Goal: Contribute content: Add original content to the website for others to see

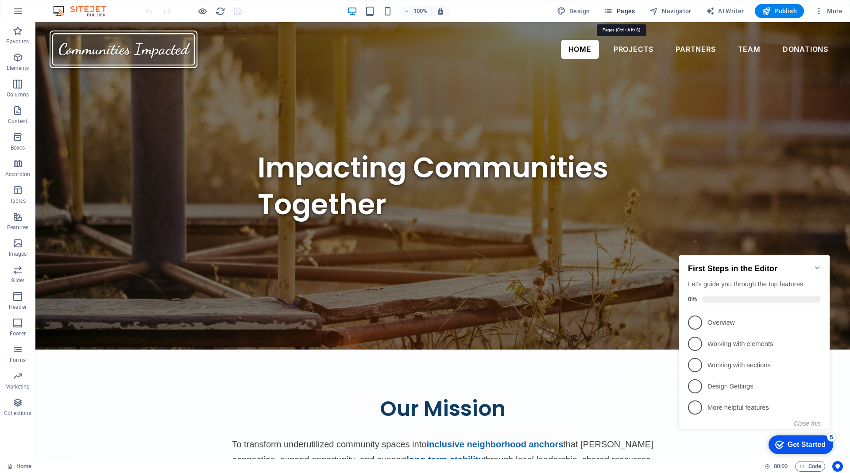
click at [634, 10] on span "Pages" at bounding box center [619, 11] width 31 height 9
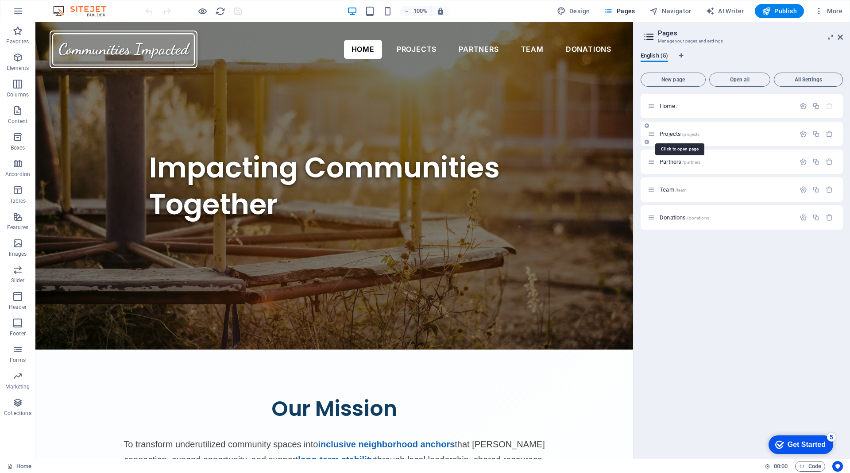
click at [669, 134] on span "Projects /projects" at bounding box center [680, 134] width 40 height 7
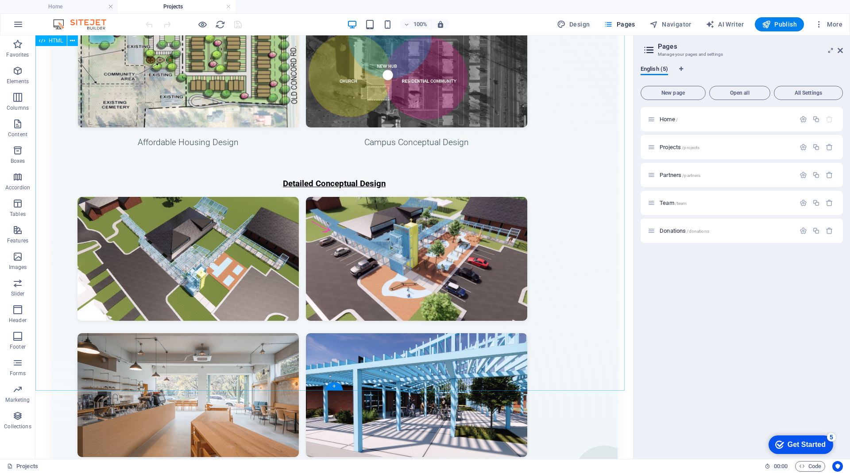
scroll to position [1384, 0]
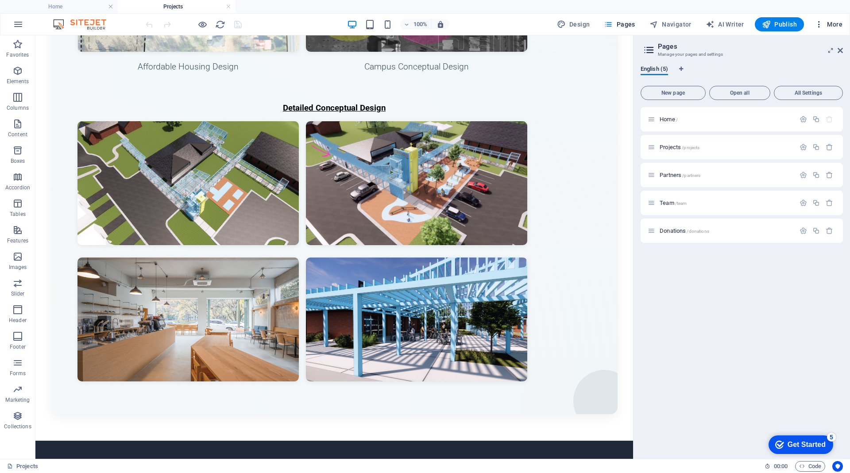
click at [832, 23] on span "More" at bounding box center [829, 24] width 28 height 9
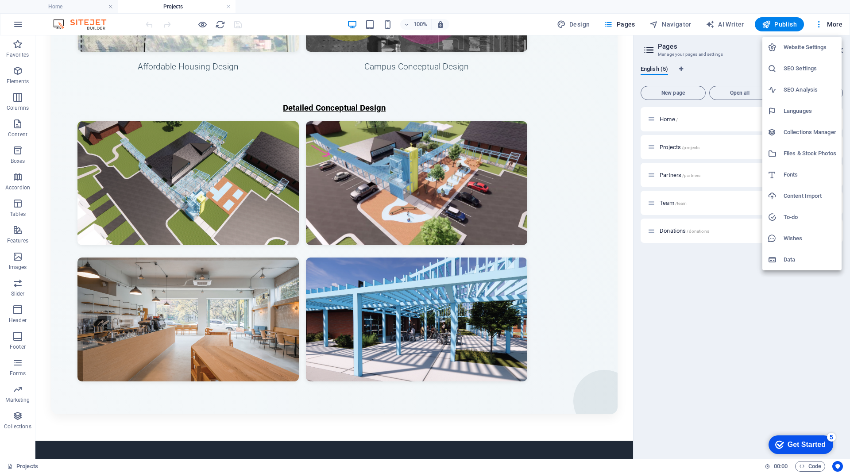
click at [796, 150] on h6 "Files & Stock Photos" at bounding box center [810, 153] width 53 height 11
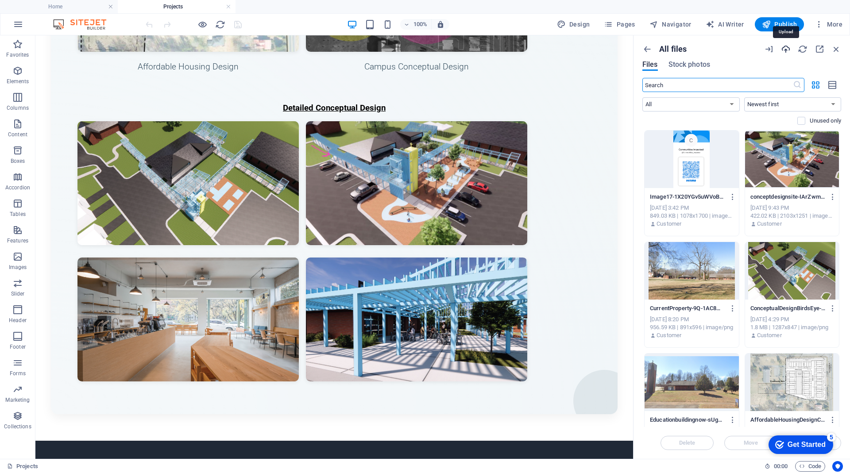
click at [787, 48] on icon "button" at bounding box center [786, 49] width 10 height 10
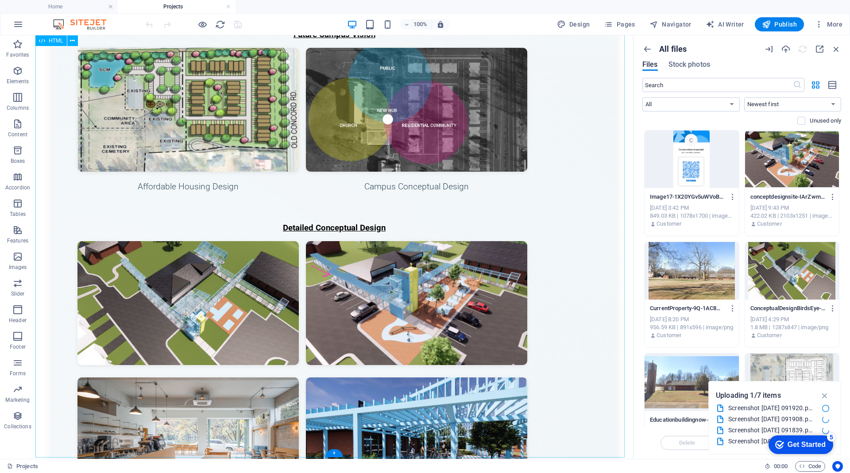
scroll to position [1328, 0]
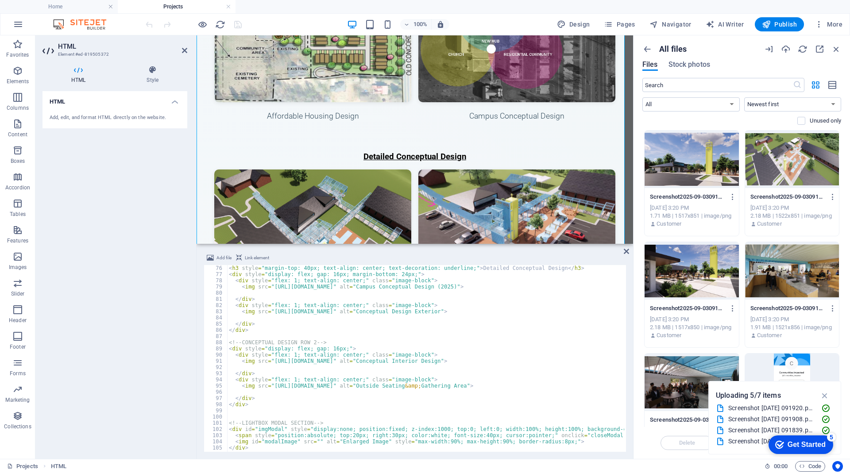
scroll to position [432, 0]
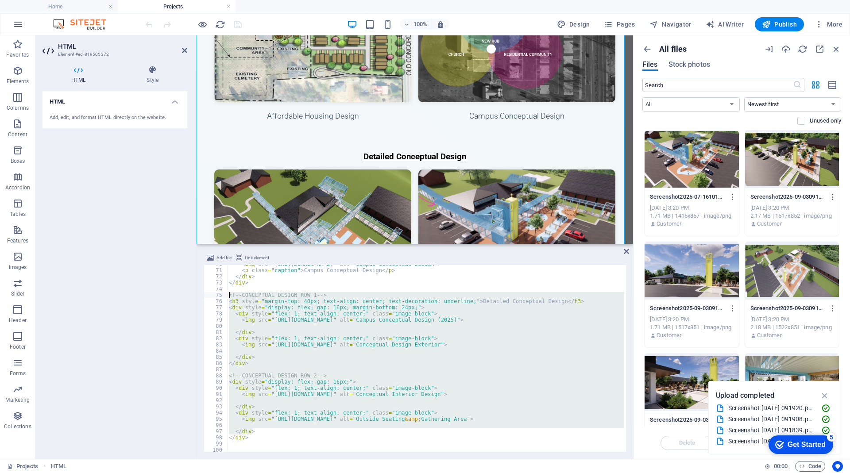
drag, startPoint x: 254, startPoint y: 432, endPoint x: 229, endPoint y: 296, distance: 138.6
click at [786, 48] on icon "button" at bounding box center [786, 49] width 10 height 10
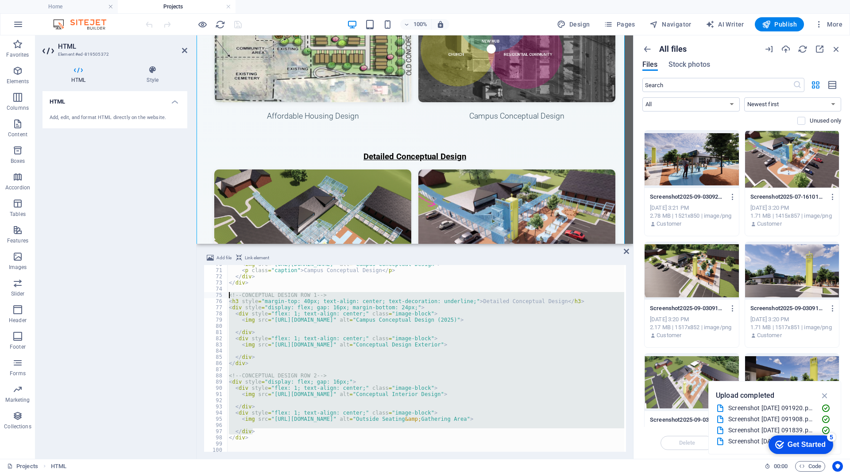
click at [259, 359] on div "< img src = "[URL][DOMAIN_NAME]" alt = "Campus Conceptual Design" > < p class =…" at bounding box center [425, 358] width 397 height 187
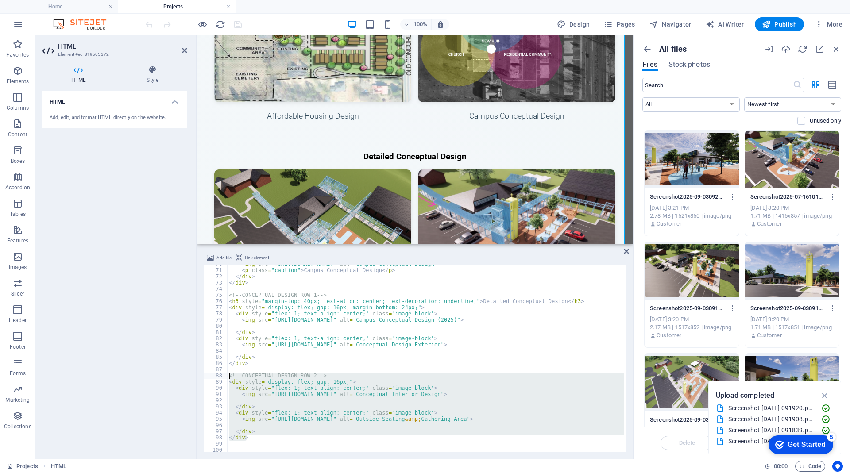
drag, startPoint x: 255, startPoint y: 436, endPoint x: 228, endPoint y: 376, distance: 65.0
type textarea "<!-- CONCEPTUAL DESIGN ROW 2 --> <div style="display: flex; gap: 16px;">"
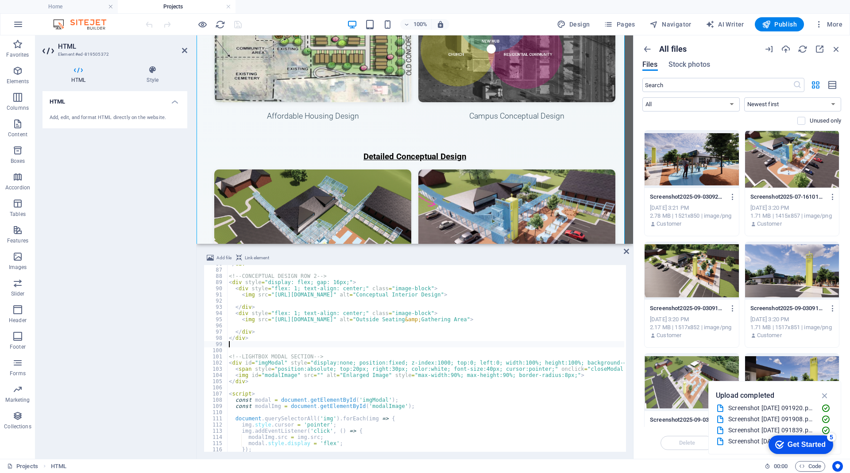
paste textarea "</div>"
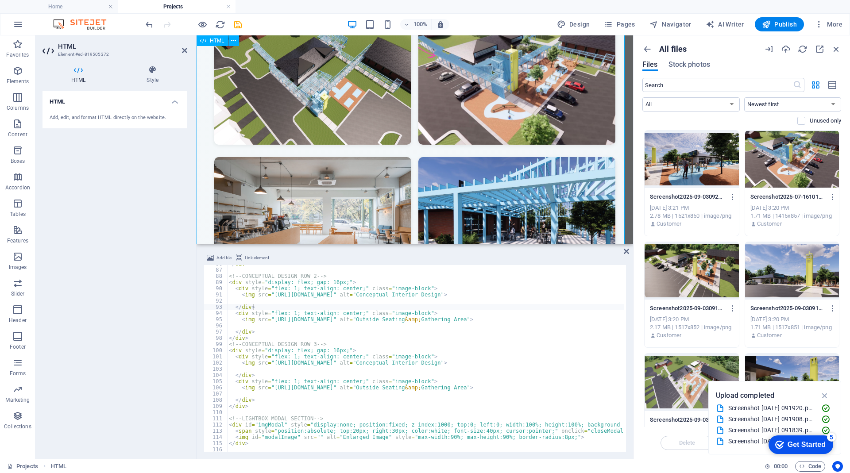
scroll to position [1333, 0]
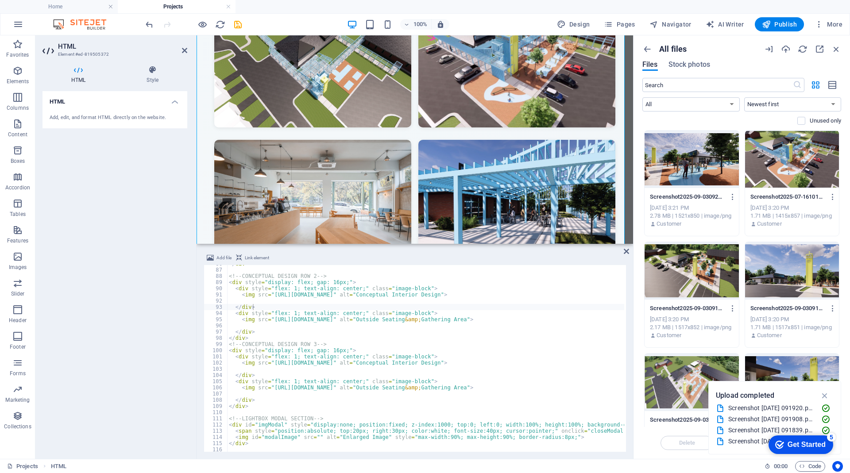
type textarea "</div>"
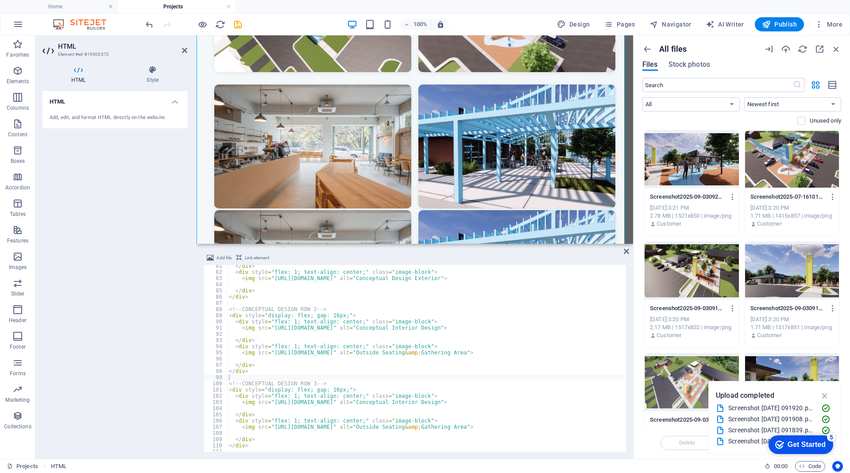
scroll to position [465, 0]
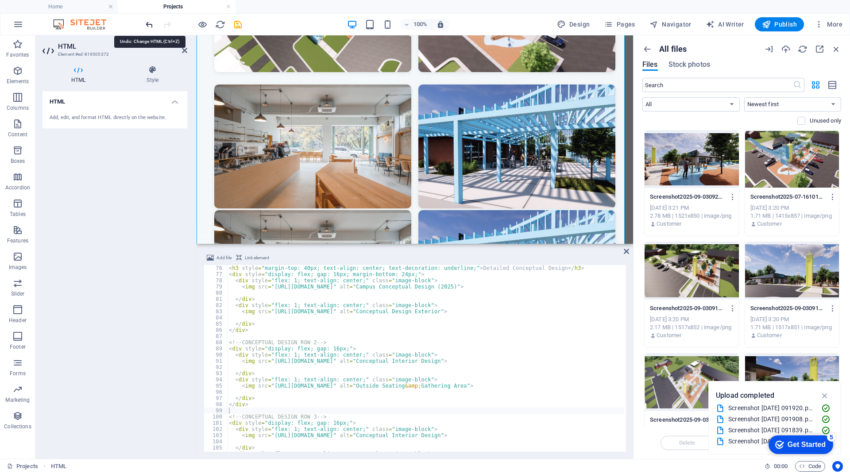
click at [148, 25] on icon "undo" at bounding box center [149, 24] width 10 height 10
click at [150, 26] on icon "undo" at bounding box center [149, 24] width 10 height 10
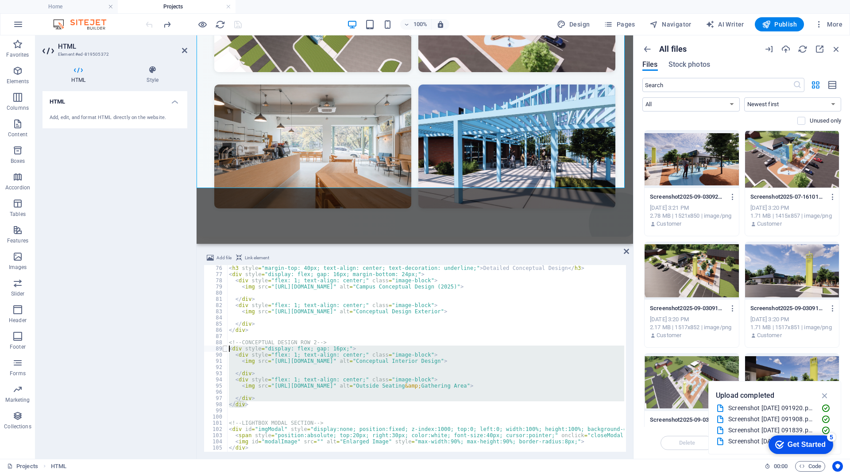
drag, startPoint x: 250, startPoint y: 403, endPoint x: 226, endPoint y: 350, distance: 58.1
click at [226, 350] on div "</div> 76 77 78 79 80 81 82 83 84 85 86 87 88 89 90 91 92 93 94 95 96 97 98 99 …" at bounding box center [415, 358] width 422 height 187
type textarea "<div style="display: flex; gap: 16px;"> <div style="flex: 1; text-align: center…"
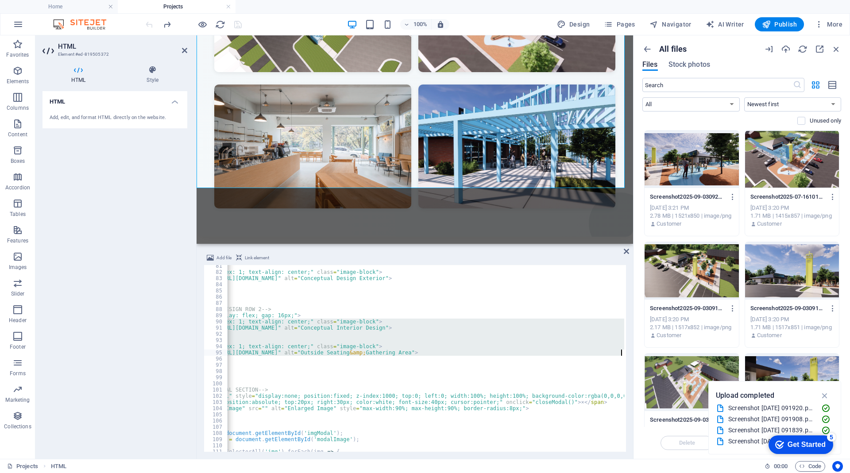
scroll to position [0, 76]
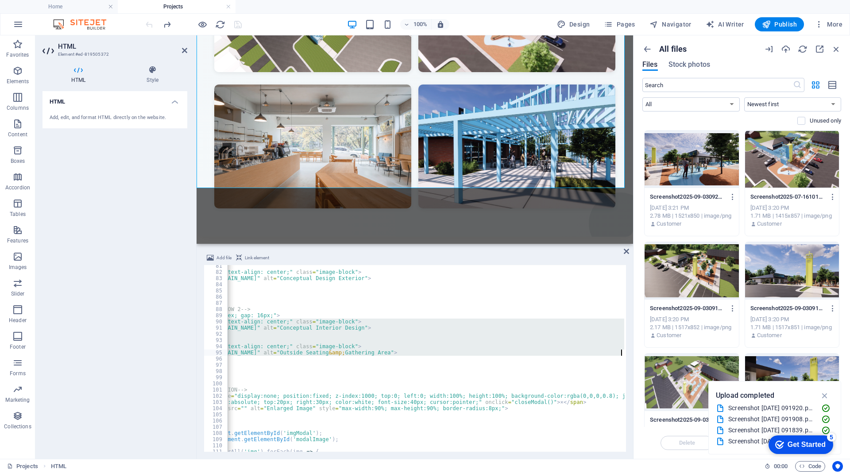
drag, startPoint x: 235, startPoint y: 323, endPoint x: 581, endPoint y: 331, distance: 345.9
click at [632, 354] on div "Add file Link element 81 82 83 84 85 86 87 88 89 90 91 92 93 94 95 96 97 98 99 …" at bounding box center [415, 352] width 437 height 213
type textarea "<div style="flex: 1; text-align: center;" class="image-block"> <img src="[URL][…"
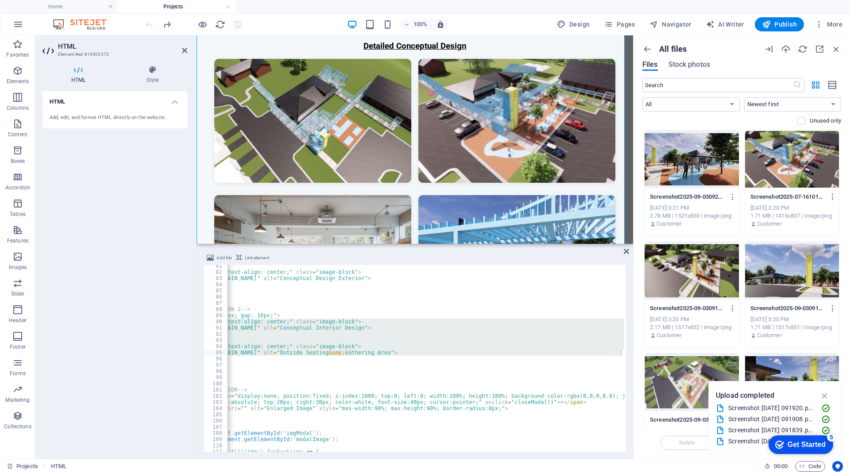
scroll to position [0, 0]
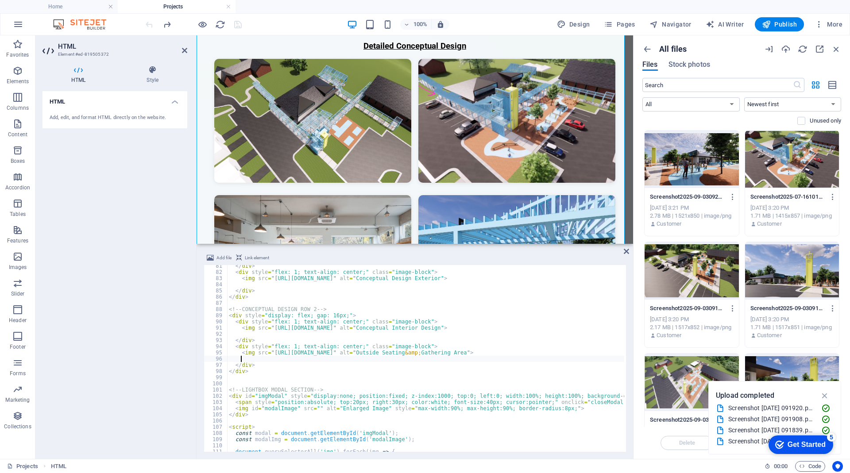
paste textarea "</div>"
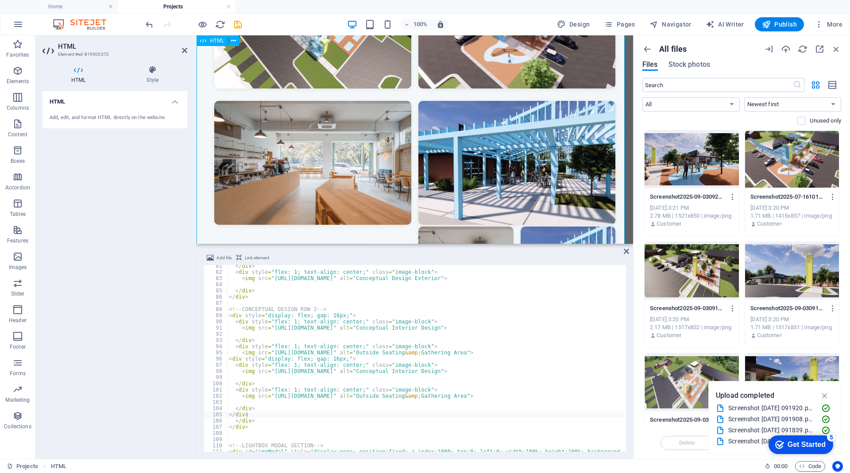
scroll to position [1389, 0]
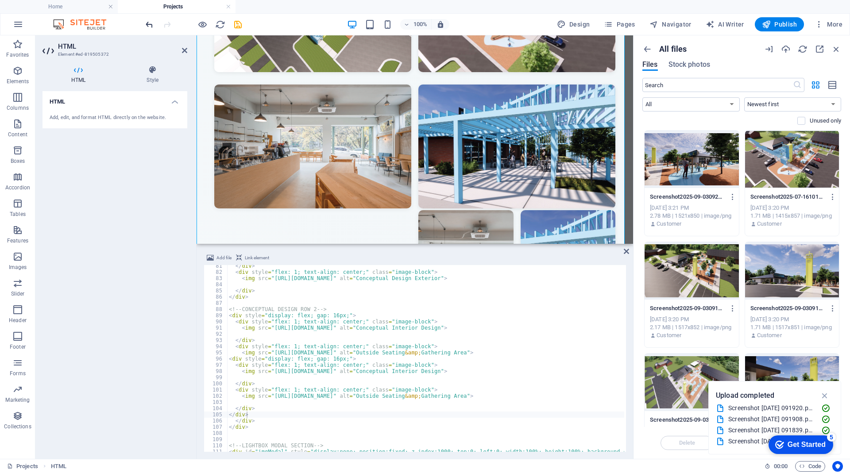
click at [148, 21] on icon "undo" at bounding box center [149, 24] width 10 height 10
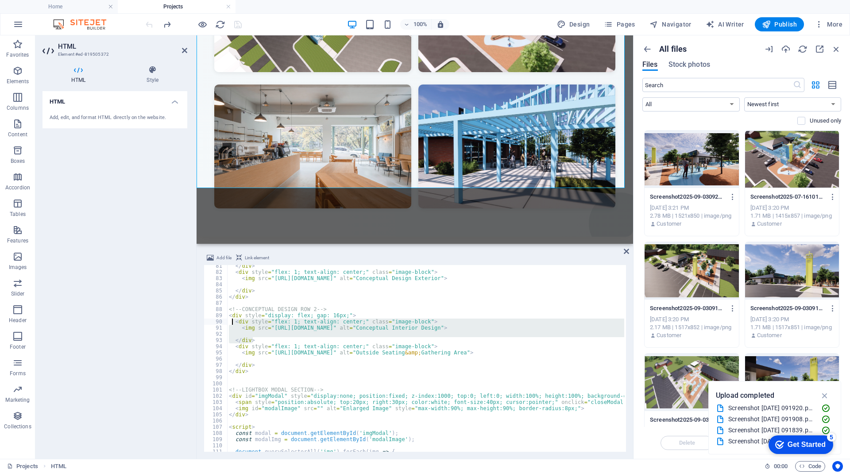
drag, startPoint x: 254, startPoint y: 339, endPoint x: 232, endPoint y: 324, distance: 26.4
drag, startPoint x: 255, startPoint y: 366, endPoint x: 259, endPoint y: 369, distance: 5.2
type textarea "</div>"
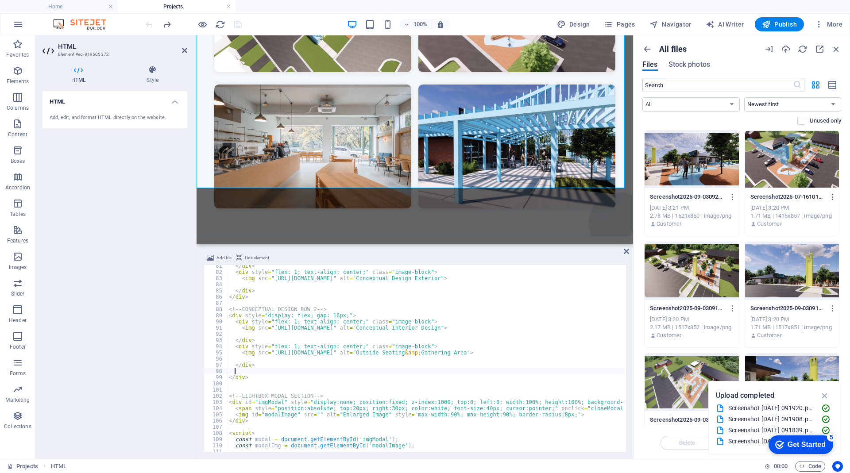
paste textarea "</div>"
type textarea "</div>"
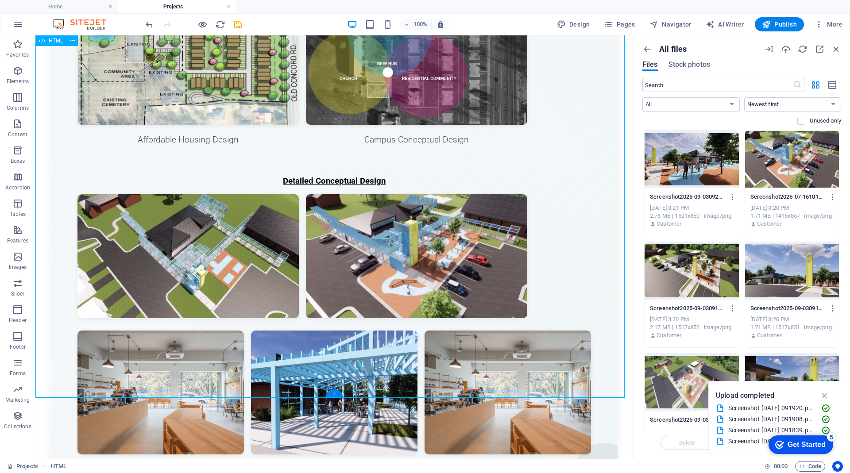
scroll to position [2871, 0]
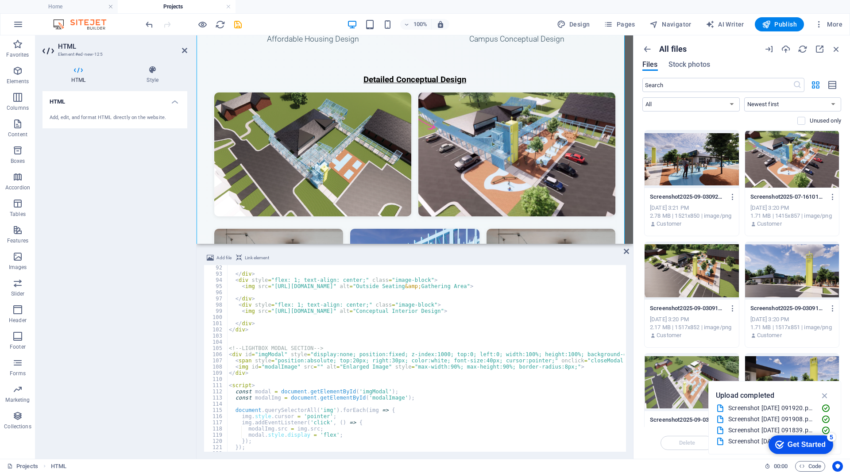
scroll to position [498, 0]
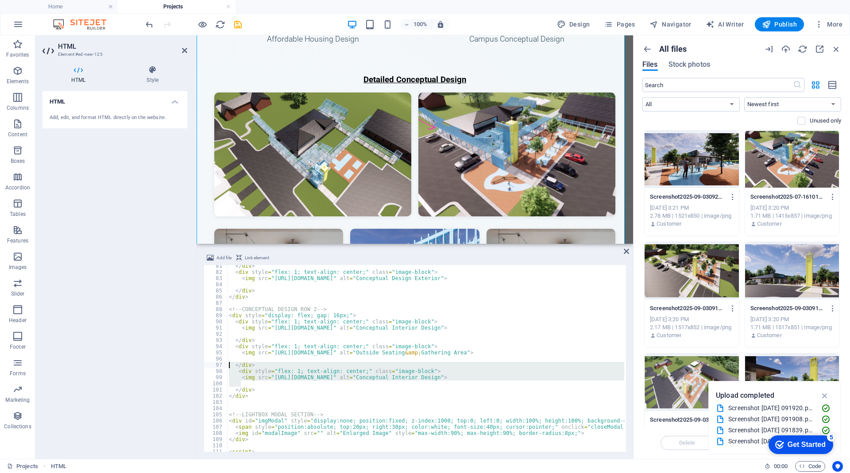
drag, startPoint x: 261, startPoint y: 386, endPoint x: 225, endPoint y: 365, distance: 41.8
click at [225, 365] on div "<div class="project-highlight animated-section"> 81 82 83 84 85 86 87 88 89 90 …" at bounding box center [415, 358] width 422 height 187
drag, startPoint x: 259, startPoint y: 391, endPoint x: 229, endPoint y: 368, distance: 37.6
click at [276, 393] on div "</ div > < div style = "flex: 1; text-align: center;" class = "image-block" > <…" at bounding box center [425, 358] width 397 height 187
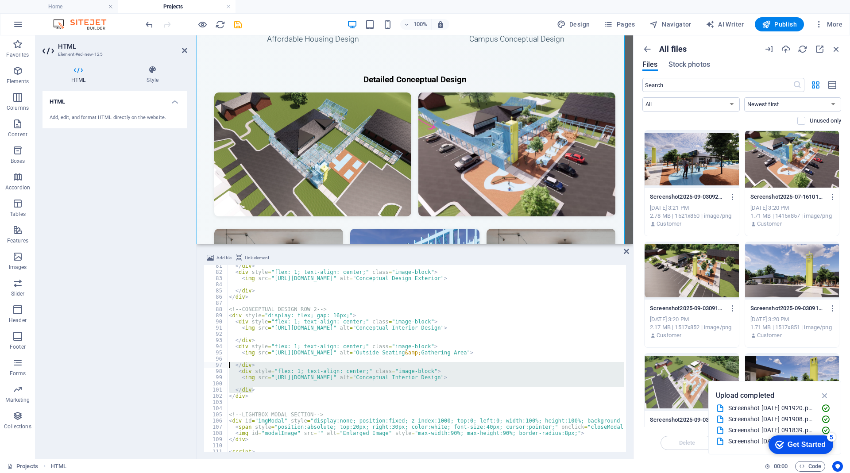
type textarea "</div>"
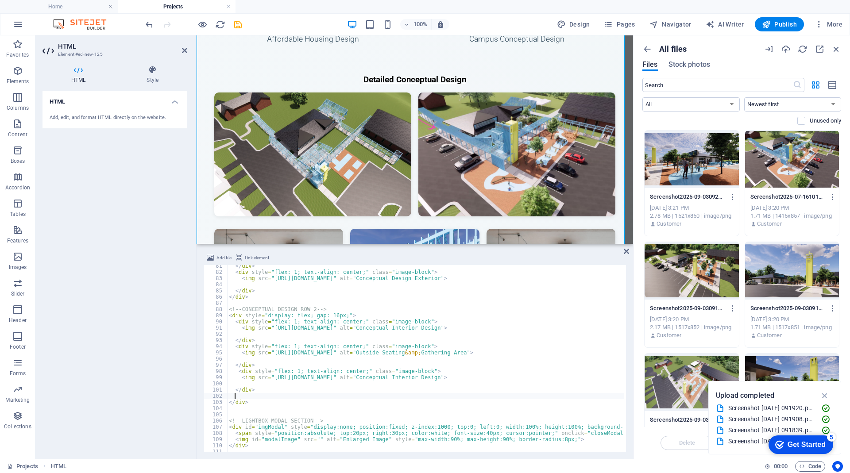
paste textarea "</div>"
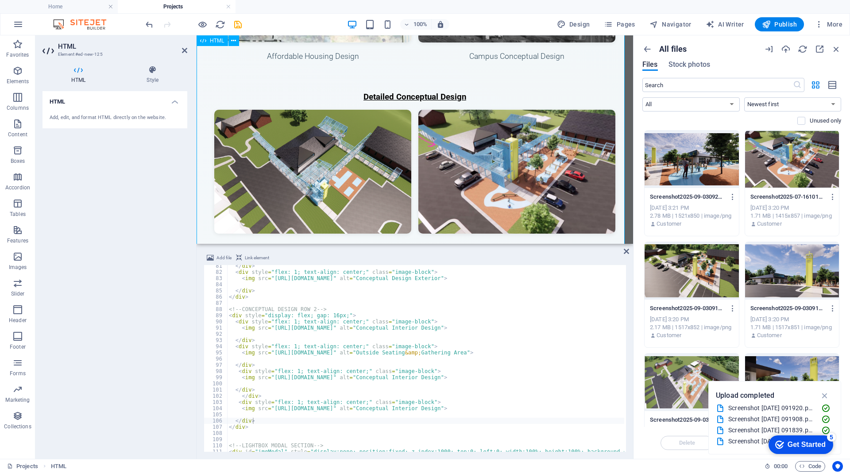
scroll to position [2696, 0]
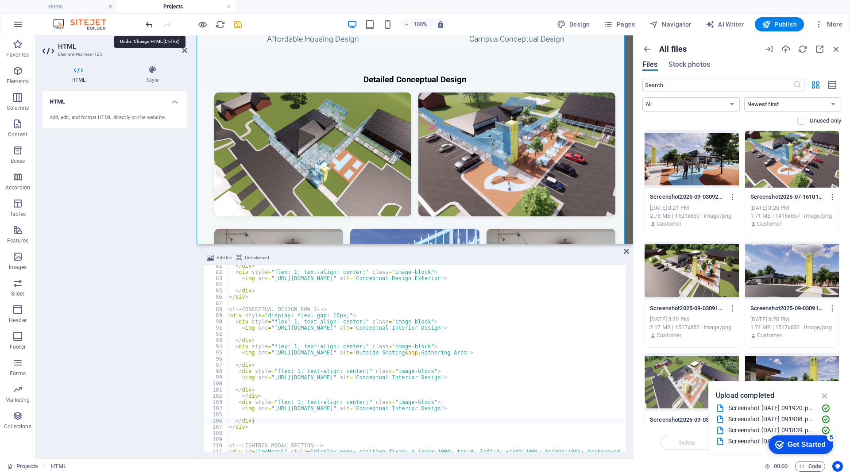
click at [149, 23] on icon "undo" at bounding box center [149, 24] width 10 height 10
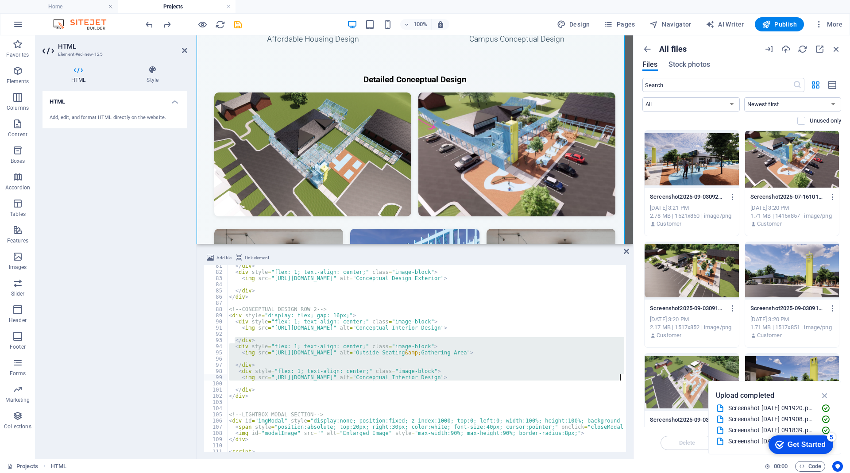
scroll to position [0, 46]
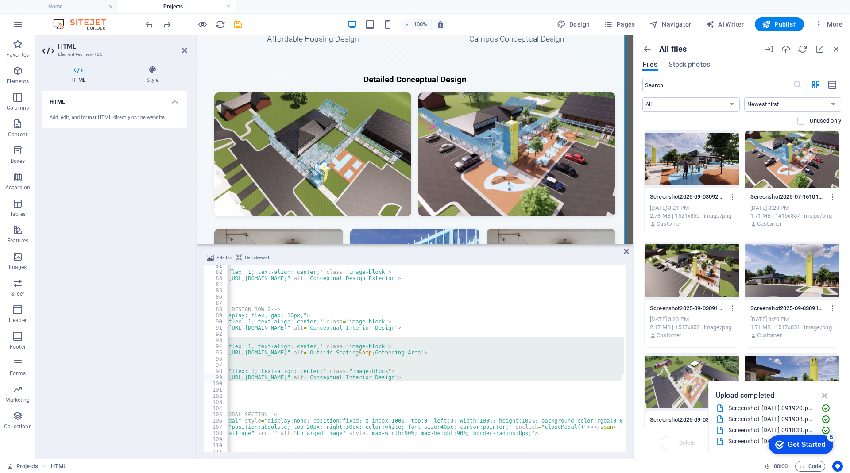
drag, startPoint x: 234, startPoint y: 343, endPoint x: 652, endPoint y: 381, distance: 419.7
click at [652, 381] on div "Home Projects Favorites Elements Columns Content Boxes Accordion Tables Feature…" at bounding box center [425, 247] width 850 height 424
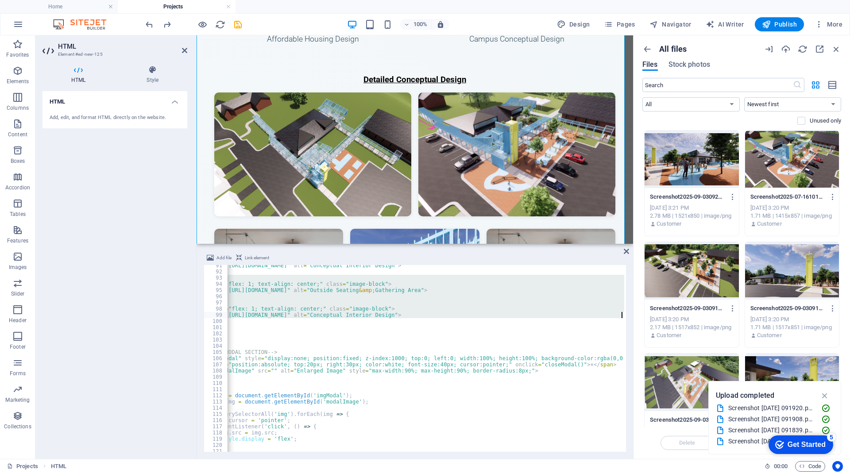
scroll to position [494, 0]
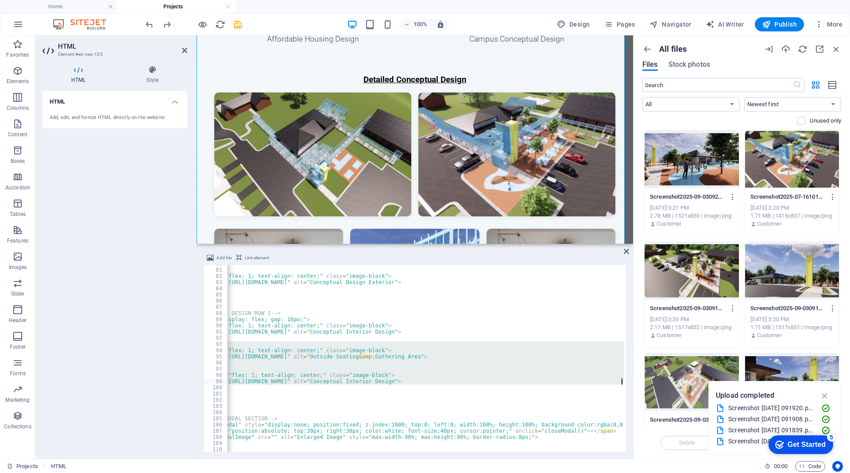
click at [621, 380] on div "</ div > < div style = "flex: 1; text-align: center;" class = "image-block" > <…" at bounding box center [425, 358] width 397 height 187
type textarea "<img src="[URL][DOMAIN_NAME]" alt="Conceptual Interior Design">"
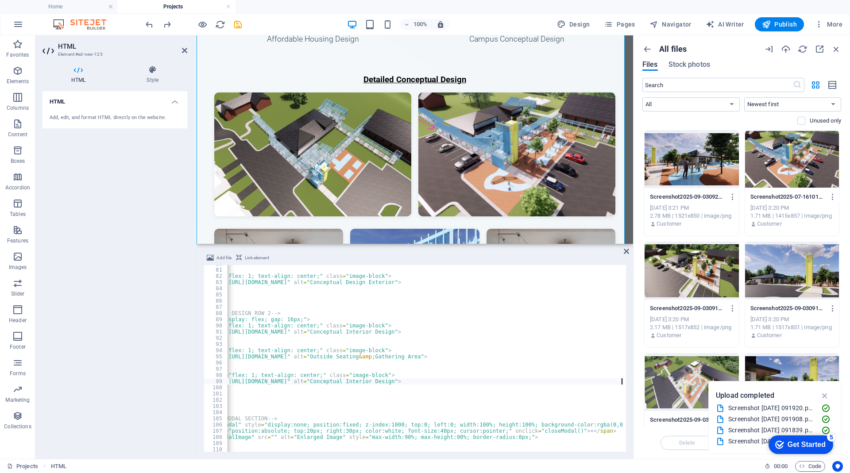
scroll to position [0, 0]
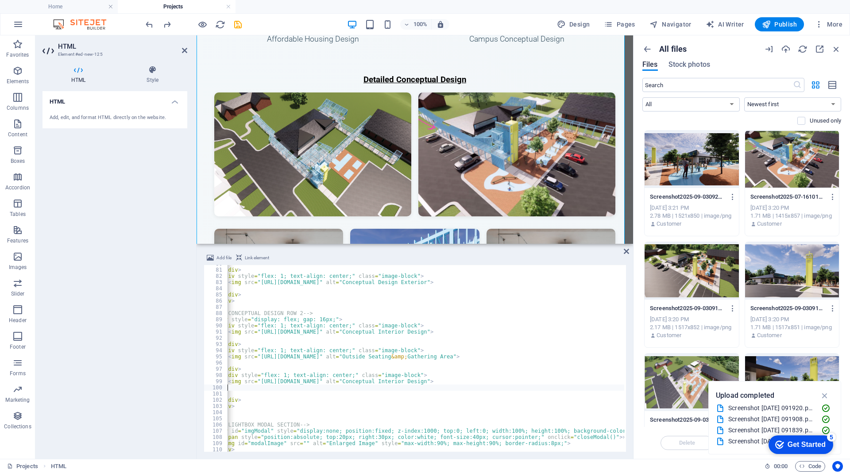
paste textarea "<img src="[URL][DOMAIN_NAME]" alt="Conceptual Interior Design">"
type textarea "<img src="[URL][DOMAIN_NAME]" alt="Conceptual Interior Design">"
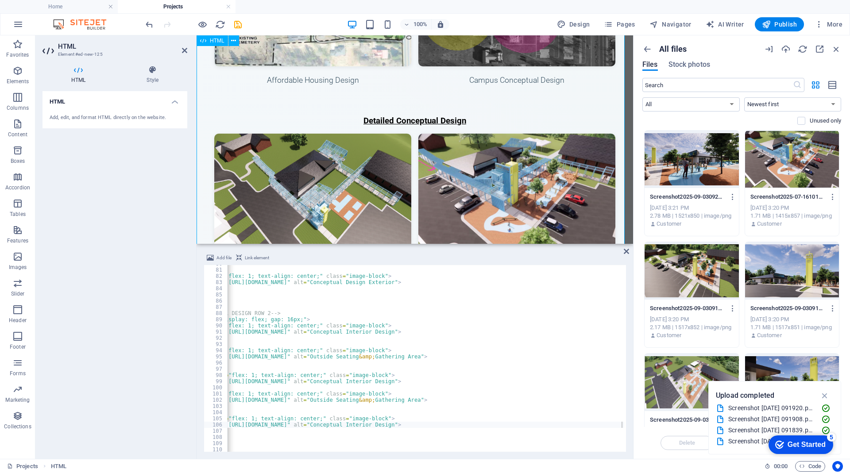
scroll to position [2751, 0]
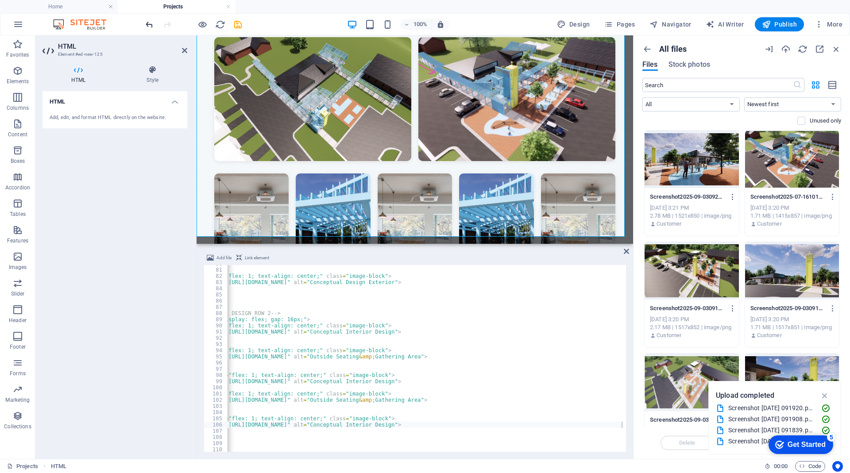
click at [148, 23] on icon "undo" at bounding box center [149, 24] width 10 height 10
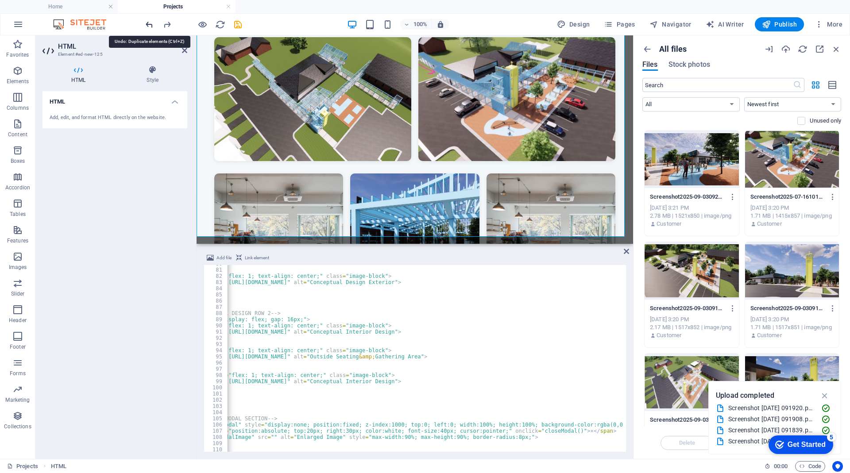
click at [148, 23] on icon "undo" at bounding box center [149, 24] width 10 height 10
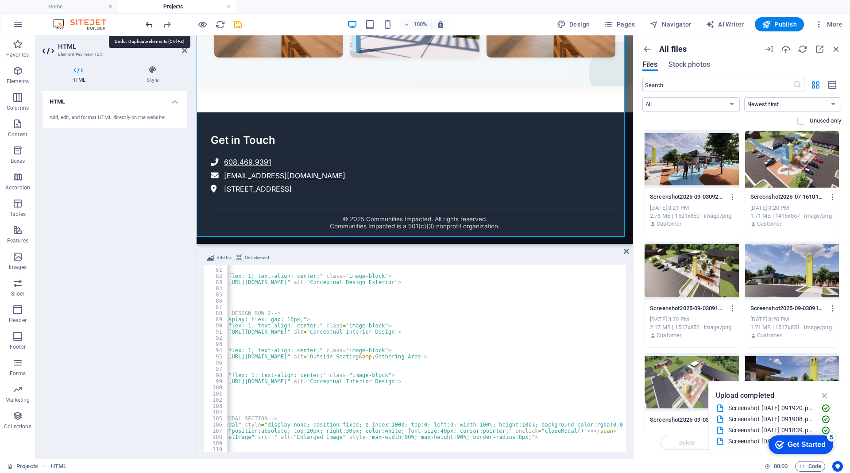
scroll to position [1482, 0]
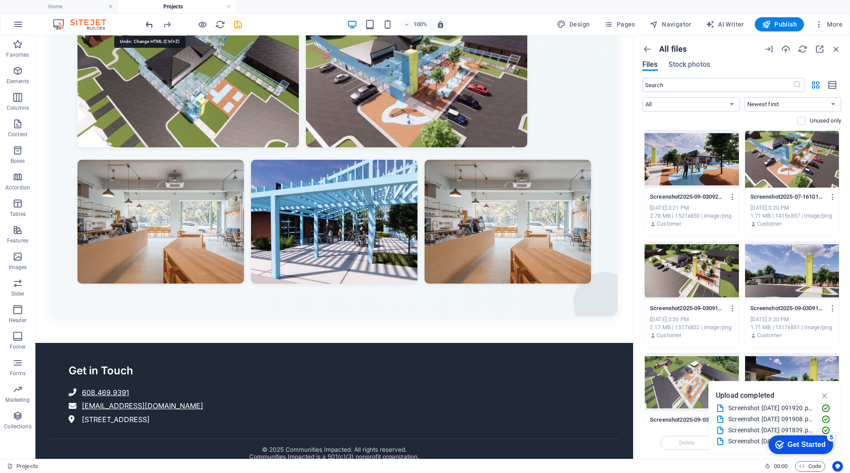
click at [148, 23] on icon "undo" at bounding box center [149, 24] width 10 height 10
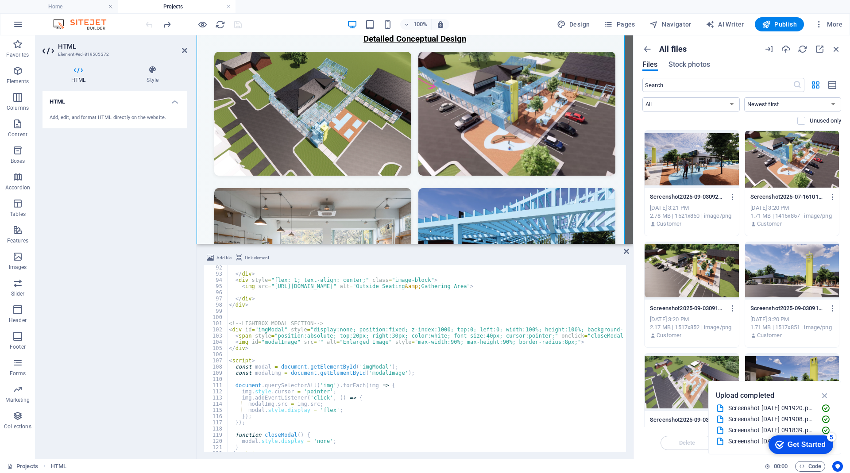
scroll to position [498, 0]
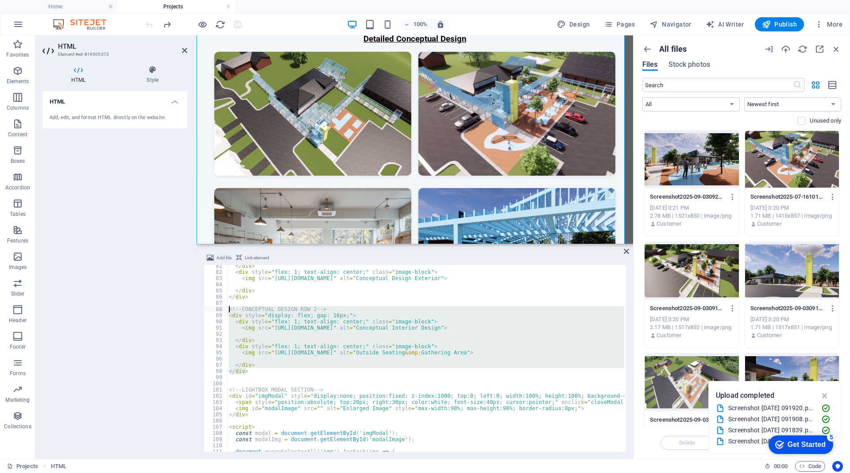
drag, startPoint x: 262, startPoint y: 371, endPoint x: 229, endPoint y: 312, distance: 67.2
click at [299, 354] on div "</ div > < div style = "flex: 1; text-align: center;" class = "image-block" > <…" at bounding box center [425, 358] width 397 height 187
drag, startPoint x: 251, startPoint y: 369, endPoint x: 228, endPoint y: 311, distance: 62.0
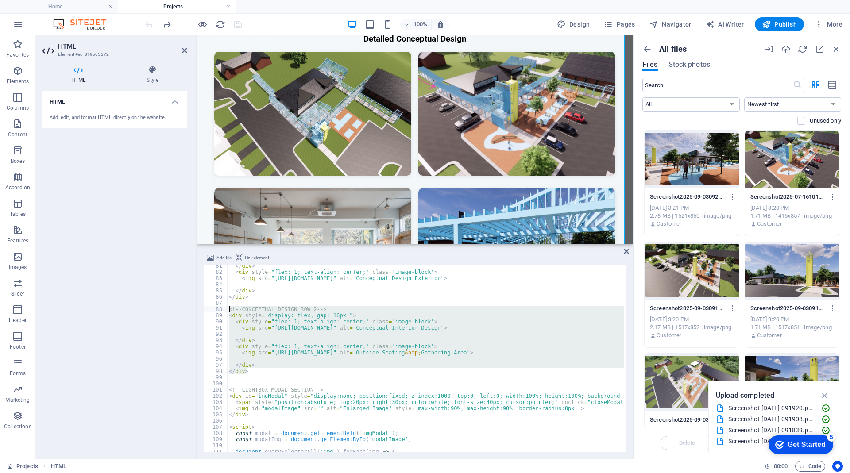
type textarea "<!-- CONCEPTUAL DESIGN ROW 2 --> <div style="display: flex; gap: 16px;">"
paste textarea
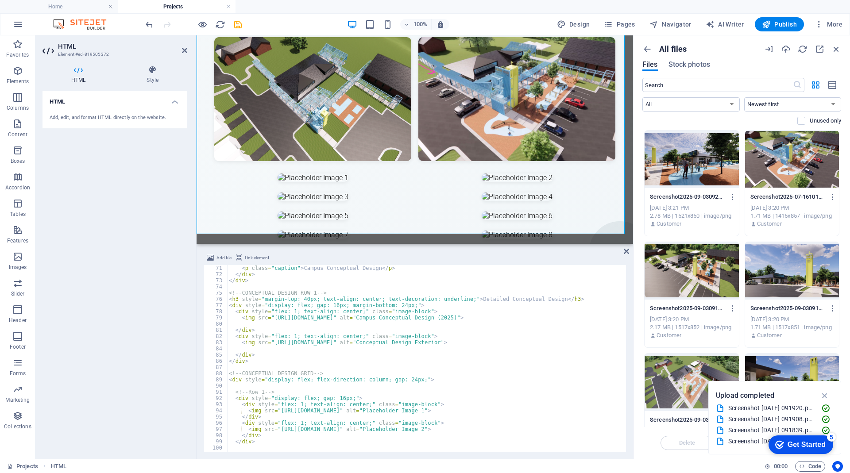
scroll to position [401, 0]
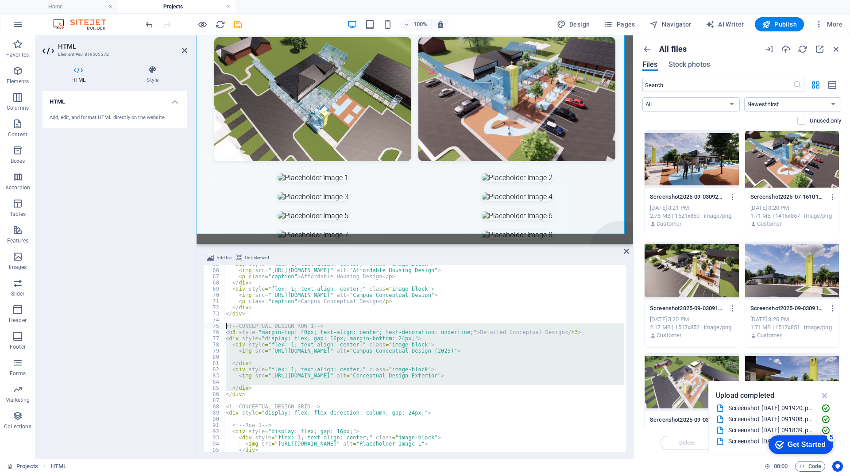
drag, startPoint x: 249, startPoint y: 389, endPoint x: 223, endPoint y: 328, distance: 66.9
click at [223, 328] on div "</div> 65 66 67 68 69 70 71 72 73 74 75 76 77 78 79 80 81 82 83 84 85 86 87 88 …" at bounding box center [415, 358] width 422 height 187
type textarea "<!-- CONCEPTUAL DESIGN ROW 1 --> <h3 style="margin-top: 40px; text-align: cente…"
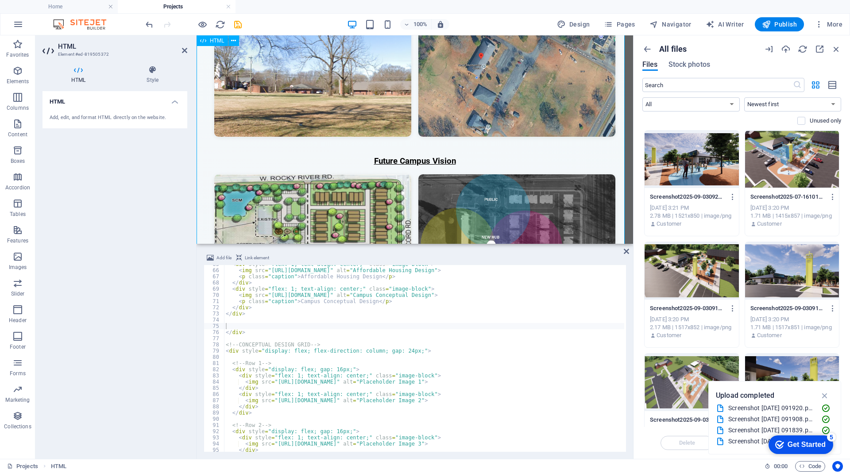
scroll to position [1078, 0]
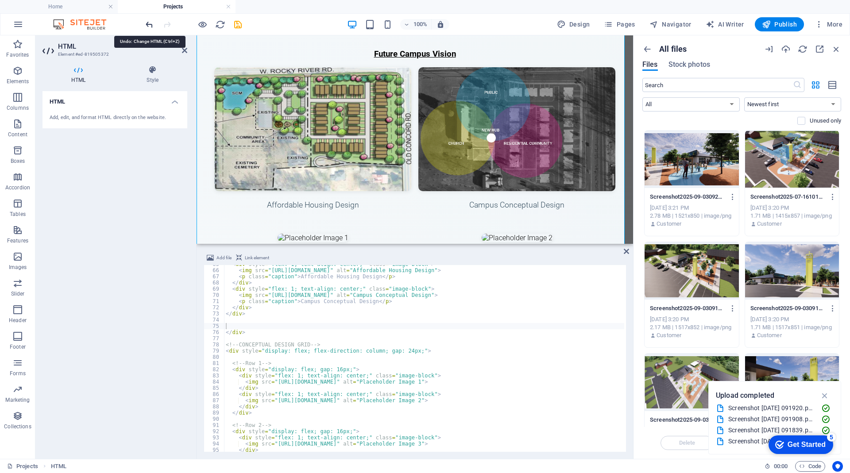
click at [150, 26] on icon "undo" at bounding box center [149, 24] width 10 height 10
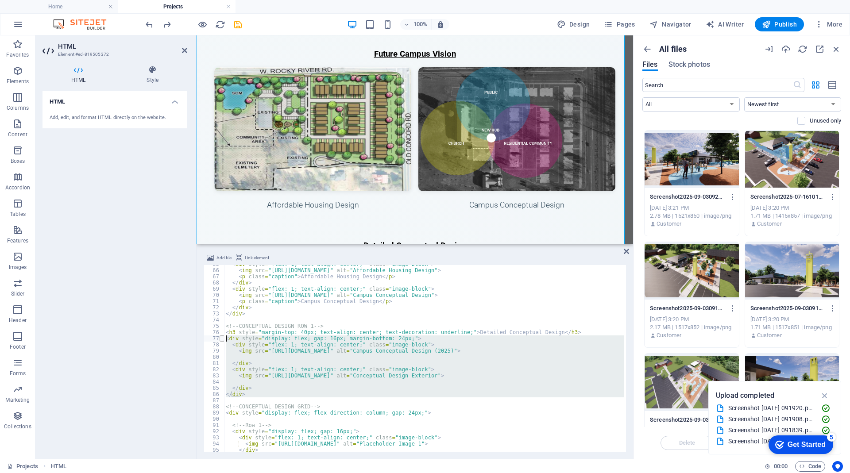
drag, startPoint x: 324, startPoint y: 404, endPoint x: 223, endPoint y: 339, distance: 119.5
click at [223, 339] on div "65 66 67 68 69 70 71 72 73 74 75 76 77 78 79 80 81 82 83 84 85 86 87 88 89 90 9…" at bounding box center [415, 358] width 422 height 187
drag, startPoint x: 320, startPoint y: 406, endPoint x: 226, endPoint y: 341, distance: 114.0
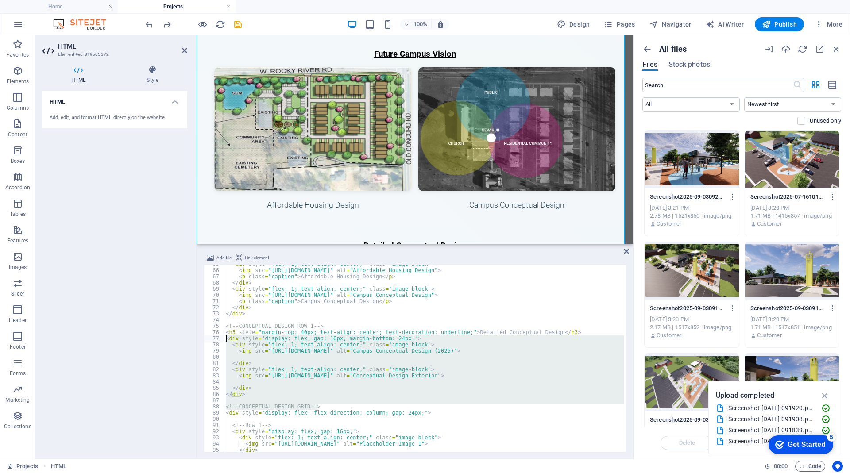
type textarea "<div style="display: flex; gap: 16px; margin-bottom: 24px;"> <div style="flex: …"
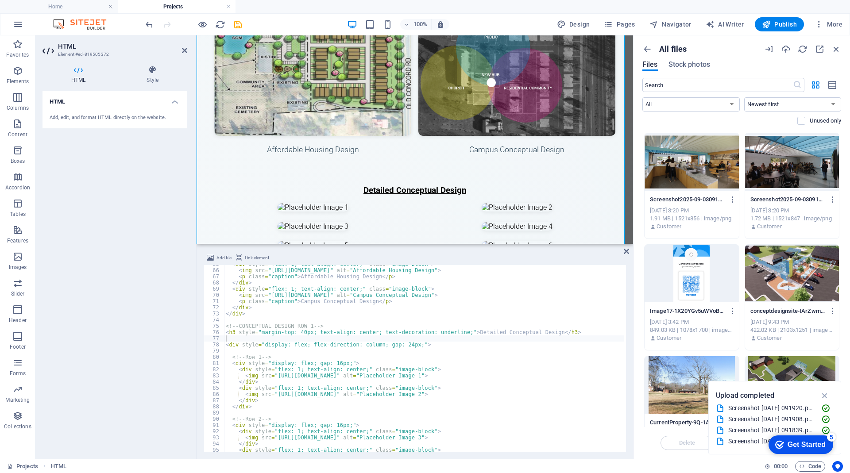
scroll to position [387, 0]
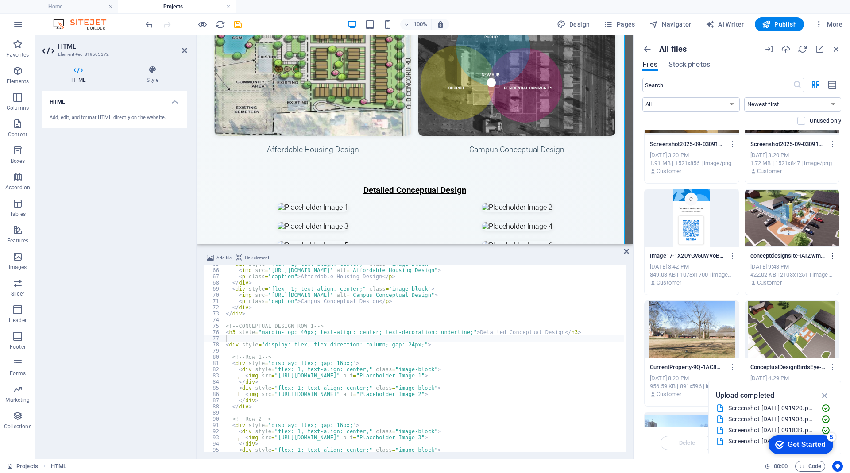
click at [832, 255] on icon "button" at bounding box center [833, 256] width 8 height 8
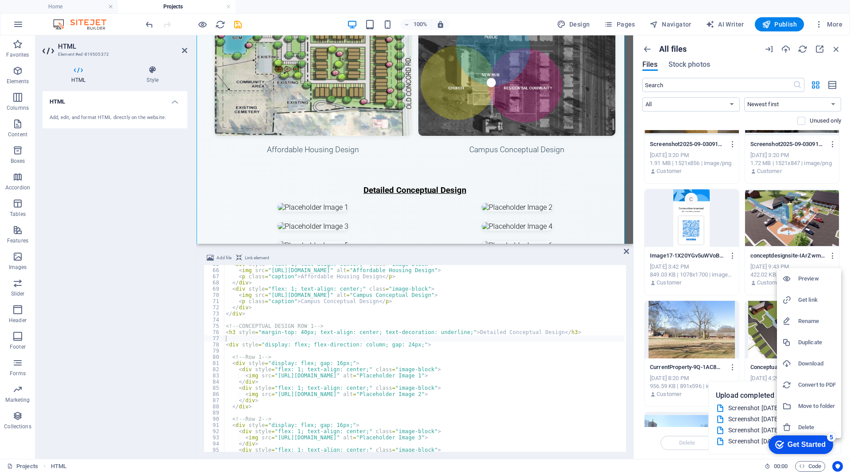
click at [806, 299] on h6 "Get link" at bounding box center [817, 300] width 38 height 11
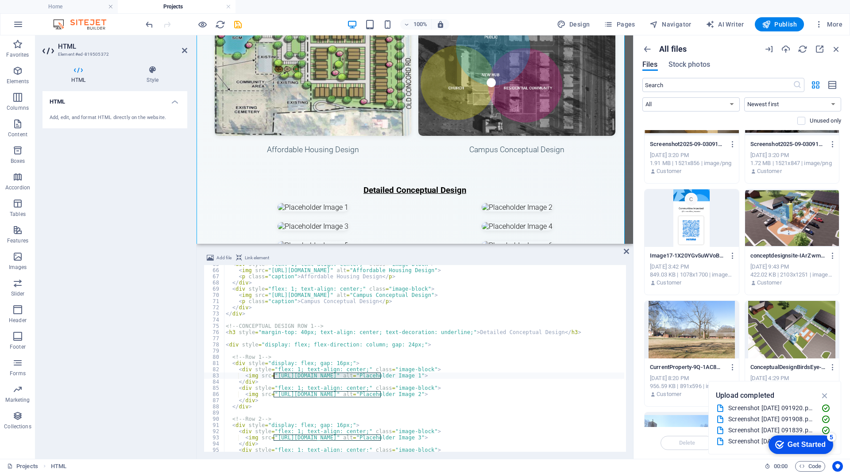
drag, startPoint x: 380, startPoint y: 376, endPoint x: 274, endPoint y: 377, distance: 106.3
drag, startPoint x: 273, startPoint y: 376, endPoint x: 379, endPoint y: 376, distance: 105.4
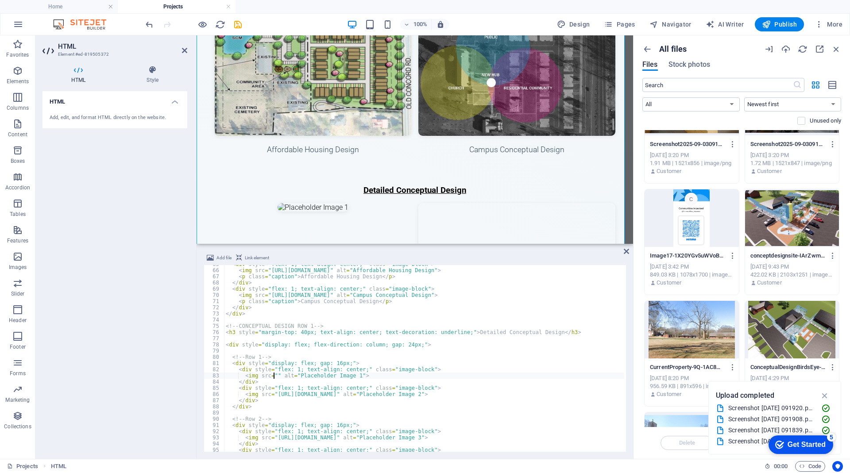
paste textarea "[URL][DOMAIN_NAME]"
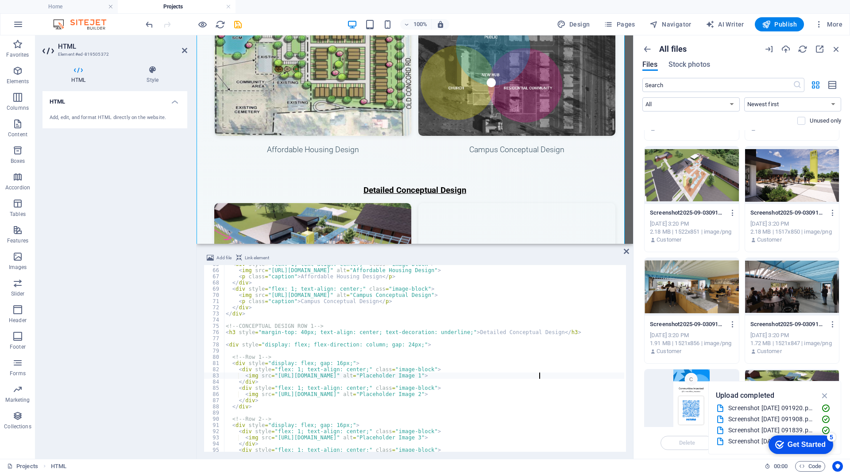
scroll to position [166, 0]
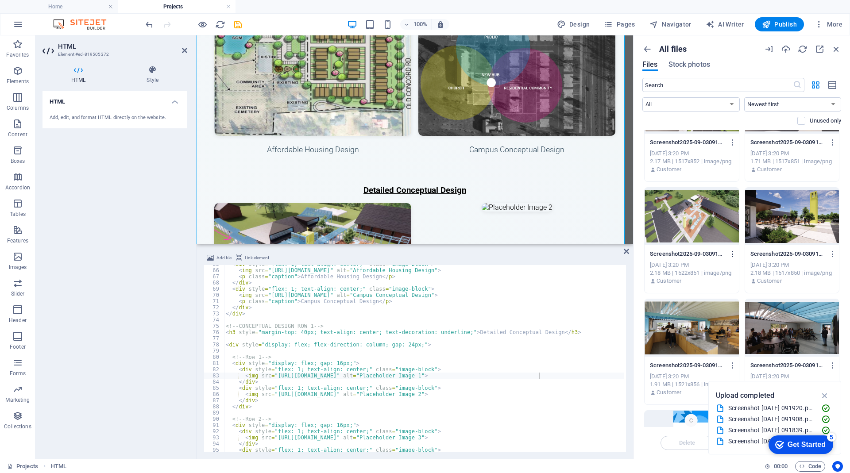
click at [734, 253] on icon "button" at bounding box center [733, 254] width 8 height 8
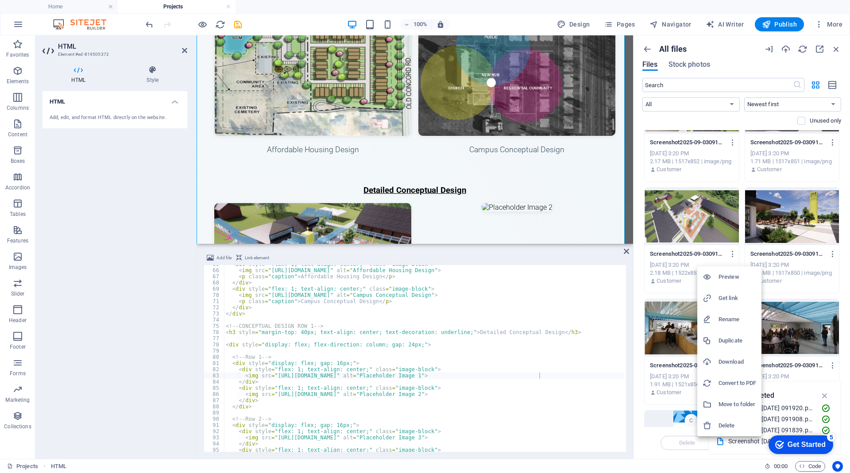
click at [727, 299] on h6 "Get link" at bounding box center [738, 298] width 38 height 11
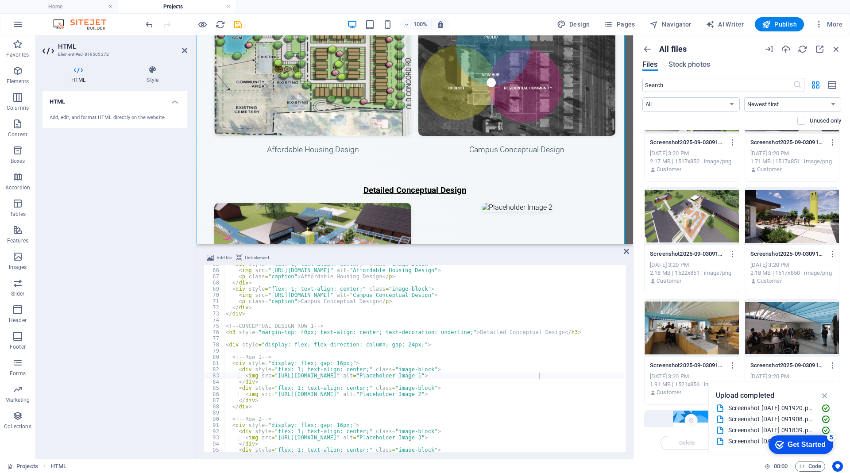
type textarea "<img src="[URL][DOMAIN_NAME]" alt="Placeholder Image 2">"
drag, startPoint x: 379, startPoint y: 395, endPoint x: 274, endPoint y: 396, distance: 105.4
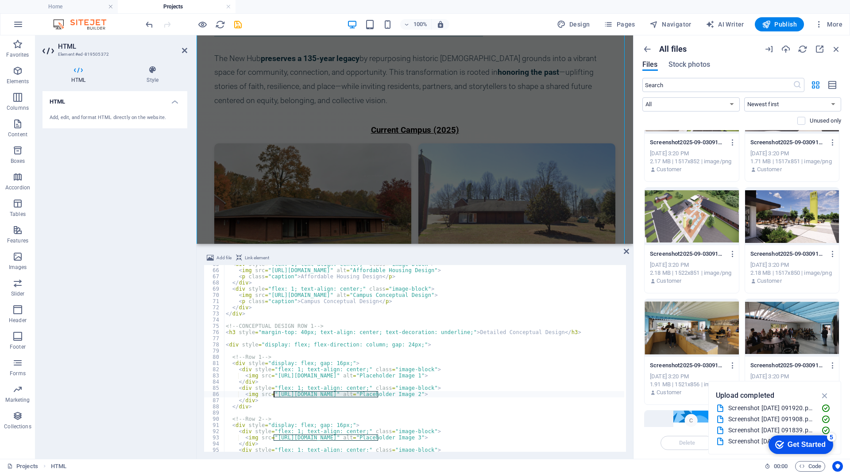
scroll to position [2164, 0]
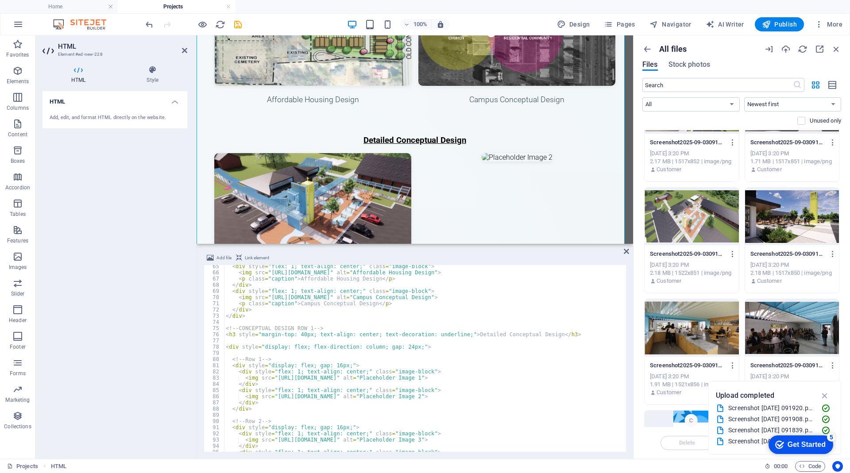
scroll to position [465, 0]
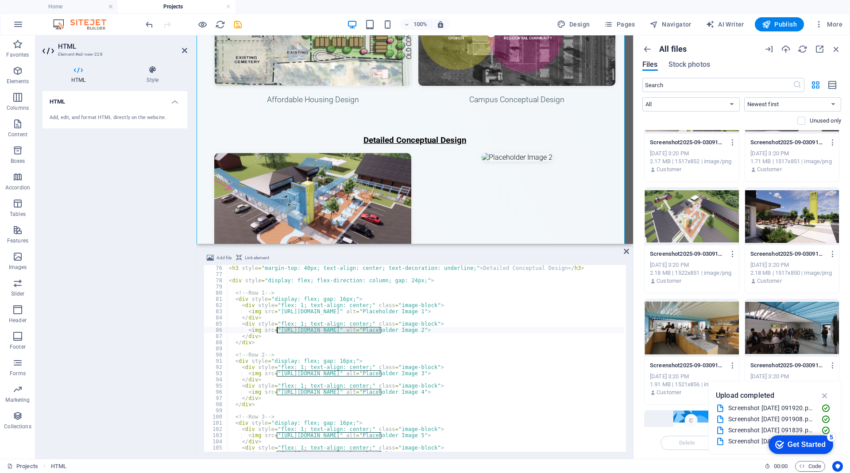
drag, startPoint x: 381, startPoint y: 332, endPoint x: 277, endPoint y: 329, distance: 104.5
click at [277, 329] on div "< h3 style = "margin-top: 40px; text-align: center; text-decoration: underline;…" at bounding box center [425, 358] width 397 height 187
drag, startPoint x: 277, startPoint y: 329, endPoint x: 380, endPoint y: 330, distance: 103.2
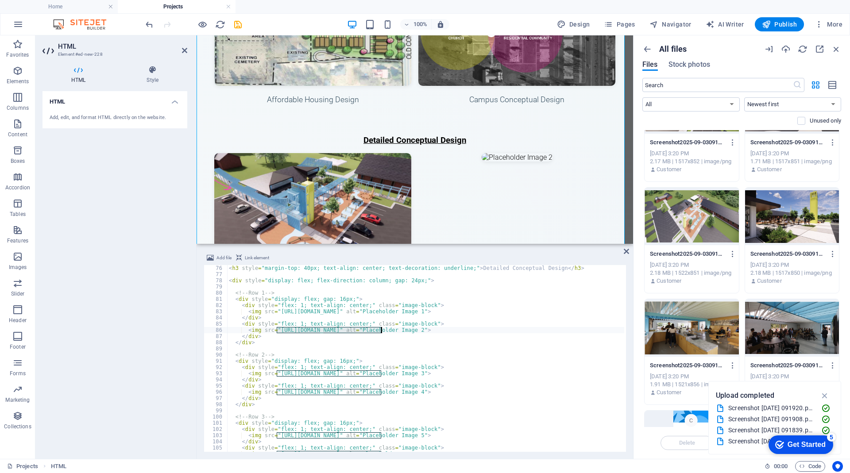
paste textarea "[DOMAIN_NAME][URL]"
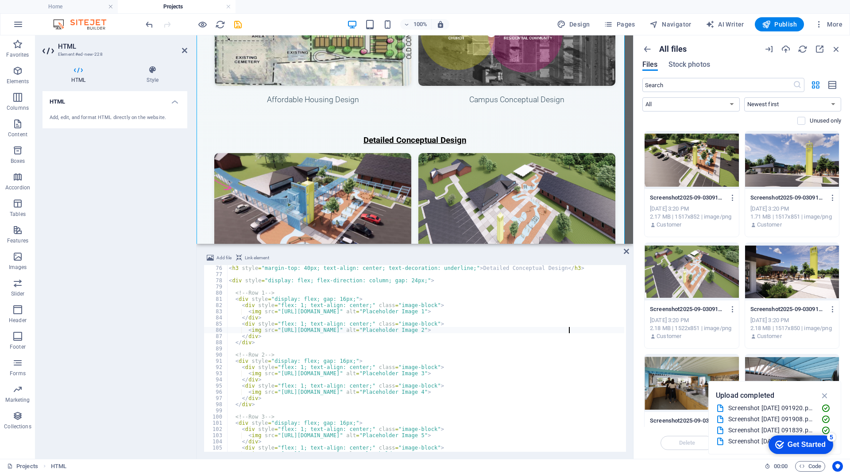
scroll to position [55, 0]
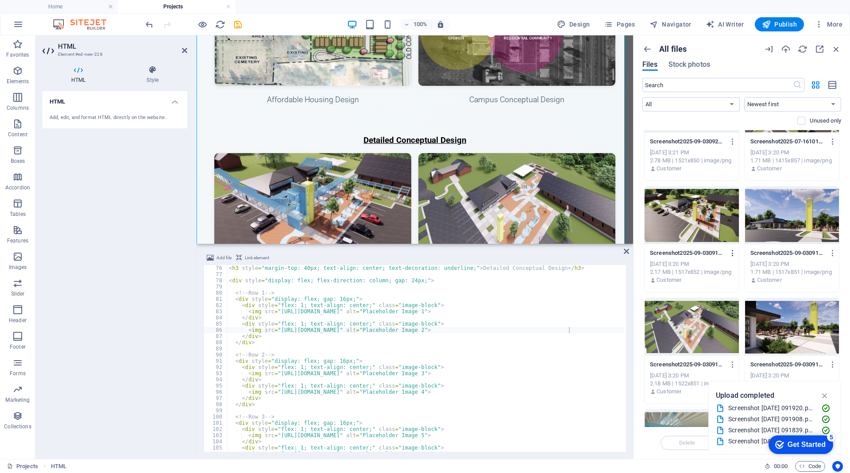
click at [729, 251] on icon "button" at bounding box center [733, 253] width 8 height 8
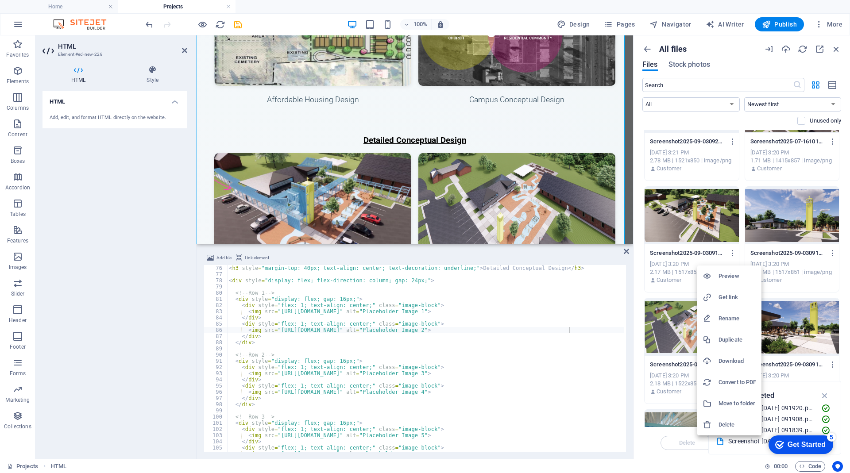
click at [731, 297] on h6 "Get link" at bounding box center [738, 297] width 38 height 11
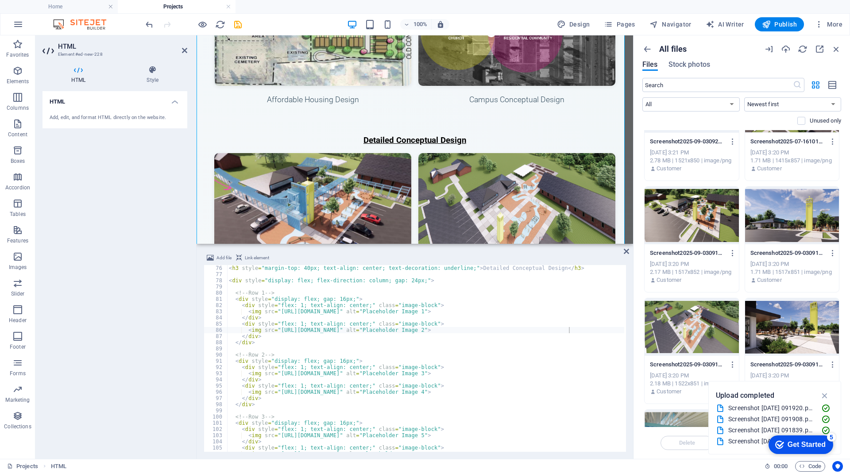
type textarea "<img src="[URL][DOMAIN_NAME]" alt="Placeholder Image 1">"
drag, startPoint x: 541, startPoint y: 311, endPoint x: 280, endPoint y: 312, distance: 261.2
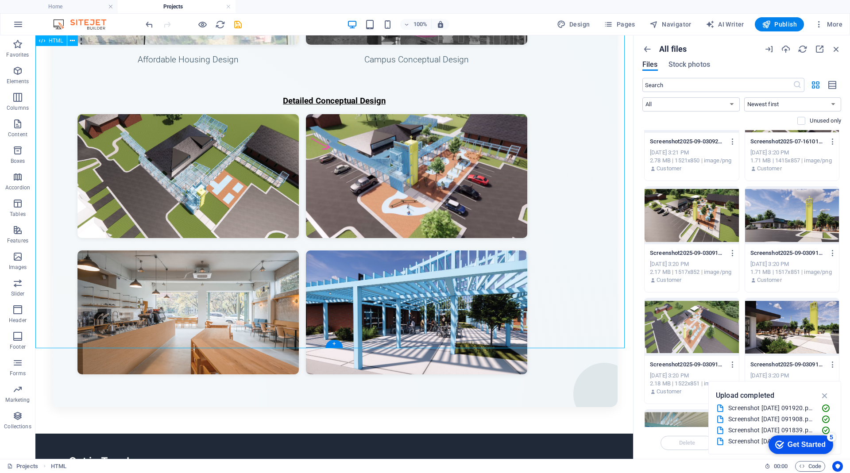
scroll to position [4187, 0]
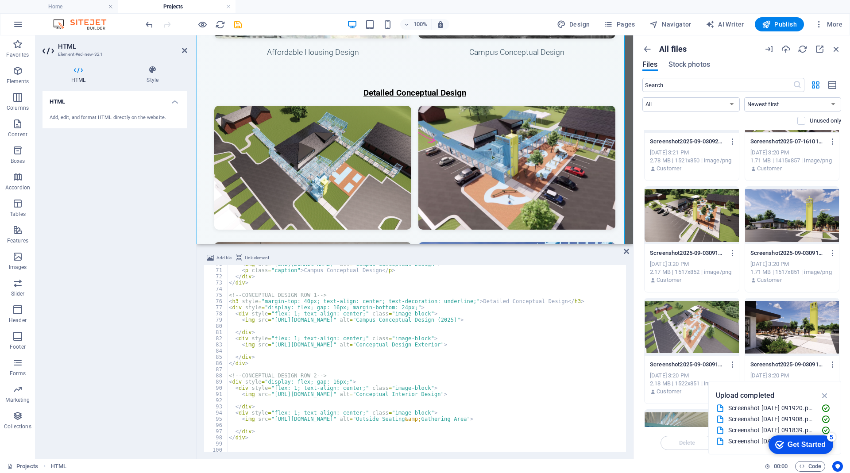
scroll to position [432, 0]
drag, startPoint x: 557, startPoint y: 321, endPoint x: 302, endPoint y: 324, distance: 255.1
drag, startPoint x: 271, startPoint y: 320, endPoint x: 557, endPoint y: 322, distance: 286.9
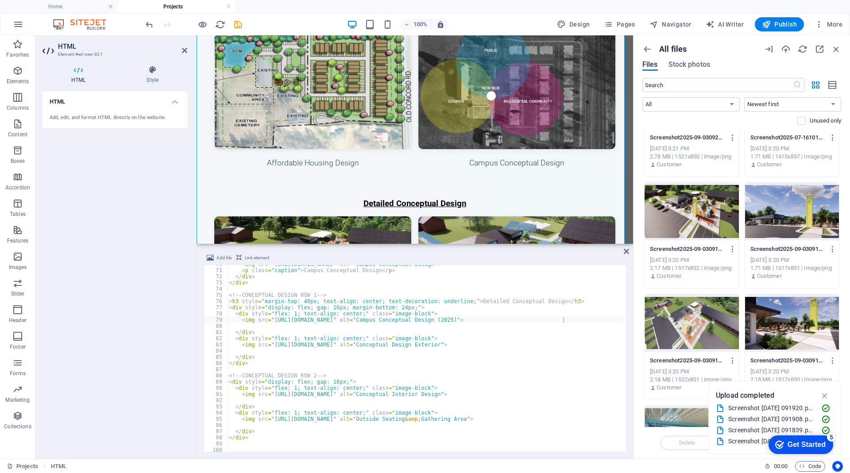
scroll to position [0, 0]
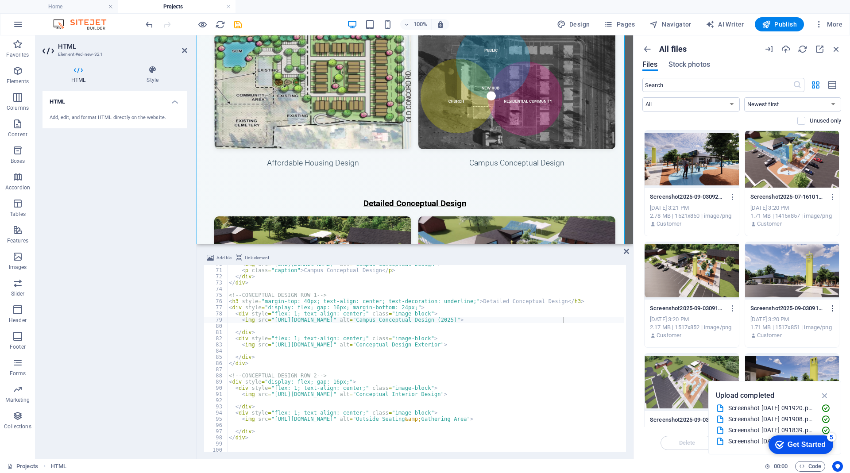
click at [832, 310] on icon "button" at bounding box center [833, 309] width 8 height 8
click at [813, 333] on h6 "Get link" at bounding box center [817, 333] width 38 height 11
drag, startPoint x: 536, startPoint y: 344, endPoint x: 272, endPoint y: 346, distance: 263.9
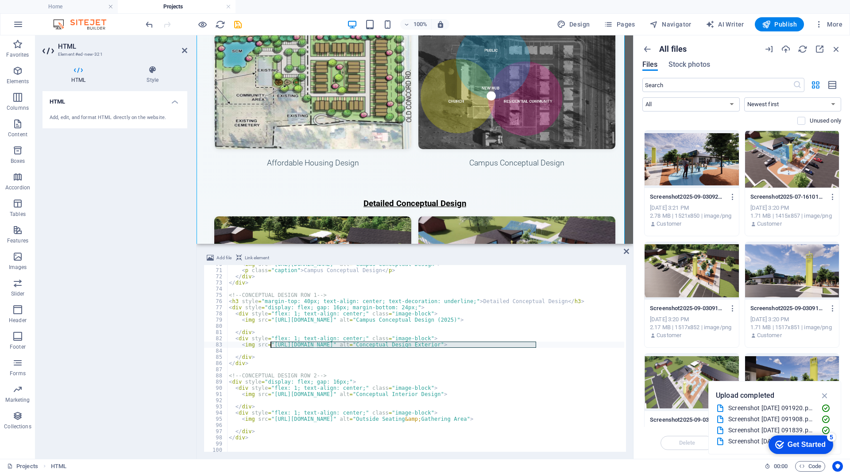
paste textarea "917197/[DOMAIN_NAME]"
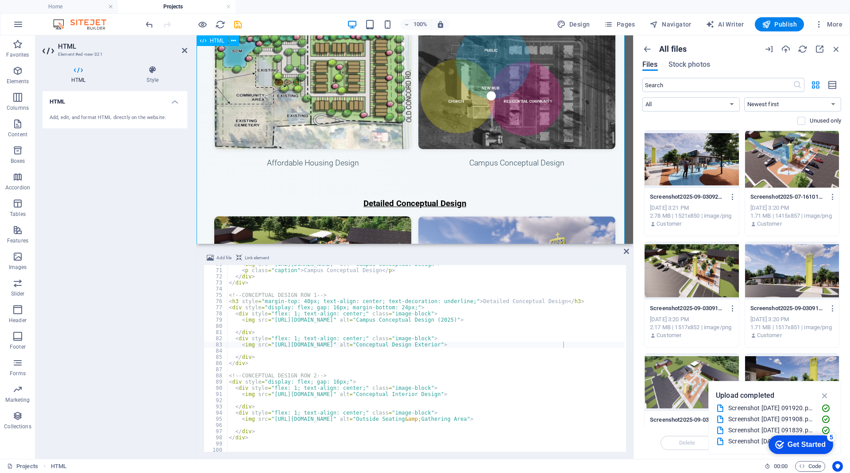
scroll to position [3920, 0]
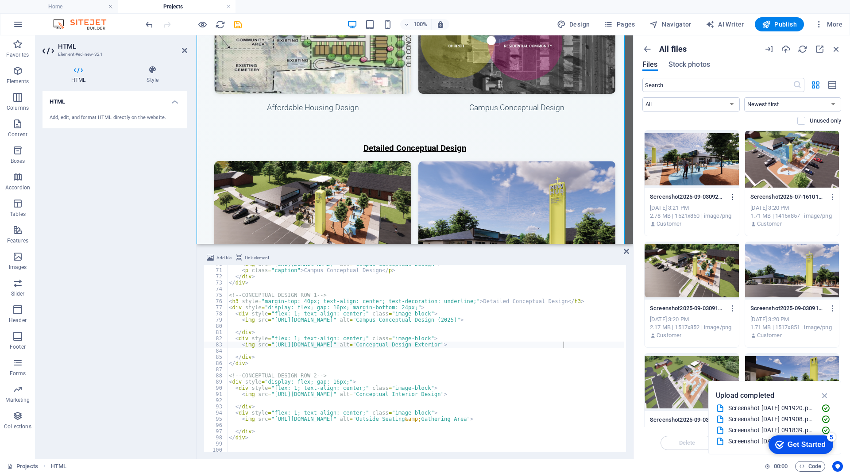
click at [733, 197] on icon "button" at bounding box center [733, 197] width 8 height 8
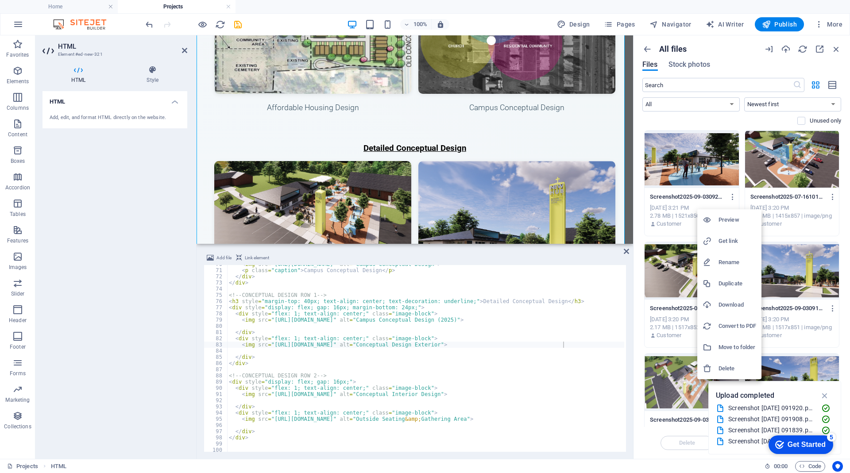
click at [731, 236] on h6 "Get link" at bounding box center [738, 241] width 38 height 11
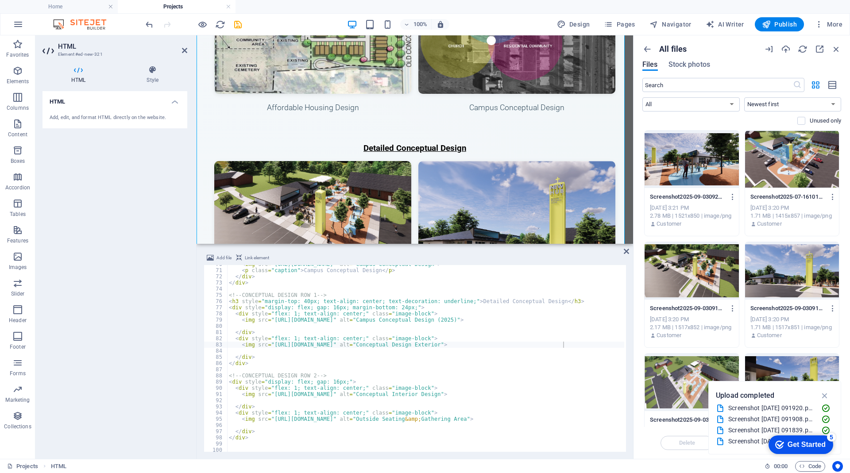
drag, startPoint x: 562, startPoint y: 395, endPoint x: 271, endPoint y: 395, distance: 290.9
paste textarea "8917217/Screenshot2025-09-03092106-0LPwhuBY9f02OAo-nDmmVw"
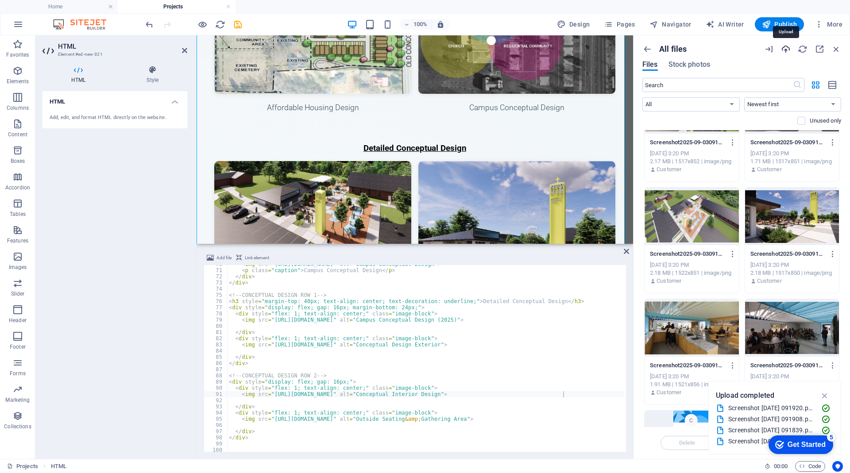
click at [788, 48] on icon "button" at bounding box center [786, 49] width 10 height 10
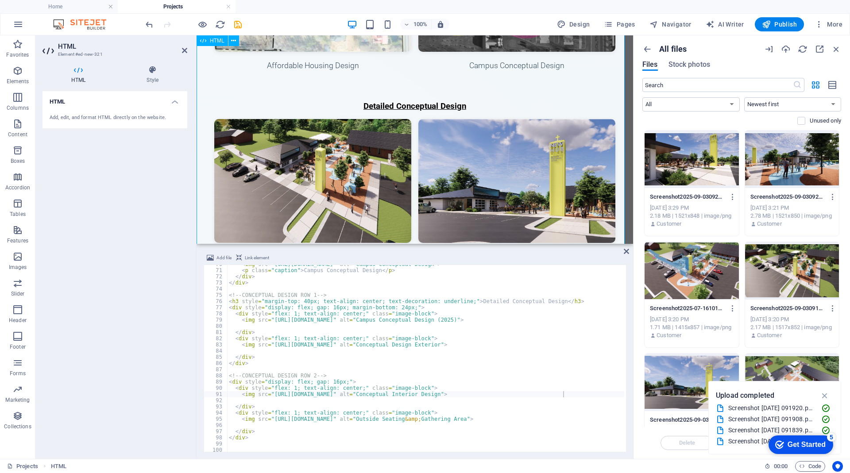
scroll to position [3975, 0]
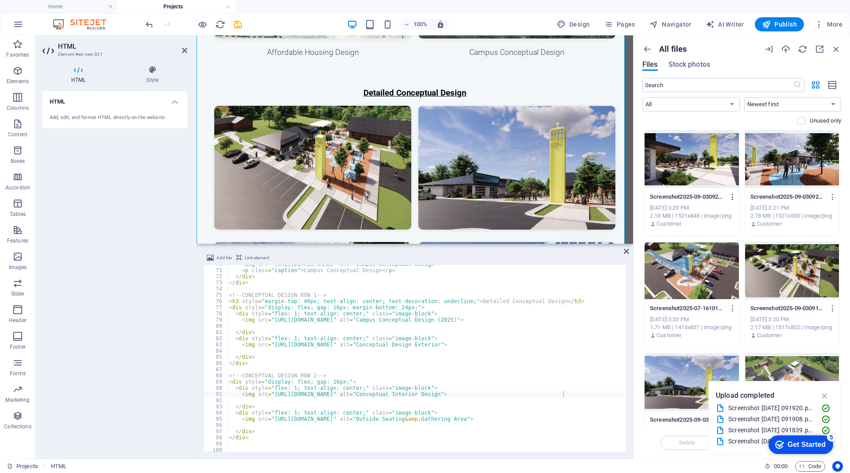
click at [732, 196] on icon "button" at bounding box center [733, 197] width 8 height 8
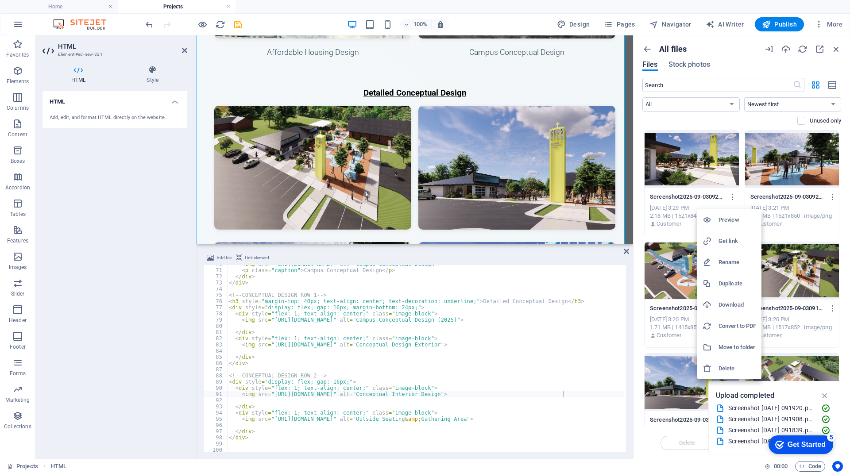
click at [729, 240] on h6 "Get link" at bounding box center [738, 241] width 38 height 11
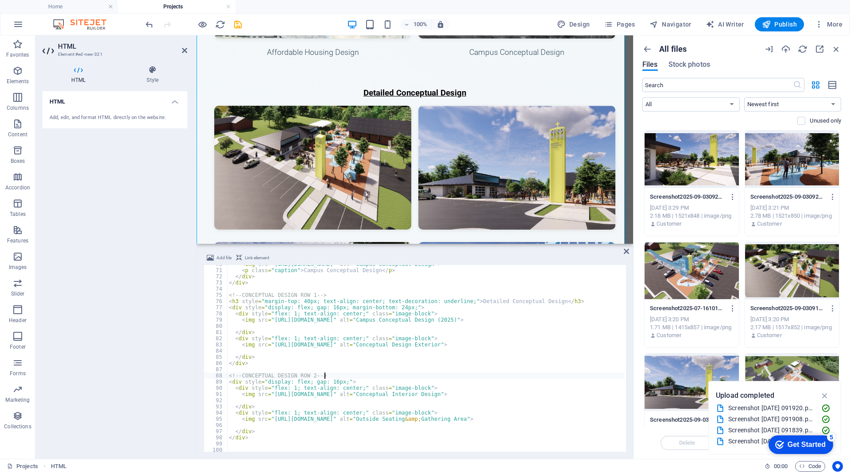
drag, startPoint x: 562, startPoint y: 420, endPoint x: 271, endPoint y: 420, distance: 290.9
paste textarea "8917500/Screenshot2025-09-03092908-5yMLDEXjTjdzSPP50rLYxA"
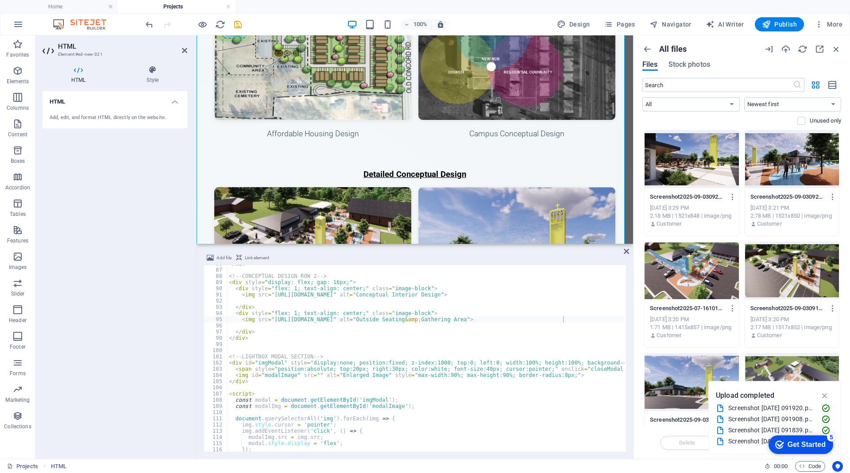
scroll to position [3862, 0]
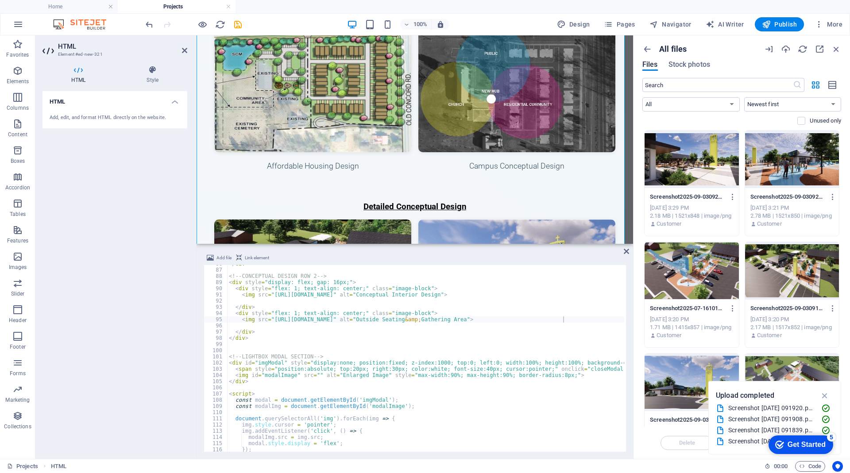
drag, startPoint x: 628, startPoint y: 209, endPoint x: 693, endPoint y: 331, distance: 137.9
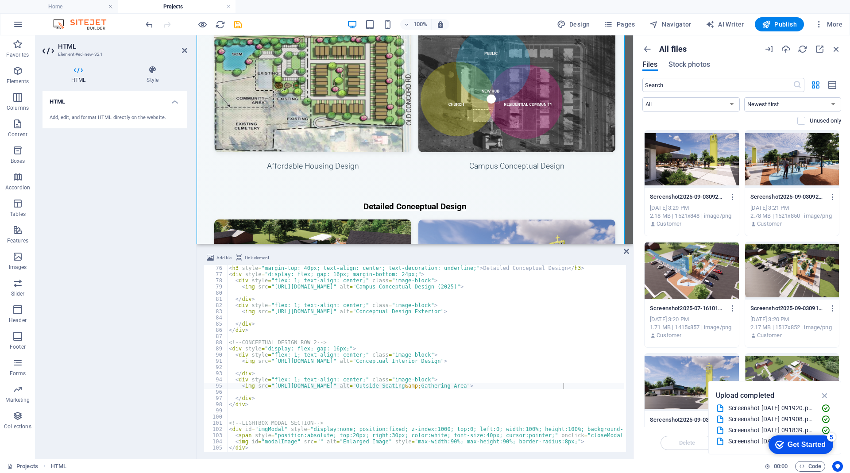
scroll to position [432, 0]
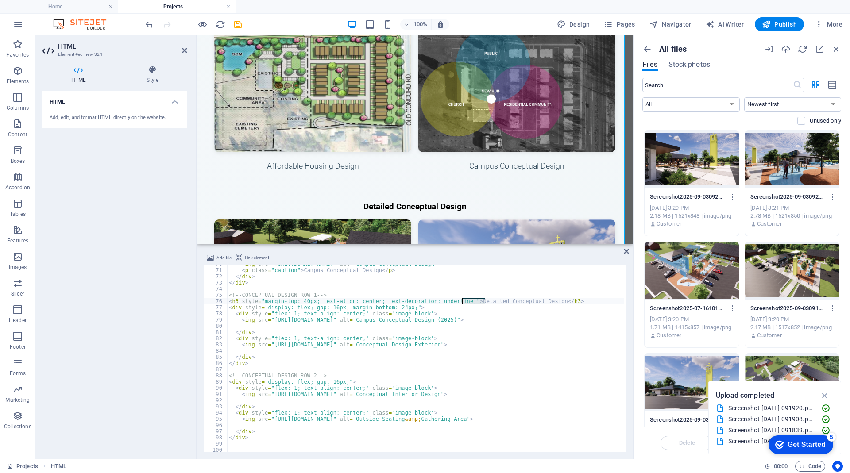
drag, startPoint x: 486, startPoint y: 301, endPoint x: 464, endPoint y: 302, distance: 22.6
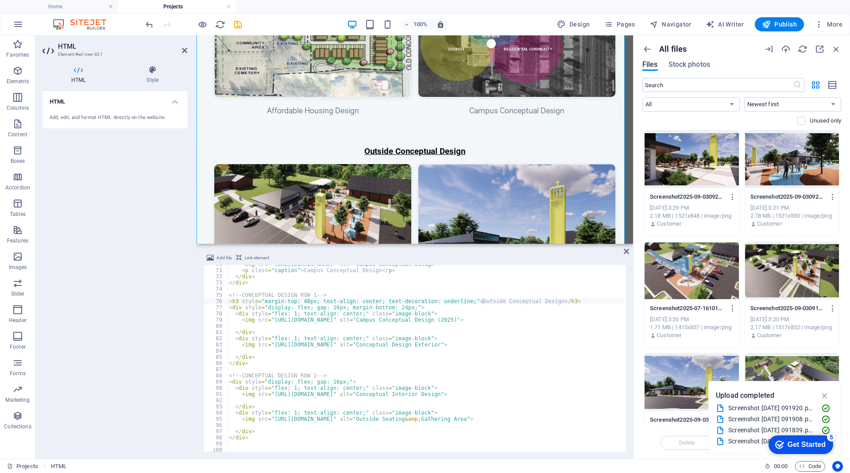
scroll to position [0, 1]
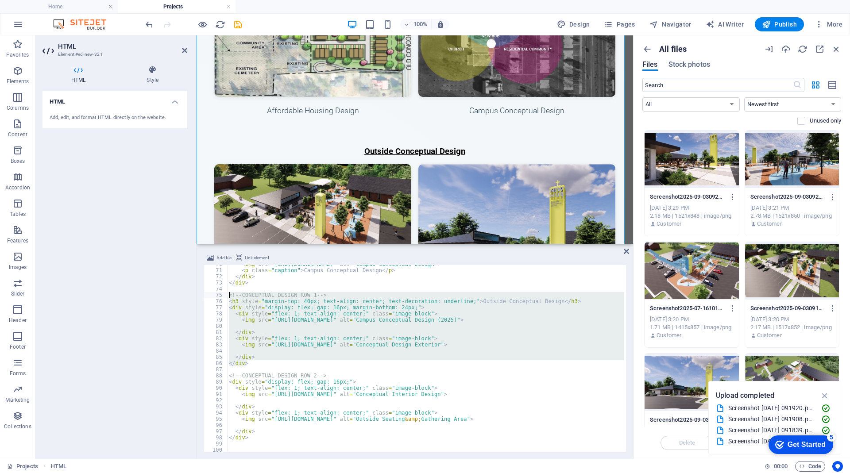
drag, startPoint x: 250, startPoint y: 362, endPoint x: 228, endPoint y: 295, distance: 71.0
type textarea "</div>"
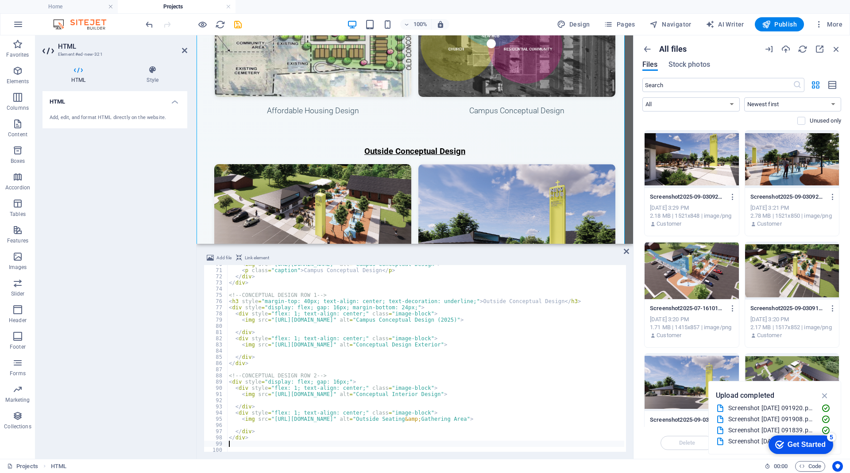
scroll to position [0, 0]
paste textarea "</div>"
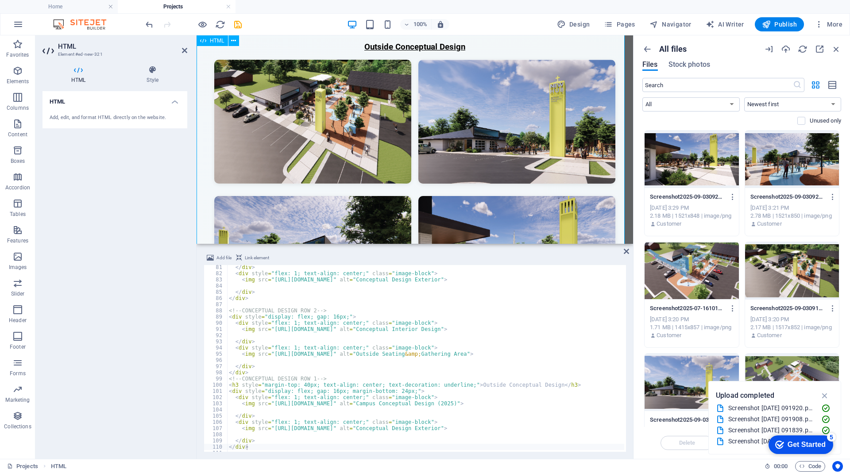
scroll to position [4028, 0]
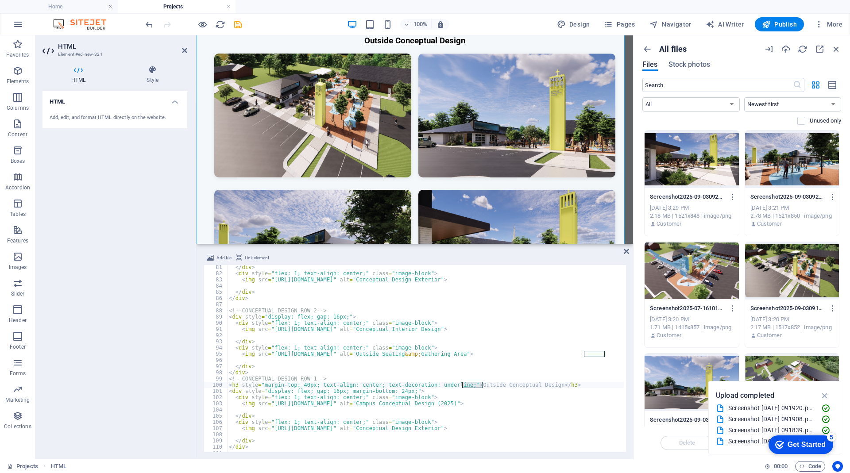
drag, startPoint x: 482, startPoint y: 385, endPoint x: 469, endPoint y: 383, distance: 13.0
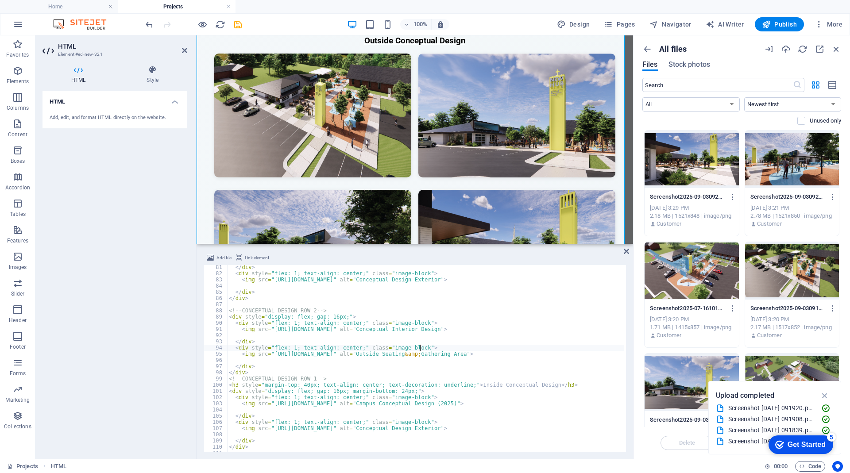
click at [821, 395] on icon "button" at bounding box center [825, 396] width 10 height 10
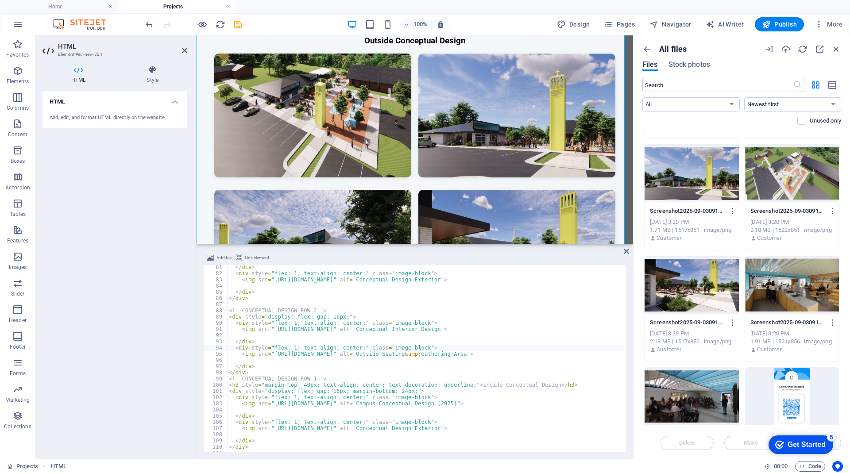
scroll to position [221, 0]
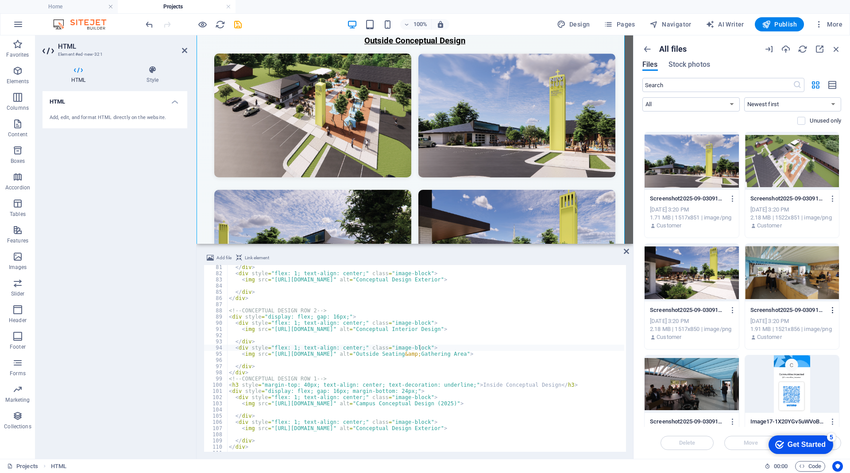
click at [832, 311] on icon "button" at bounding box center [833, 310] width 8 height 8
click at [805, 333] on h6 "Get link" at bounding box center [817, 333] width 38 height 11
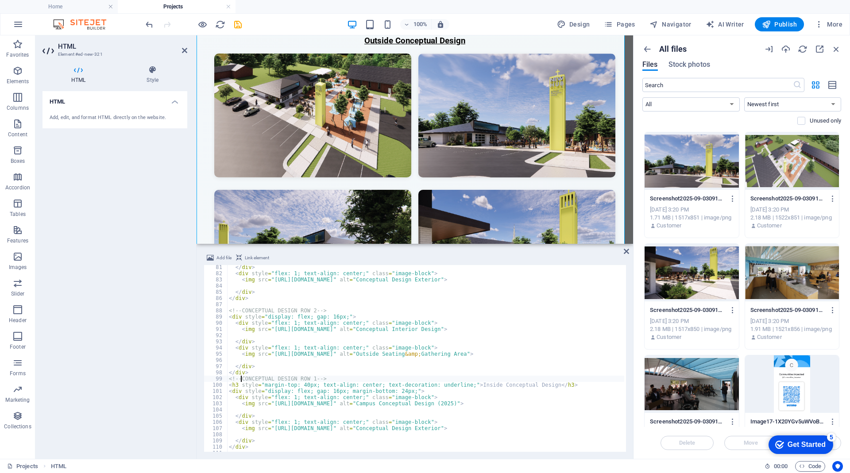
drag, startPoint x: 562, startPoint y: 403, endPoint x: 270, endPoint y: 405, distance: 292.2
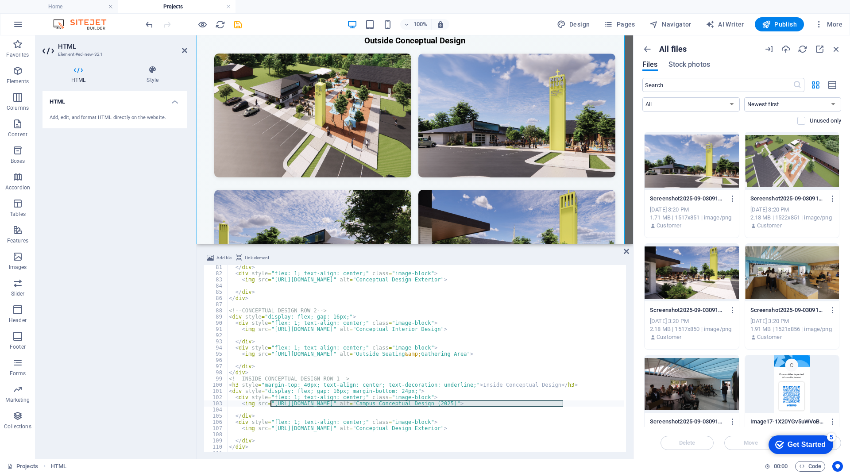
paste textarea "88/Screenshot2025-09-03091908-luxCIjQkTAm2Z7X2pgY1HQ"
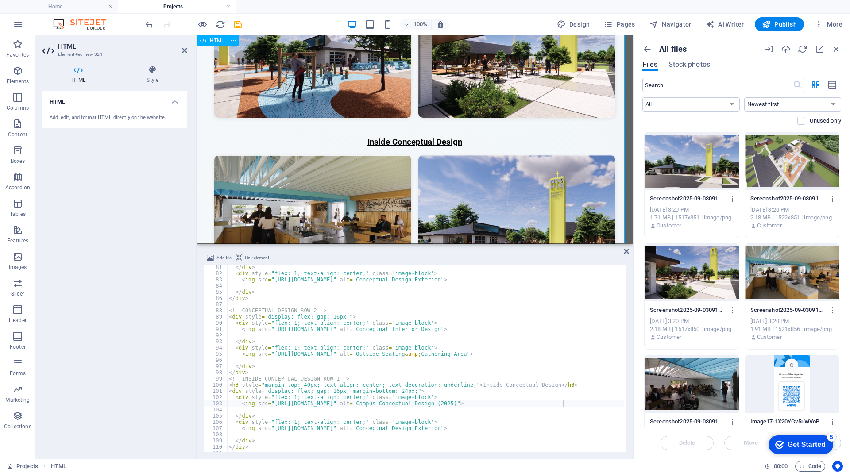
scroll to position [4249, 0]
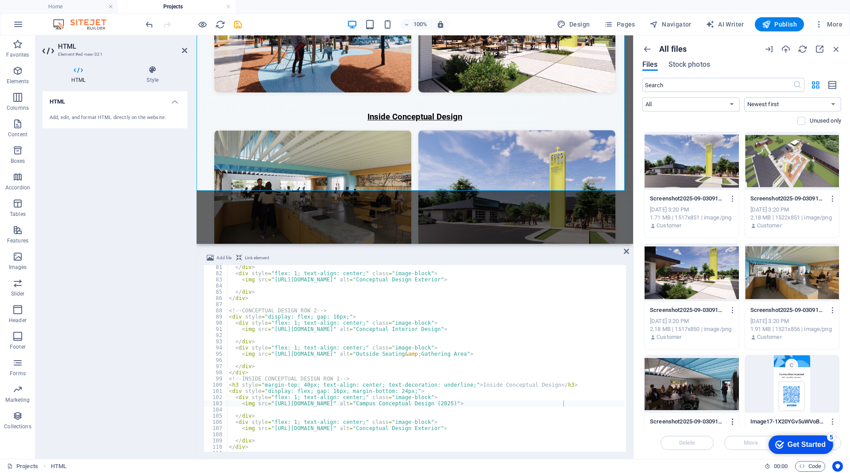
click at [729, 419] on icon "button" at bounding box center [733, 422] width 8 height 8
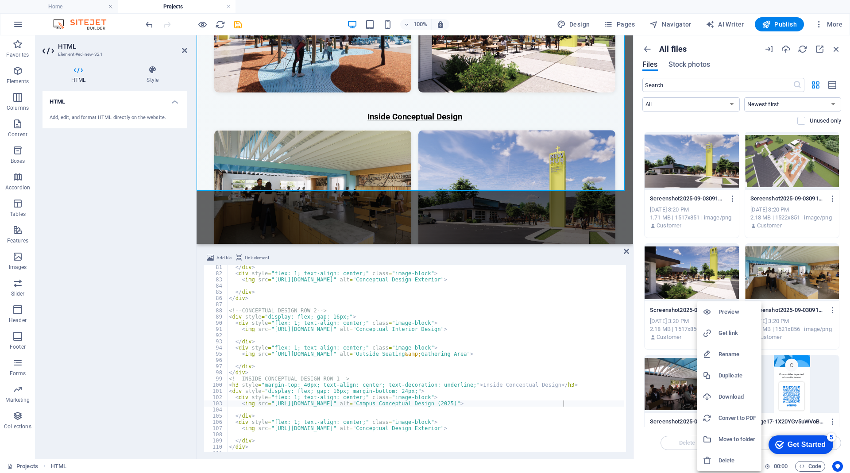
click at [723, 337] on h6 "Get link" at bounding box center [738, 333] width 38 height 11
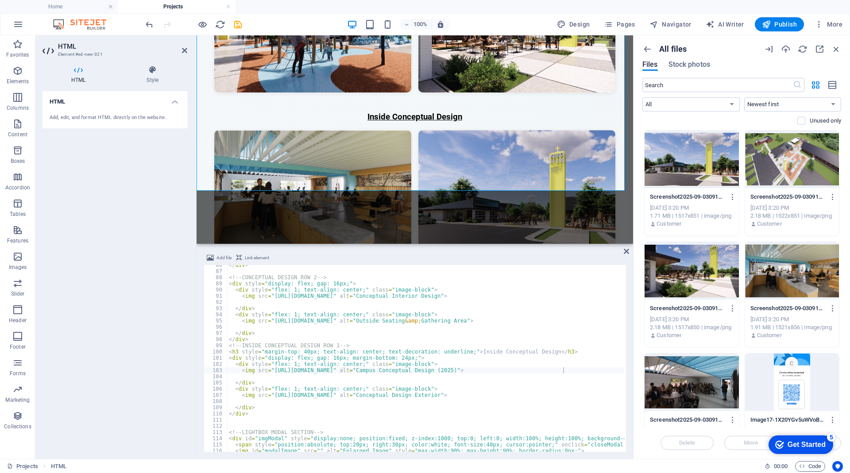
scroll to position [530, 0]
drag, startPoint x: 564, startPoint y: 395, endPoint x: 272, endPoint y: 394, distance: 291.8
paste textarea "85/Screenshot2025-09-03091920-5EwZSWqgnnreU9l2RmfLLQ"
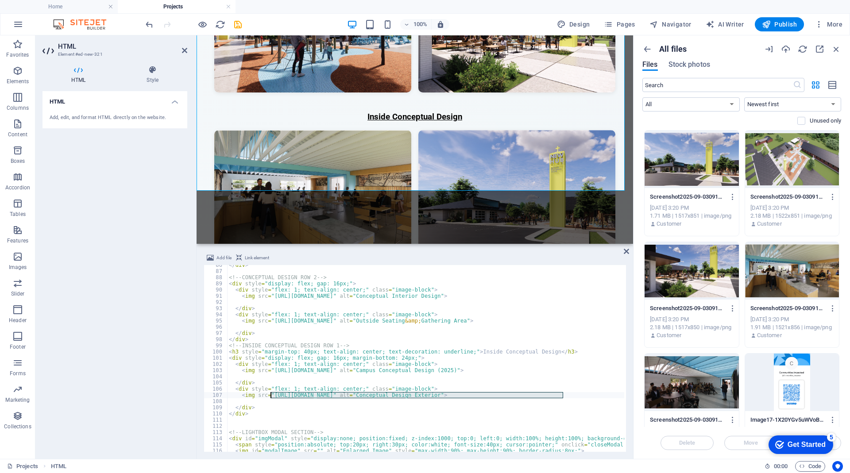
type textarea "<img src="[URL][DOMAIN_NAME]" alt="Conceptual Design Exterior">"
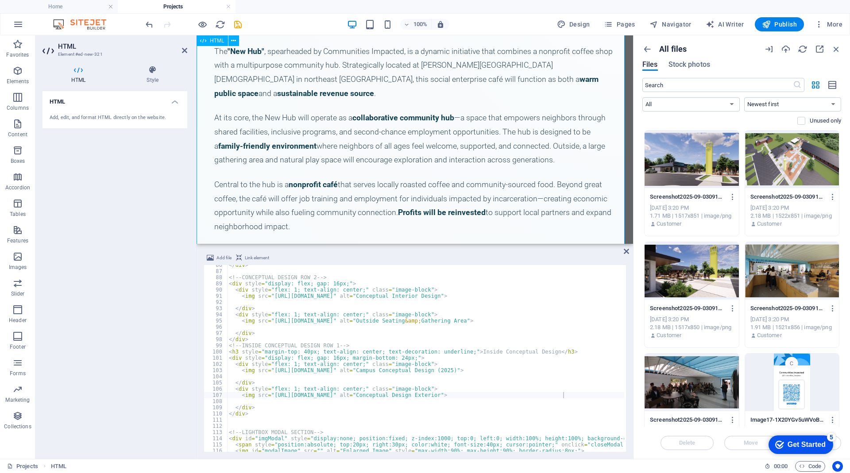
scroll to position [2921, 0]
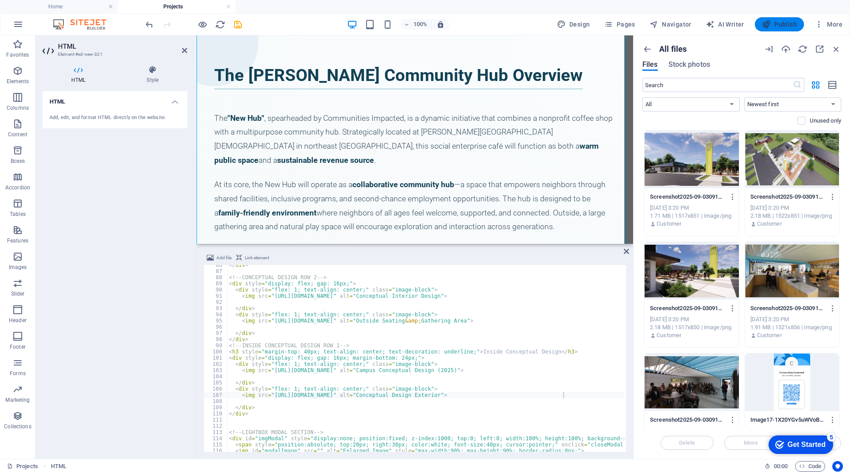
click at [784, 26] on span "Publish" at bounding box center [779, 24] width 35 height 9
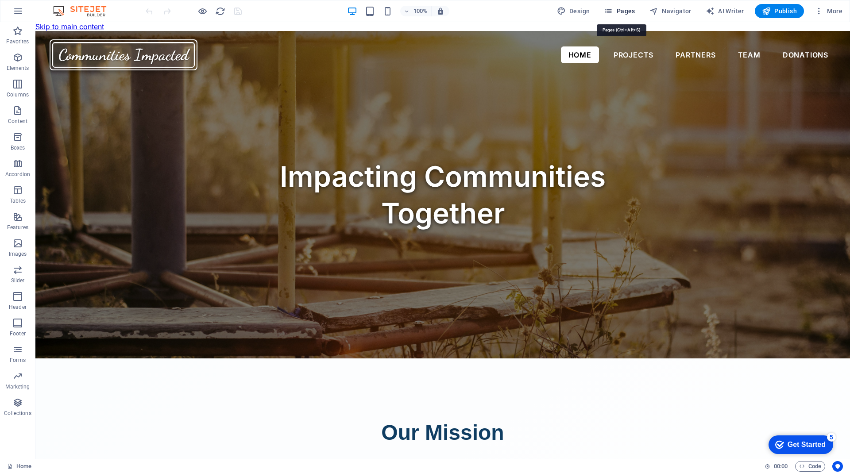
click at [617, 10] on span "Pages" at bounding box center [619, 11] width 31 height 9
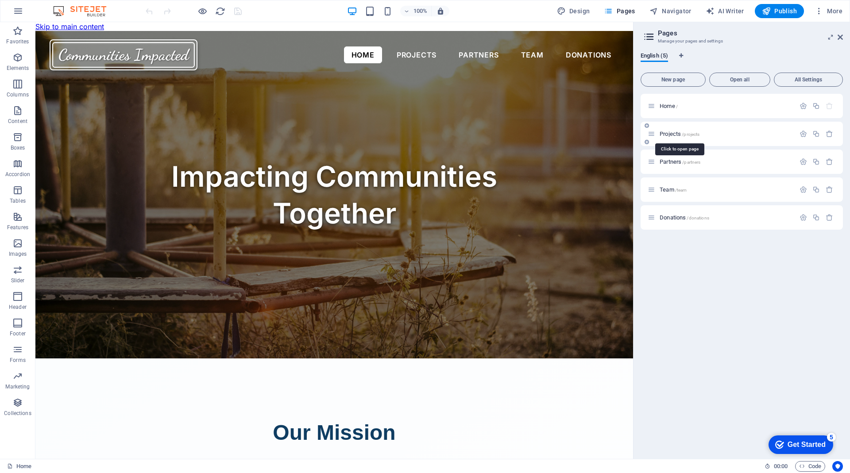
click at [675, 134] on span "Projects /projects" at bounding box center [680, 134] width 40 height 7
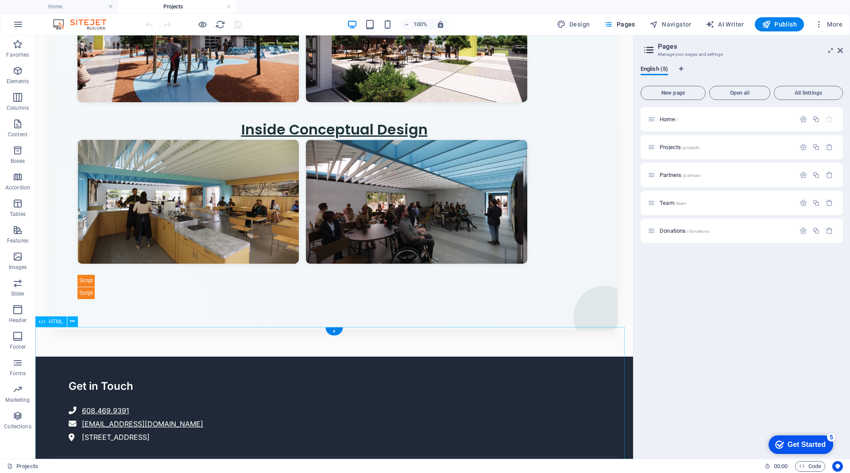
scroll to position [4415, 0]
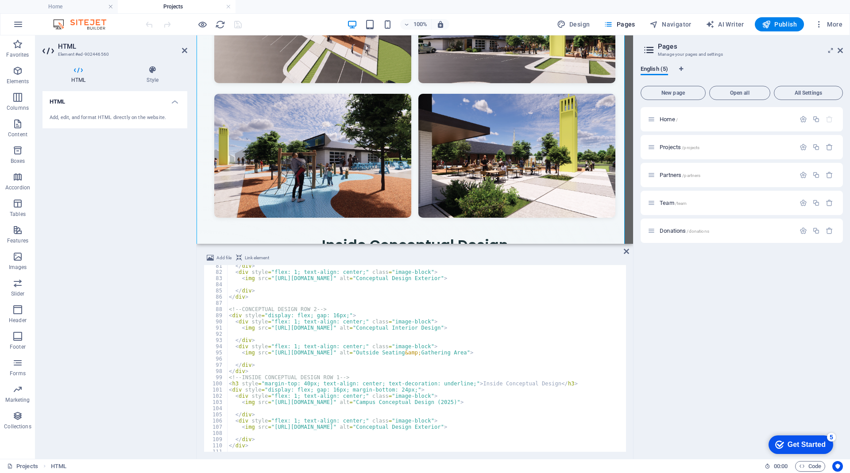
scroll to position [631, 0]
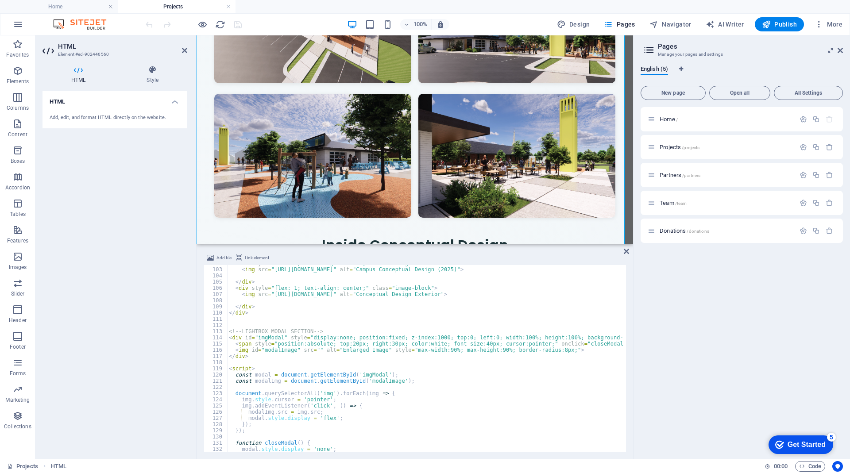
drag, startPoint x: 194, startPoint y: 220, endPoint x: 86, endPoint y: 221, distance: 108.1
click at [86, 221] on aside "HTML Element #ed-902446560 HTML Style HTML Add, edit, and format HTML directly …" at bounding box center [115, 247] width 161 height 424
drag, startPoint x: 634, startPoint y: 248, endPoint x: 770, endPoint y: 259, distance: 136.8
click at [770, 259] on aside "Pages Manage your pages and settings English (5) New page Open all All Settings…" at bounding box center [741, 247] width 217 height 424
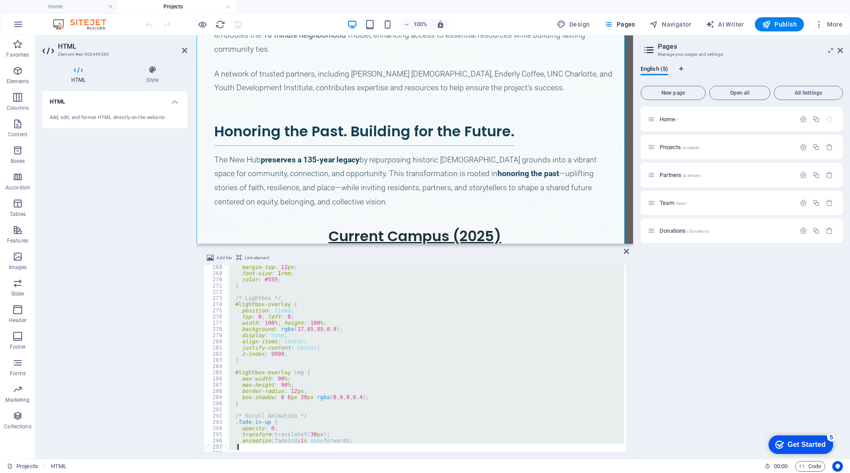
scroll to position [2096, 0]
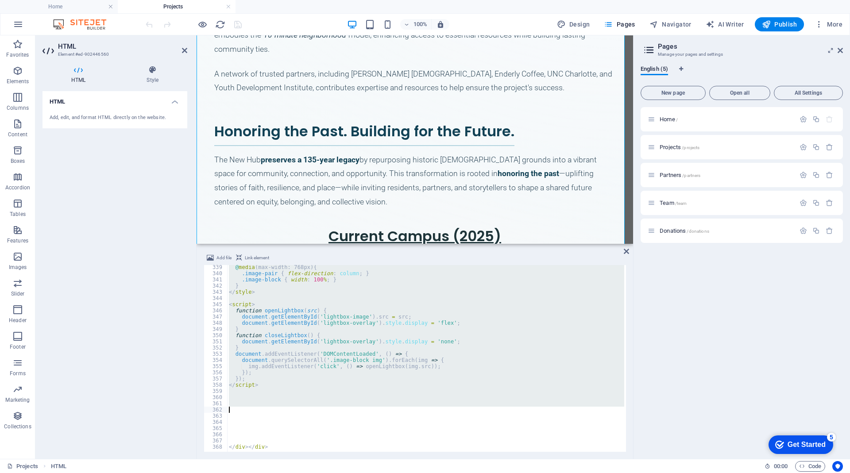
drag, startPoint x: 225, startPoint y: 269, endPoint x: 405, endPoint y: 411, distance: 229.1
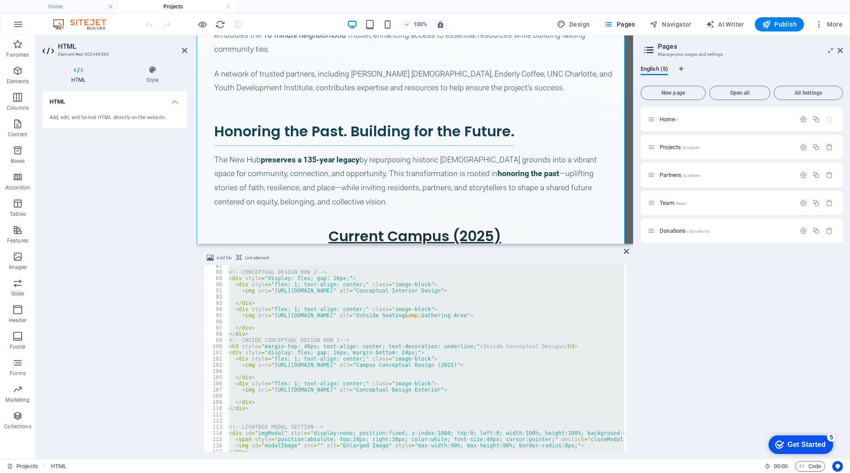
scroll to position [469, 0]
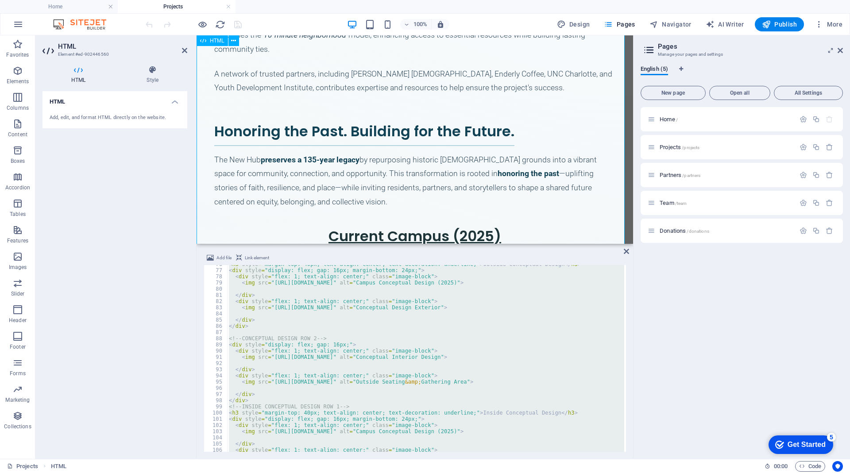
drag, startPoint x: 600, startPoint y: 279, endPoint x: 409, endPoint y: 177, distance: 216.7
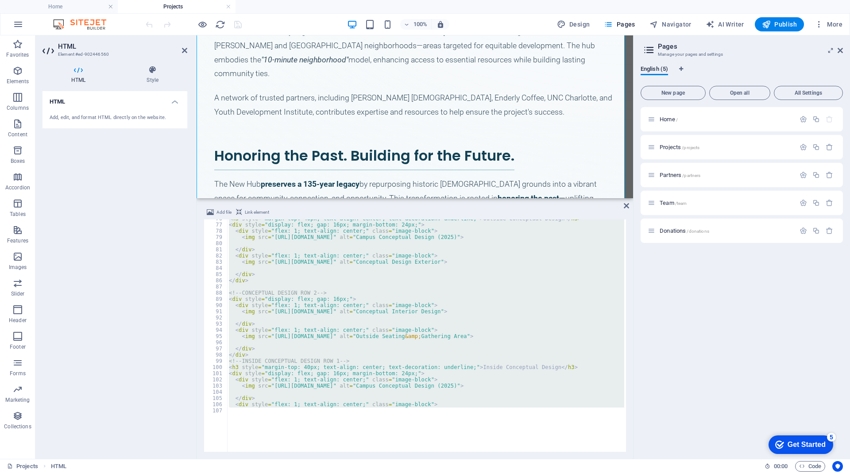
scroll to position [3307, 0]
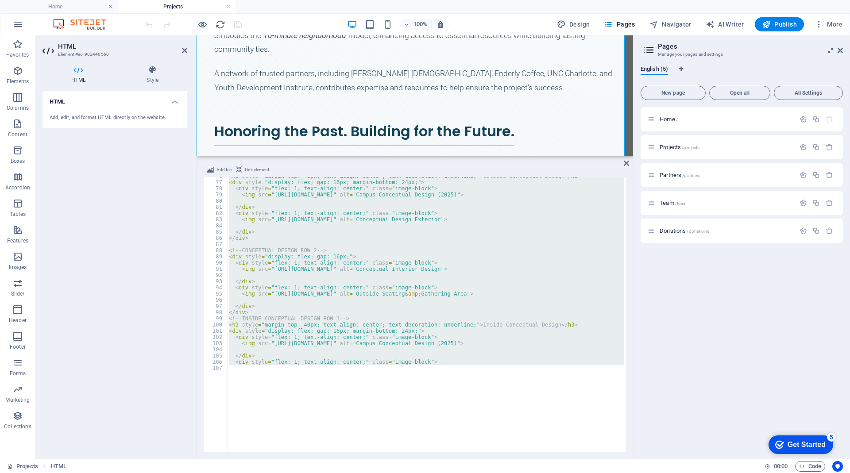
drag, startPoint x: 409, startPoint y: 245, endPoint x: 217, endPoint y: 119, distance: 229.9
click at [413, 154] on div "Drag here to replace the existing content. Press “Ctrl” if you want to create a…" at bounding box center [415, 95] width 437 height 120
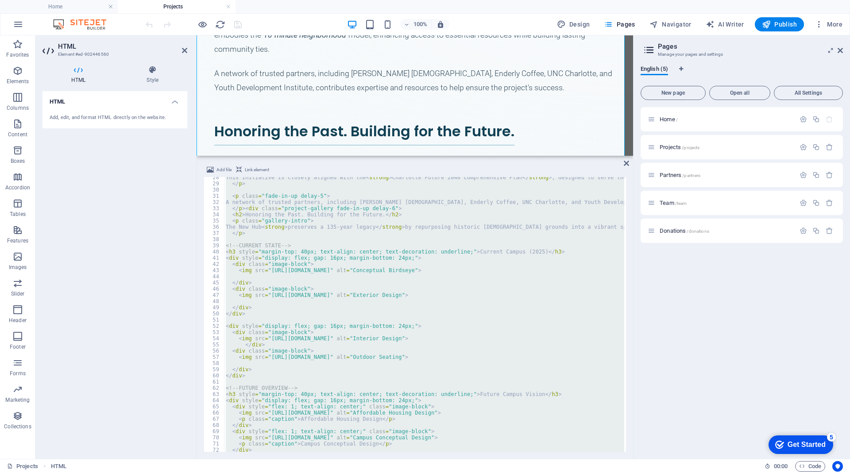
scroll to position [0, 0]
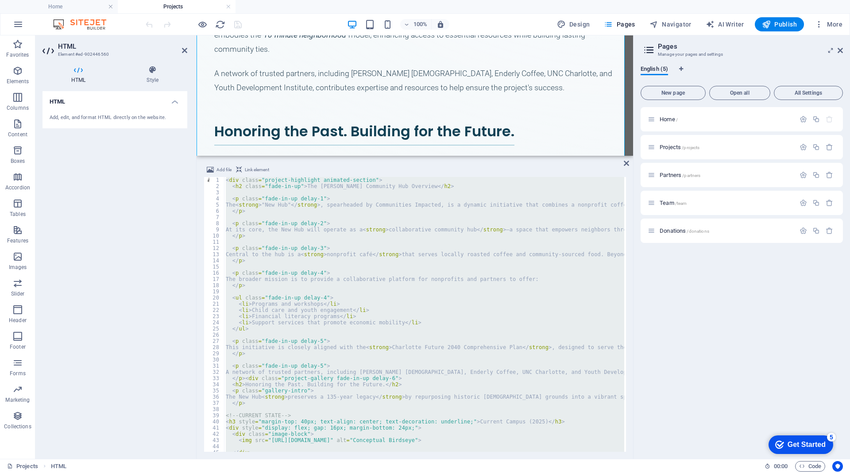
click at [348, 304] on div "< div class = "project-highlight animated-section" > < h2 class = "fade-in-up" …" at bounding box center [424, 314] width 400 height 275
drag, startPoint x: 468, startPoint y: 415, endPoint x: 217, endPoint y: 118, distance: 389.0
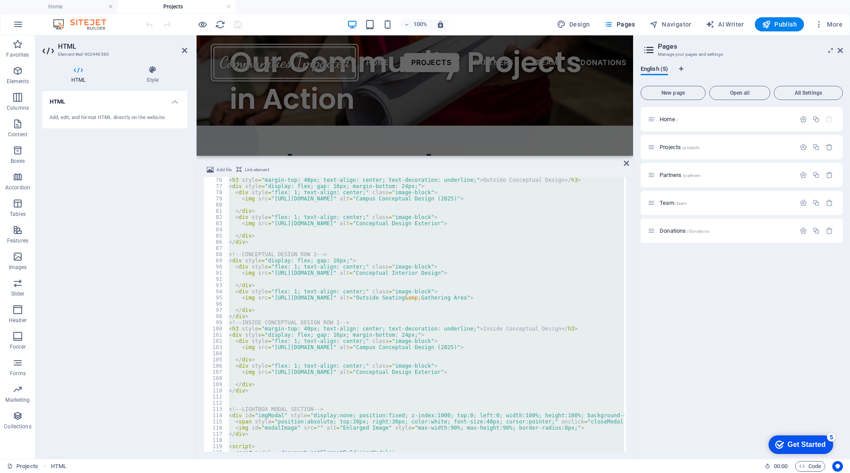
scroll to position [465, 0]
click at [374, 319] on div "< h3 style = "margin-top: 40px; text-align: center; text-decoration: underline;…" at bounding box center [425, 314] width 397 height 275
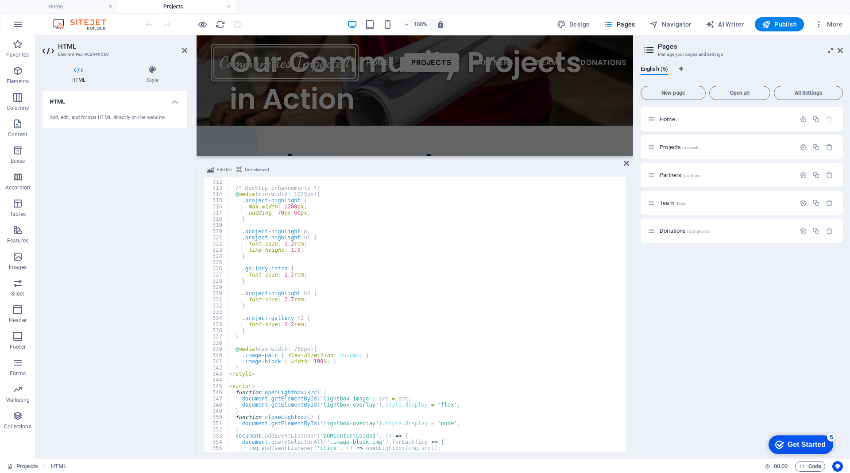
scroll to position [2008, 0]
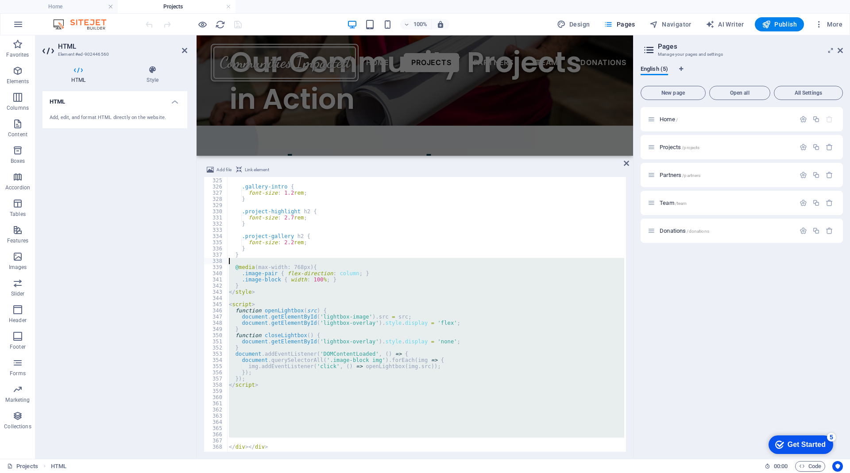
drag, startPoint x: 287, startPoint y: 443, endPoint x: 257, endPoint y: 273, distance: 172.7
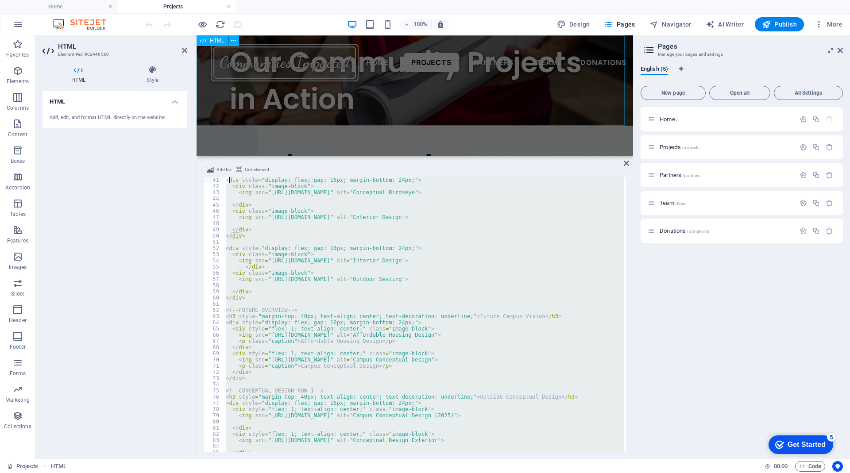
scroll to position [0, 0]
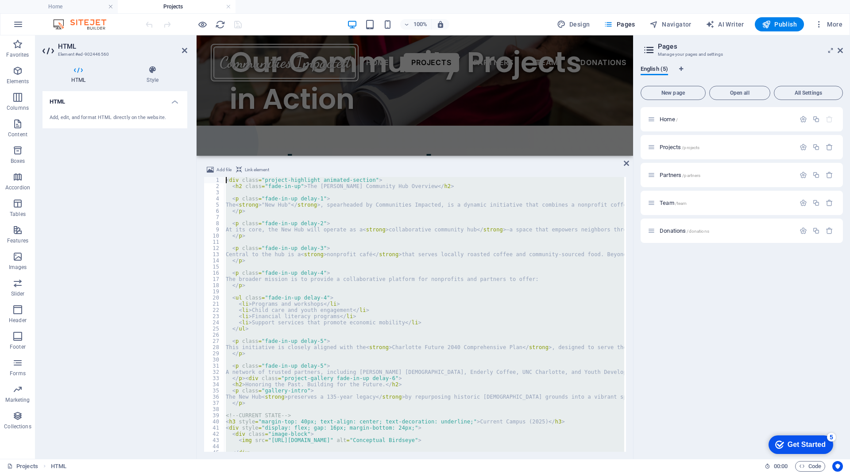
drag, startPoint x: 271, startPoint y: 446, endPoint x: 225, endPoint y: 181, distance: 269.0
type textarea "<div class="project-highlight animated-section"> <h2 class="fade-in-up">The New…"
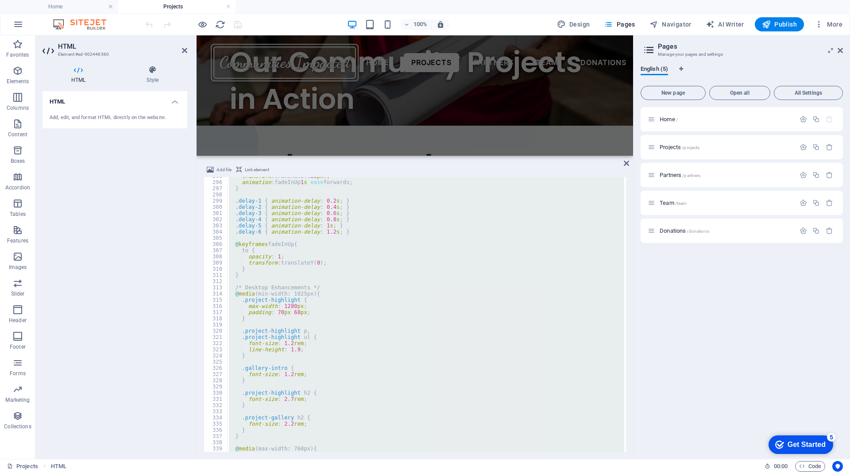
scroll to position [2008, 0]
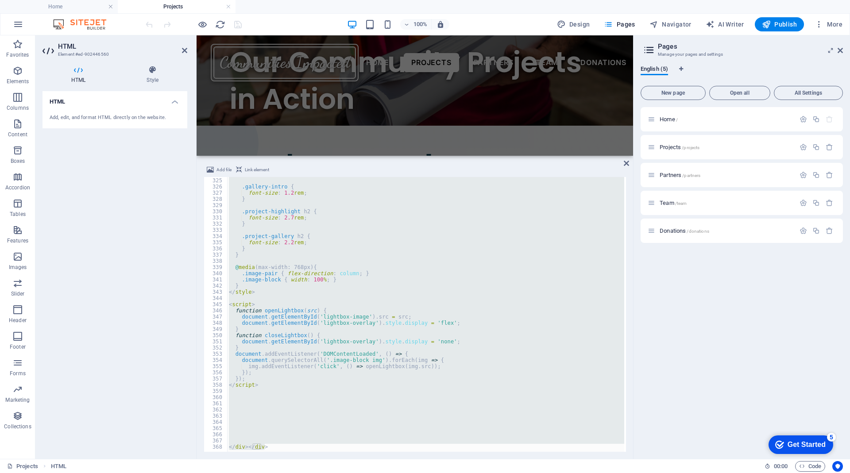
click at [315, 410] on div "} .gallery-intro { font-size : 1.2 rem ; } .project-highlight h2 { font-size : …" at bounding box center [425, 314] width 397 height 275
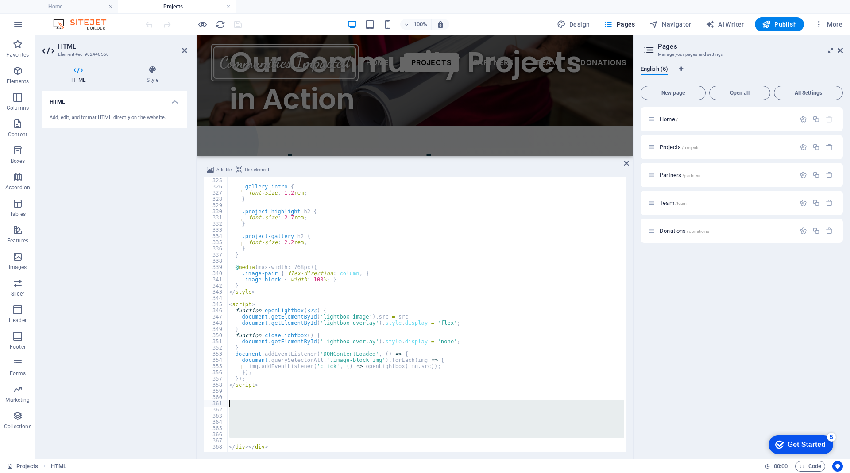
drag, startPoint x: 273, startPoint y: 443, endPoint x: 263, endPoint y: 419, distance: 25.2
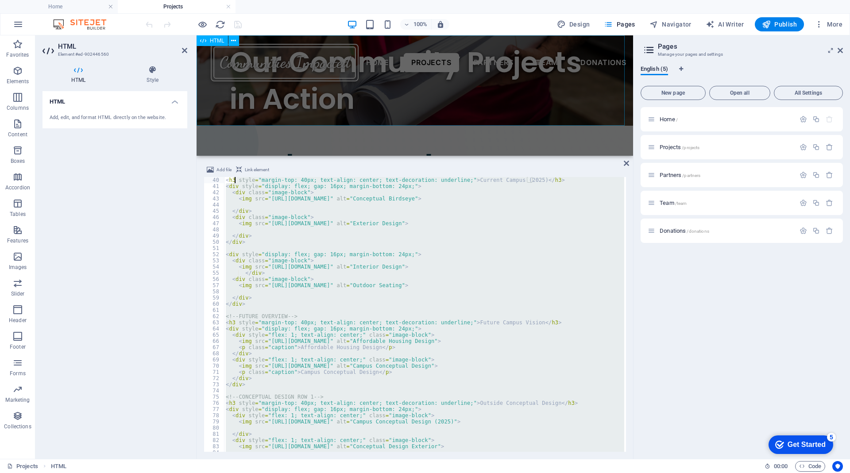
scroll to position [0, 0]
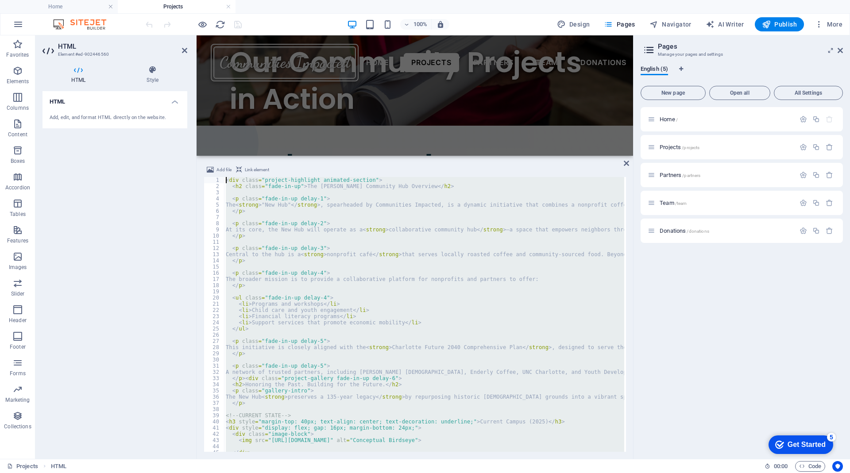
drag, startPoint x: 265, startPoint y: 444, endPoint x: 226, endPoint y: 181, distance: 266.3
type textarea "<div class="project-highlight animated-section"> <h2 class="fade-in-up">The New…"
paste textarea
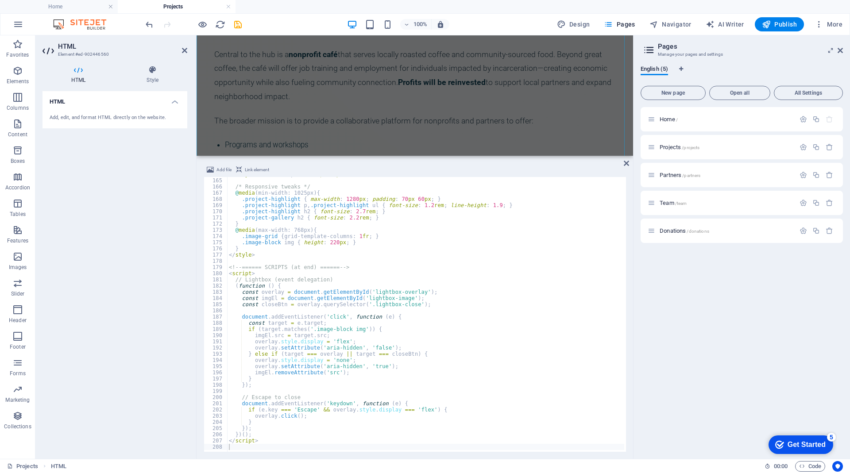
scroll to position [387, 0]
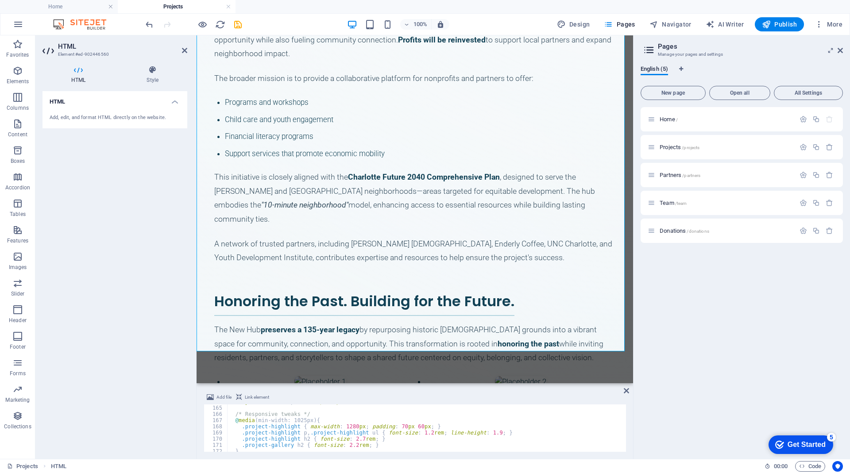
drag, startPoint x: 453, startPoint y: 157, endPoint x: 258, endPoint y: 284, distance: 232.2
click at [453, 383] on div at bounding box center [415, 384] width 437 height 2
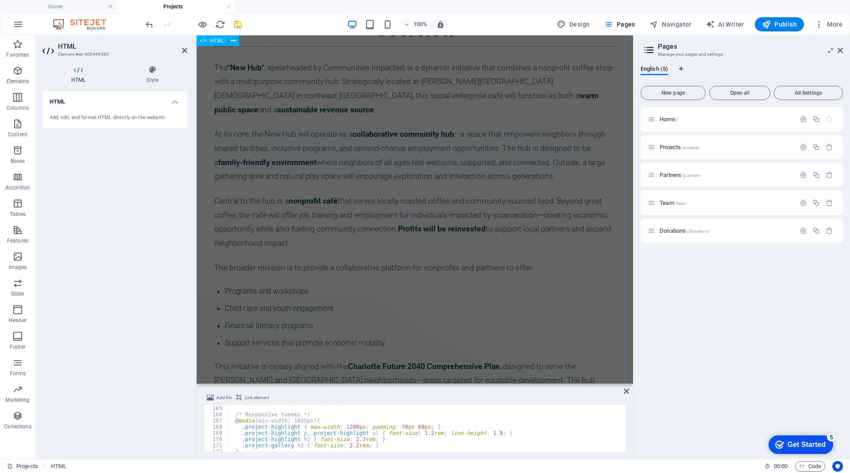
scroll to position [0, 0]
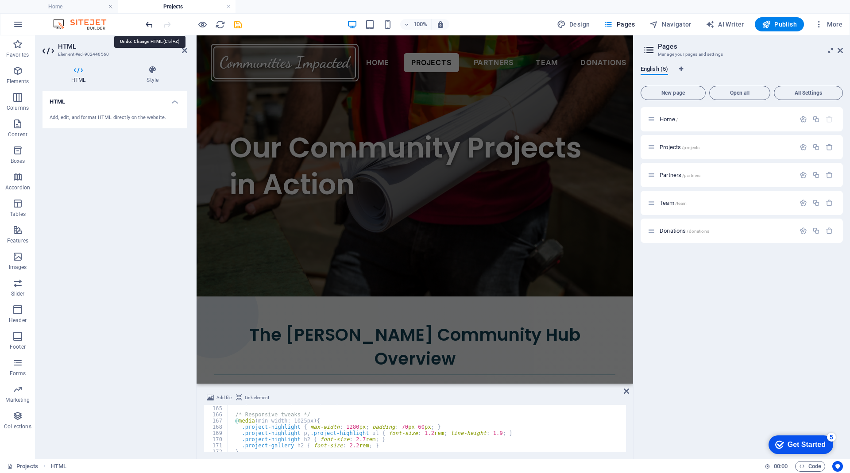
click at [150, 24] on icon "undo" at bounding box center [149, 24] width 10 height 10
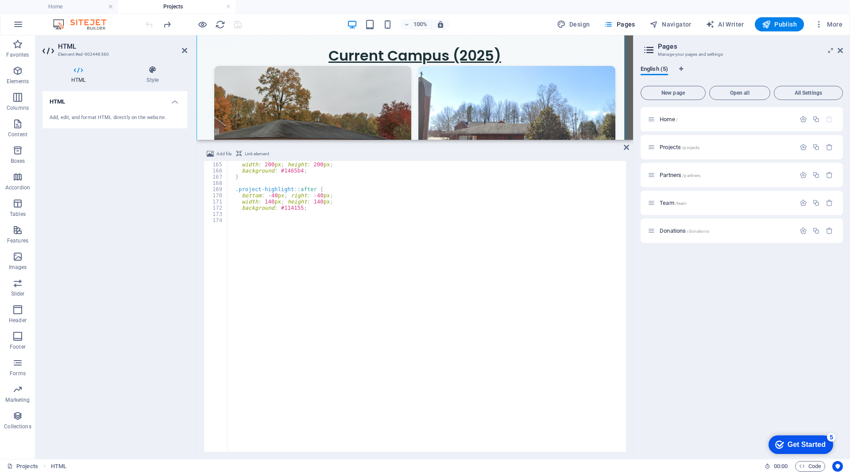
scroll to position [3472, 0]
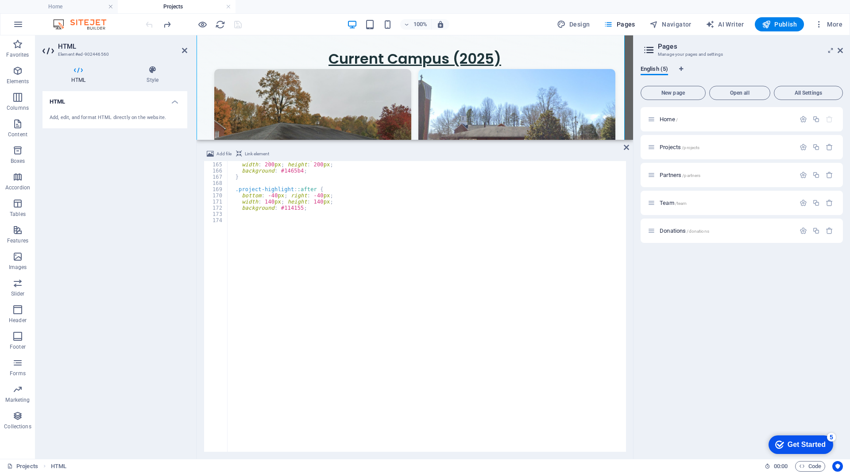
drag, startPoint x: 443, startPoint y: 384, endPoint x: 445, endPoint y: 104, distance: 279.4
click at [445, 104] on div "Drag here to replace the existing content. Press “Ctrl” if you want to create a…" at bounding box center [415, 247] width 437 height 424
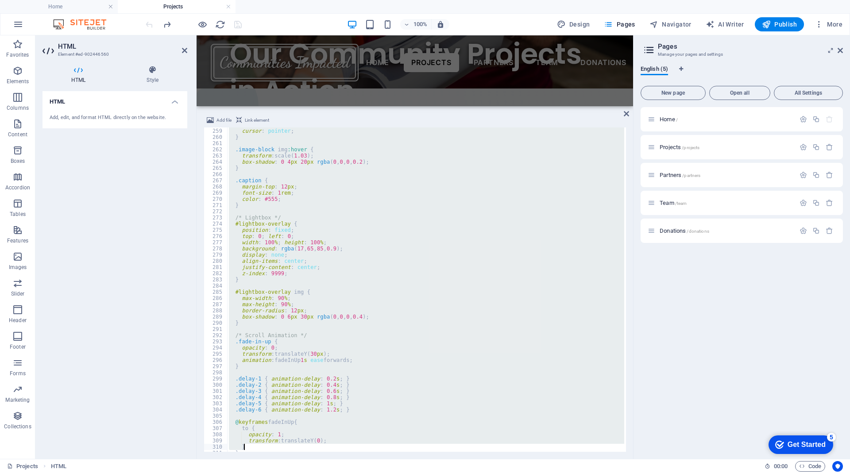
scroll to position [1958, 0]
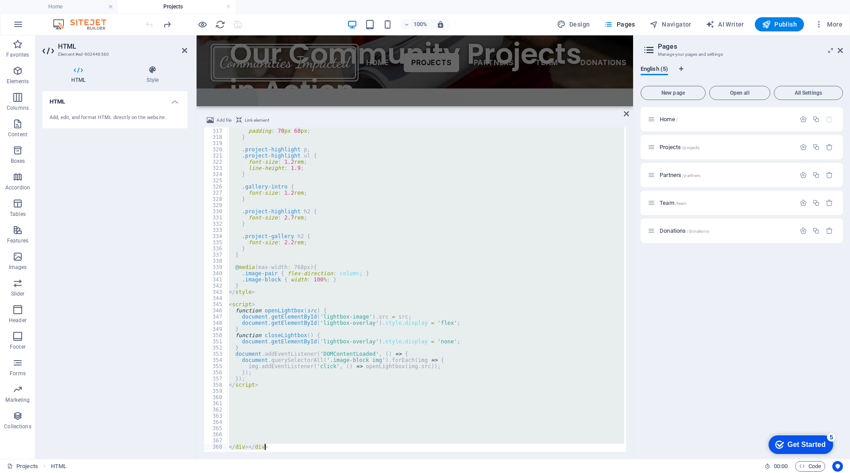
drag, startPoint x: 227, startPoint y: 132, endPoint x: 442, endPoint y: 470, distance: 400.6
click at [443, 473] on html "Communities Impacted Home Projects Favorites Elements Columns Content Boxes Acc…" at bounding box center [425, 236] width 850 height 473
type textarea "</div></div>"
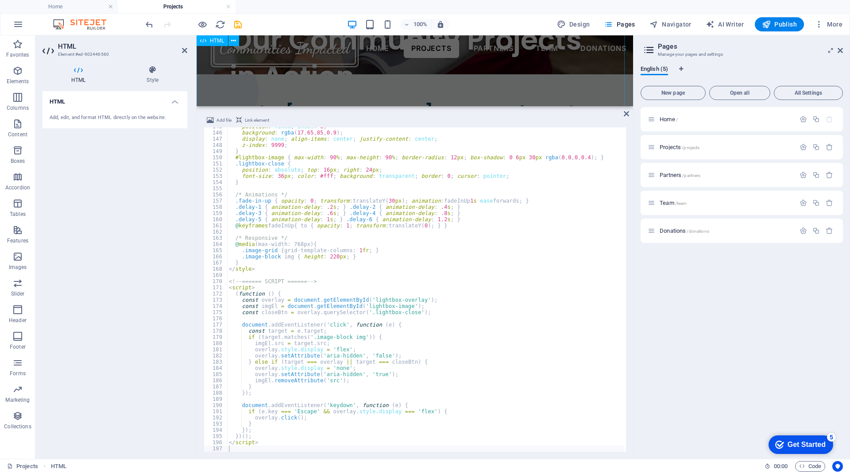
scroll to position [0, 0]
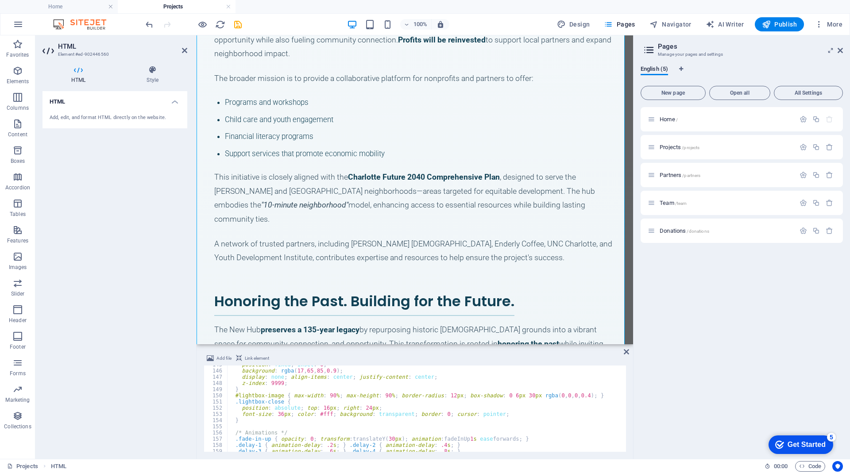
drag, startPoint x: 582, startPoint y: 107, endPoint x: 580, endPoint y: 361, distance: 253.7
click at [580, 361] on div "Drag here to replace the existing content. Press “Ctrl” if you want to create a…" at bounding box center [415, 247] width 437 height 424
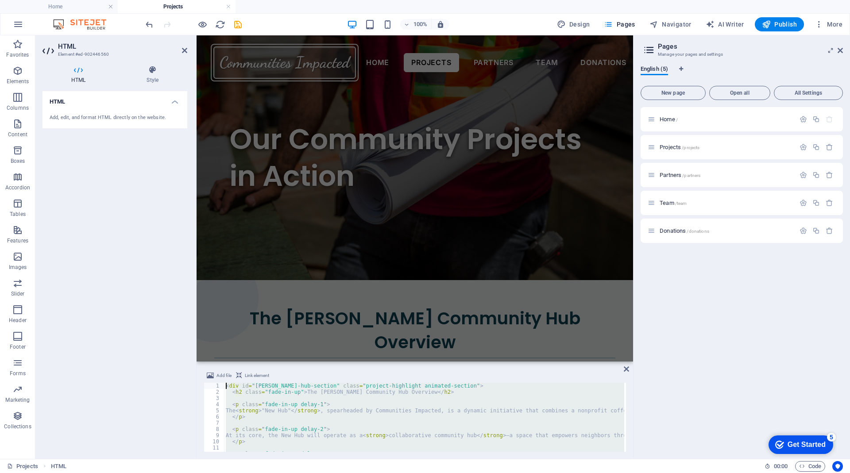
drag, startPoint x: 311, startPoint y: 439, endPoint x: 162, endPoint y: 200, distance: 281.8
click at [162, 200] on div "HTML Element #ed-902446560 HTML Style HTML Add, edit, and format HTML directly …" at bounding box center [334, 247] width 598 height 424
drag, startPoint x: 560, startPoint y: 397, endPoint x: 357, endPoint y: 360, distance: 205.7
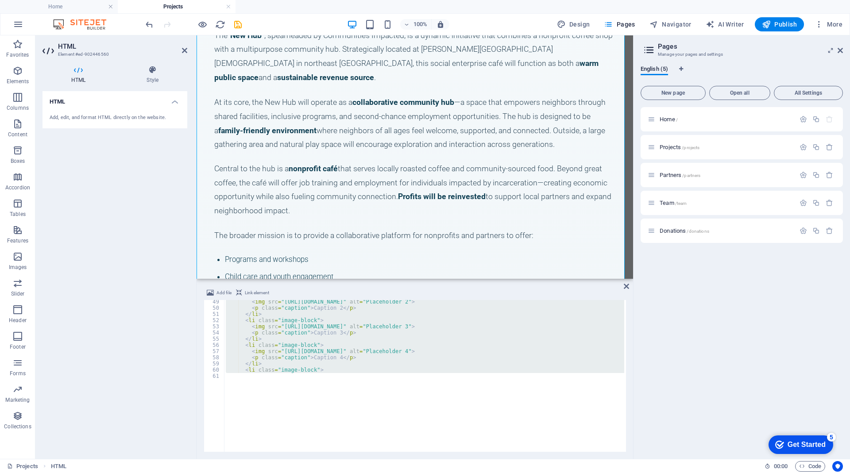
scroll to position [3046, 0]
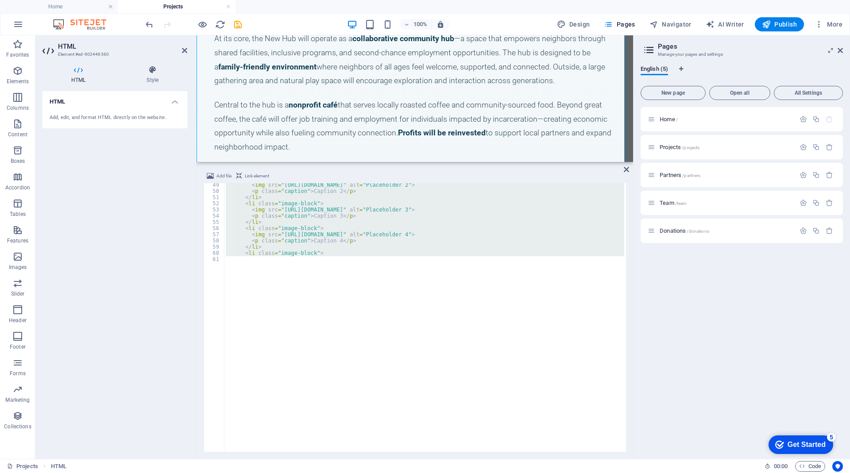
drag, startPoint x: 358, startPoint y: 363, endPoint x: 389, endPoint y: 160, distance: 205.1
click at [389, 160] on div "Drag here to replace the existing content. Press “Ctrl” if you want to create a…" at bounding box center [415, 98] width 437 height 127
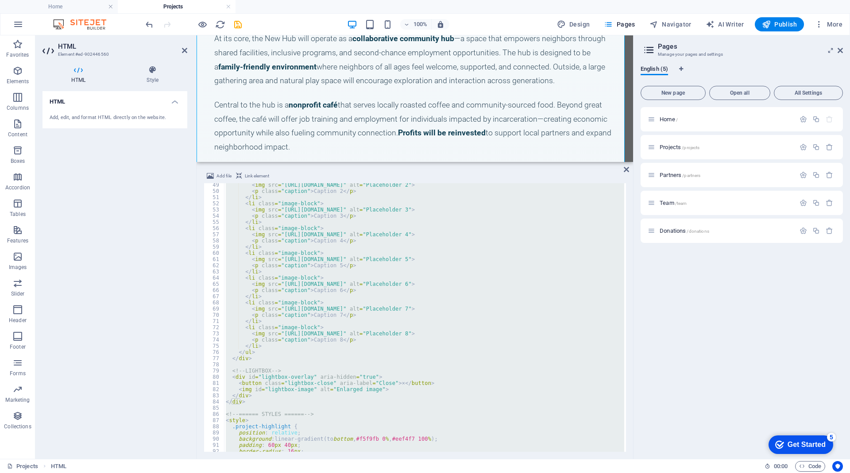
click at [362, 310] on div "< img src = "https://via.placeholder.com/1000x700" alt = "Placeholder 2" > < p …" at bounding box center [424, 317] width 400 height 269
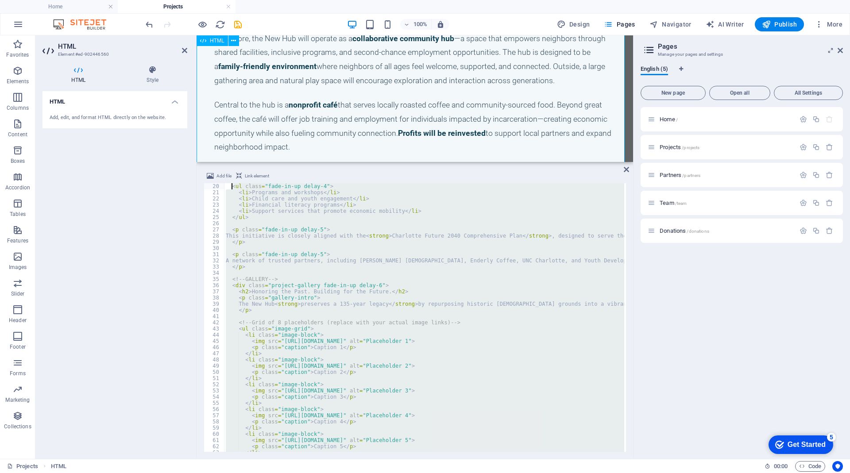
scroll to position [0, 0]
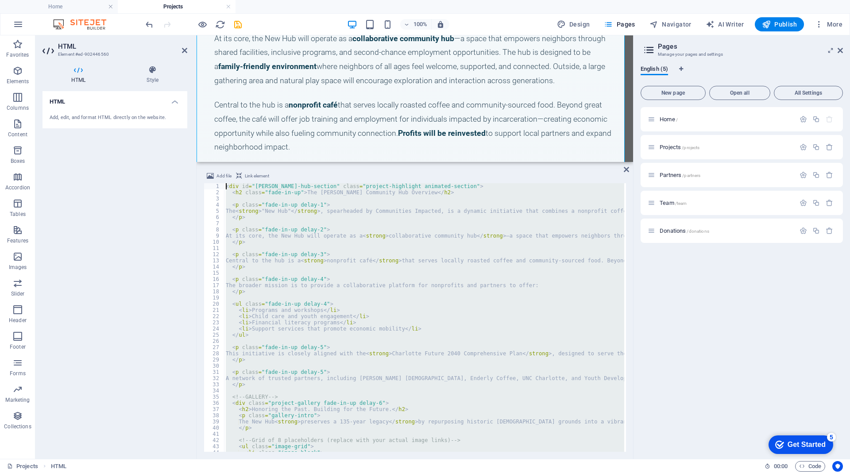
drag, startPoint x: 282, startPoint y: 440, endPoint x: 215, endPoint y: 177, distance: 270.9
click at [215, 177] on div "Add file Link element <img src="https://via.placeholder.com/1000x700" alt="Plac…" at bounding box center [415, 311] width 422 height 281
type textarea "<div id="newell-hub-section" class="project-highlight animated-section"> <h2 cl…"
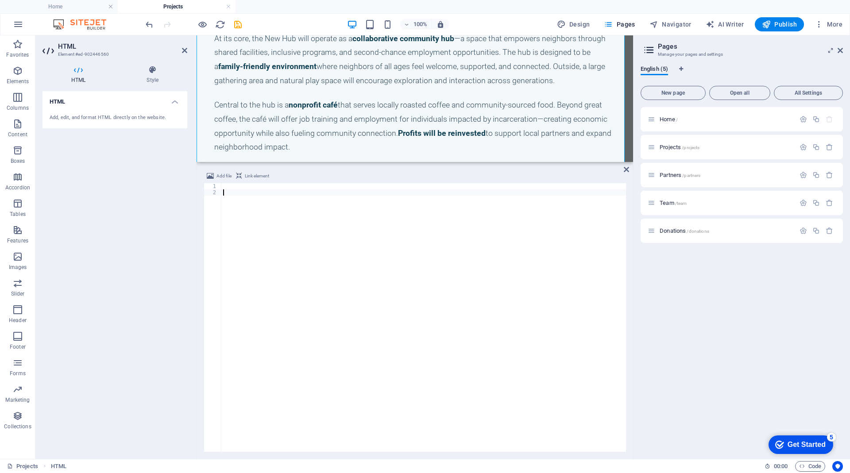
click at [306, 270] on div at bounding box center [423, 323] width 405 height 281
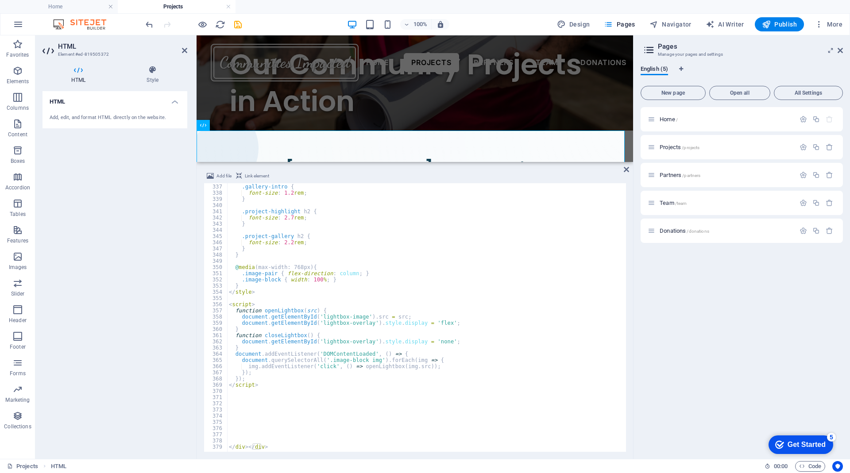
scroll to position [2082, 0]
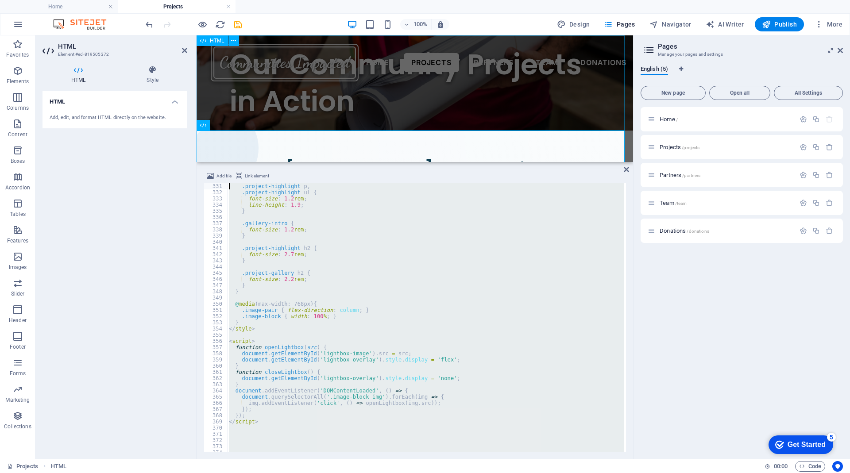
drag, startPoint x: 475, startPoint y: 478, endPoint x: 209, endPoint y: 106, distance: 457.7
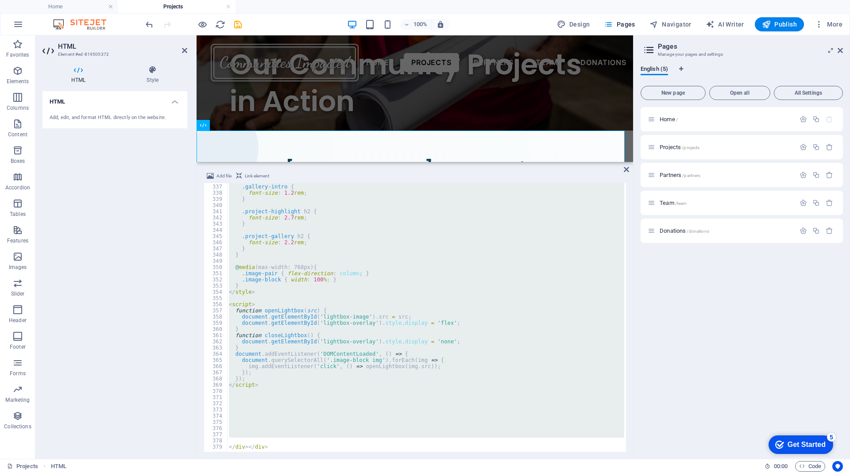
type textarea "transform: translateY(0); }"
click at [284, 443] on div ".gallery-intro { font-size : 1.2 rem ; } .project-highlight h2 { font-size : 2.…" at bounding box center [425, 317] width 397 height 269
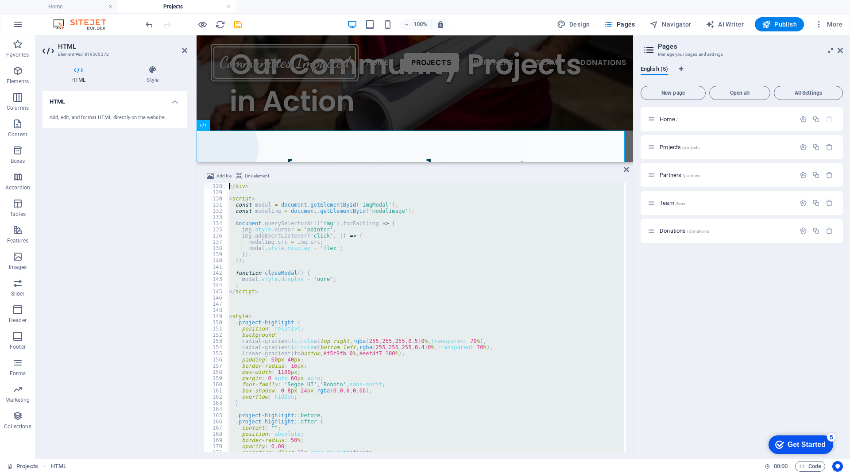
scroll to position [0, 0]
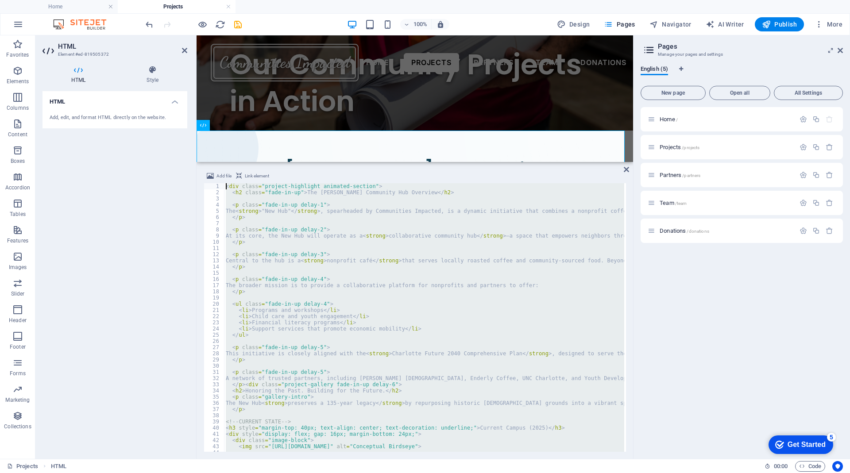
drag, startPoint x: 277, startPoint y: 446, endPoint x: 204, endPoint y: -47, distance: 498.7
click at [204, 0] on html "Communities Impacted Home Projects Favorites Elements Columns Content Boxes Acc…" at bounding box center [425, 236] width 850 height 473
type textarea "<div class="project-highlight animated-section"> <h2 class="fade-in-up">The New…"
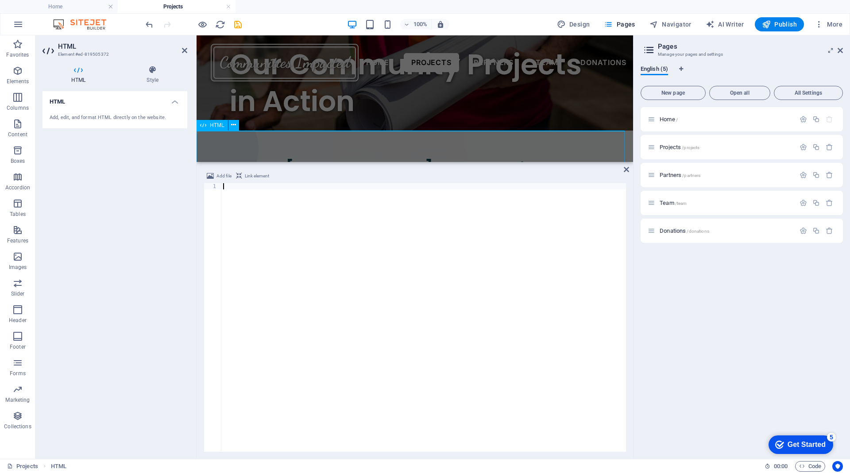
drag, startPoint x: 297, startPoint y: 147, endPoint x: 303, endPoint y: 142, distance: 7.3
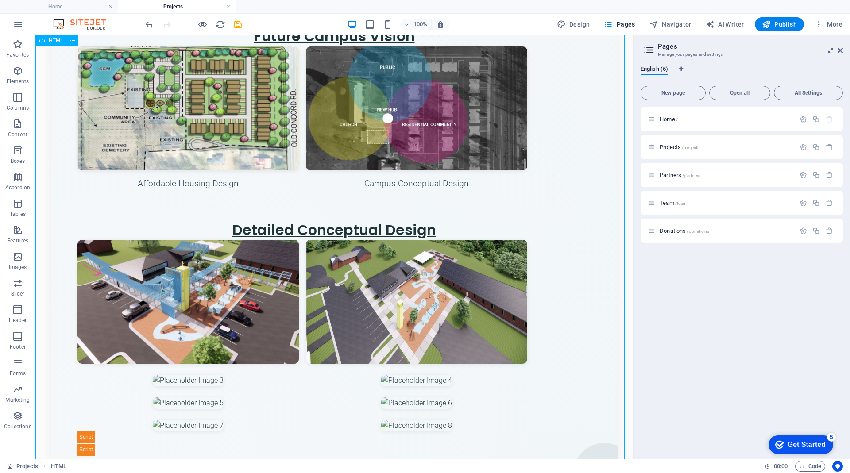
scroll to position [1416, 0]
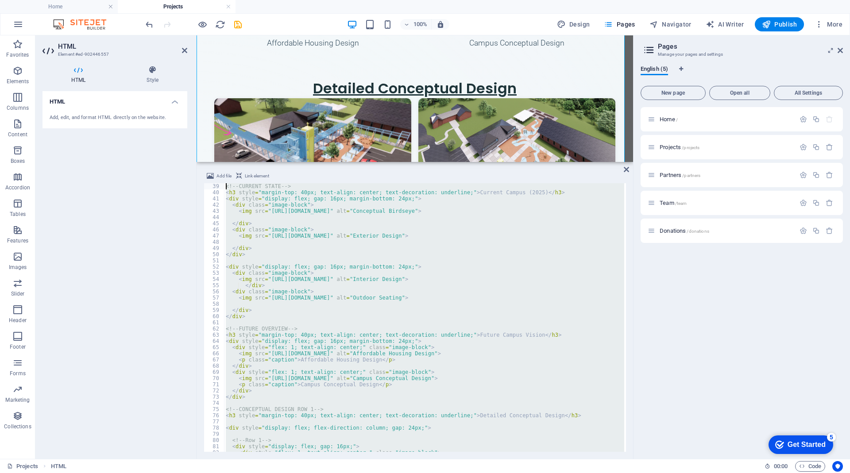
scroll to position [0, 0]
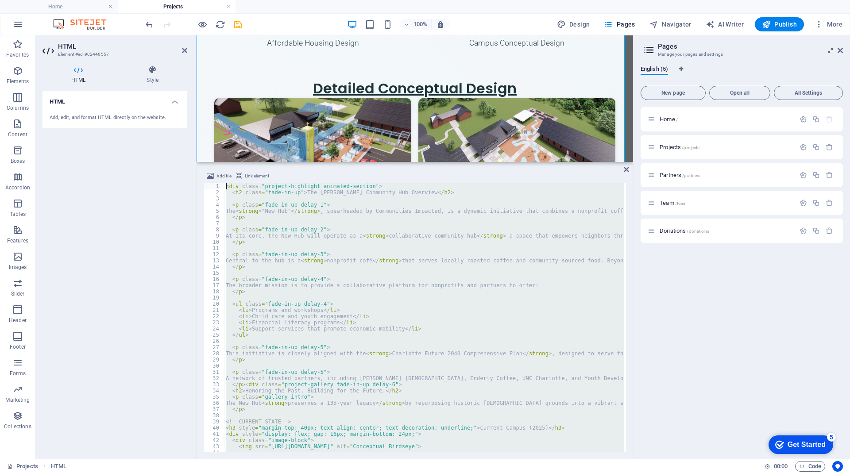
drag, startPoint x: 265, startPoint y: 446, endPoint x: 187, endPoint y: 31, distance: 422.1
click at [187, 35] on section "Favorites Elements Columns Content Boxes Accordion Tables Features Images Slide…" at bounding box center [316, 247] width 633 height 424
type textarea "<div class="project-highlight animated-section"> <h2 class="fade-in-up">The New…"
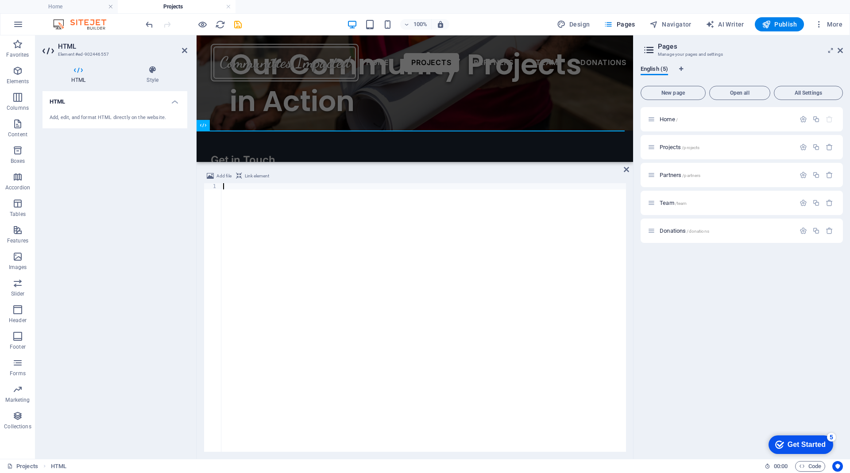
click at [235, 191] on div at bounding box center [423, 323] width 405 height 281
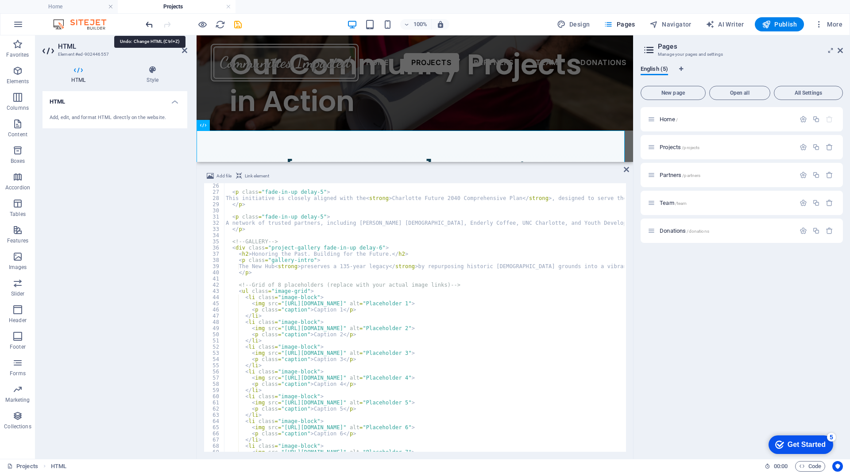
click at [150, 24] on icon "undo" at bounding box center [149, 24] width 10 height 10
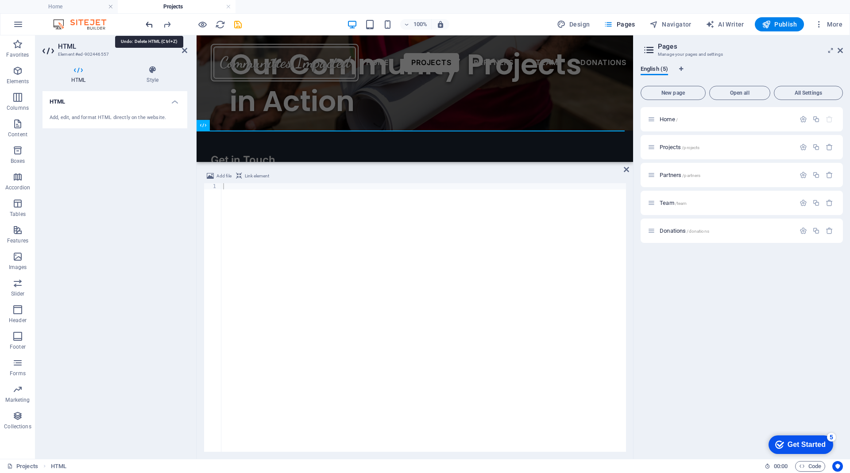
click at [149, 25] on icon "undo" at bounding box center [149, 24] width 10 height 10
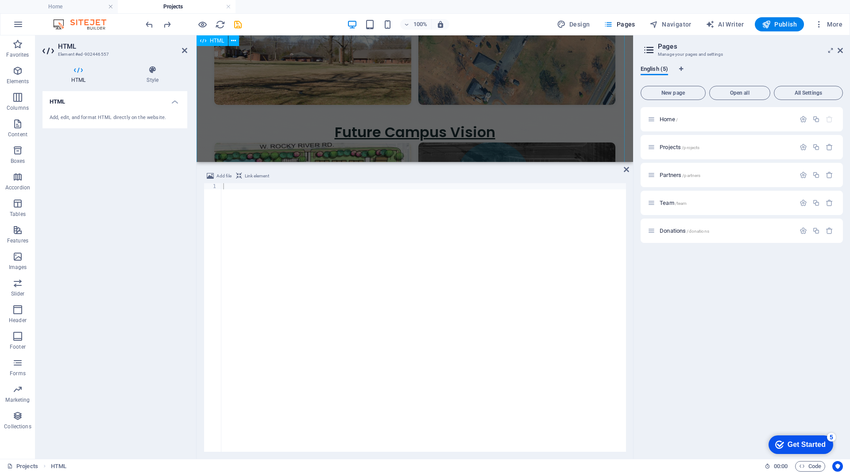
scroll to position [941, 0]
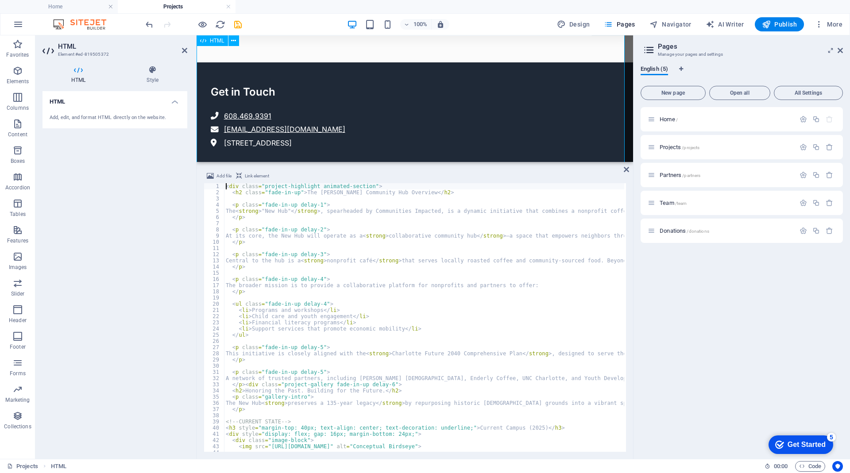
scroll to position [695, 0]
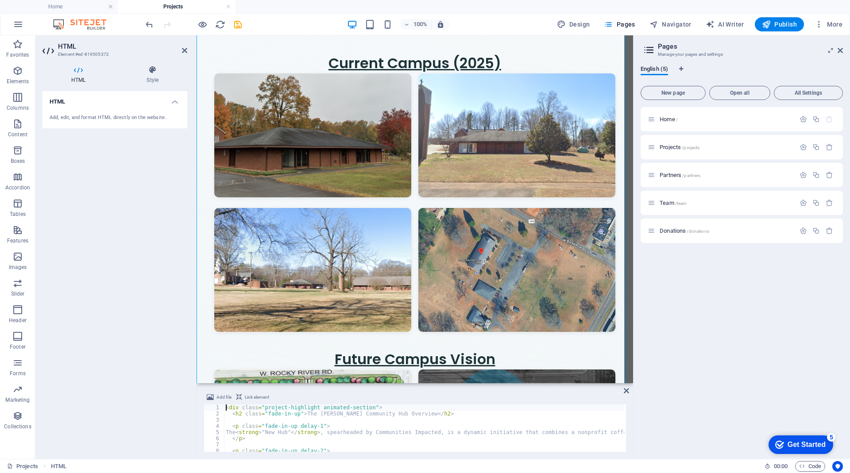
drag, startPoint x: 502, startPoint y: 162, endPoint x: 509, endPoint y: 381, distance: 219.7
click at [509, 381] on div "Drag here to replace the existing content. Press “Ctrl” if you want to create a…" at bounding box center [415, 247] width 437 height 424
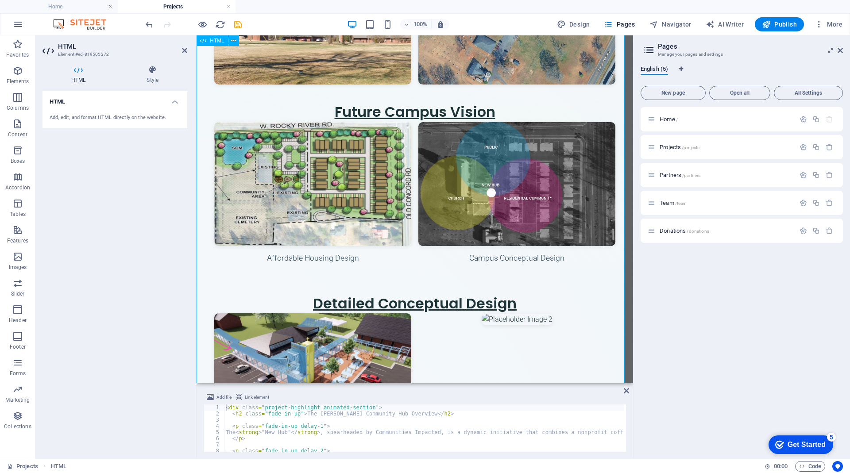
scroll to position [1020, 0]
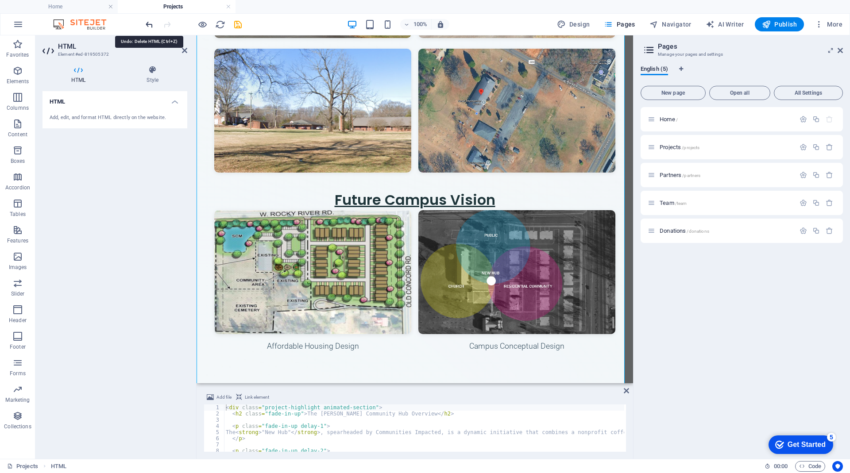
click at [147, 25] on icon "undo" at bounding box center [149, 24] width 10 height 10
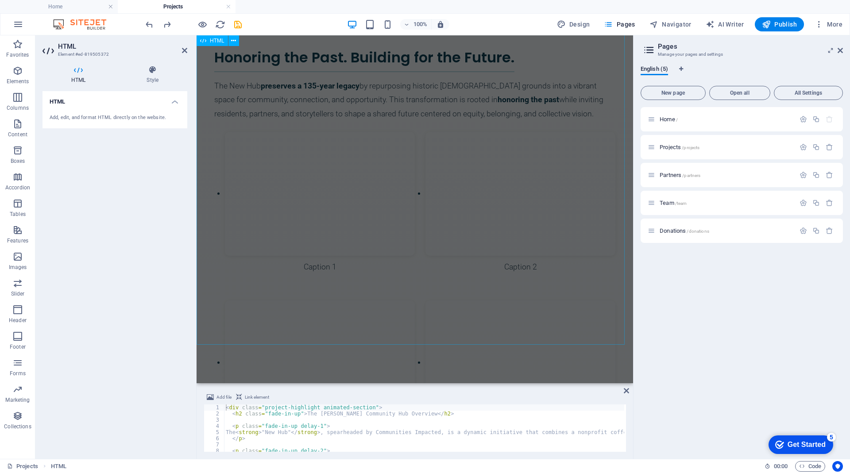
scroll to position [2139, 0]
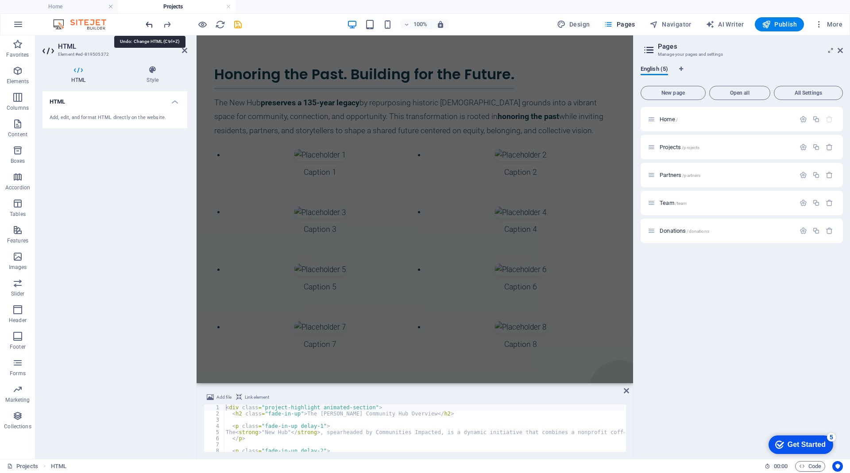
click at [150, 24] on icon "undo" at bounding box center [149, 24] width 10 height 10
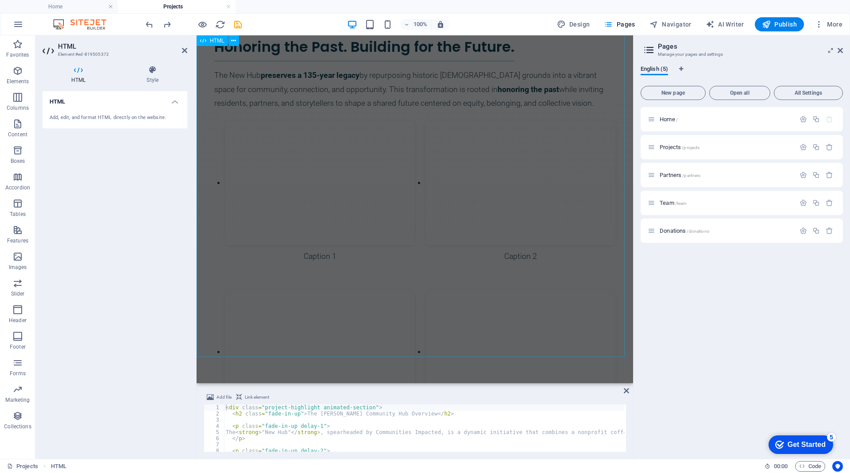
scroll to position [3092, 0]
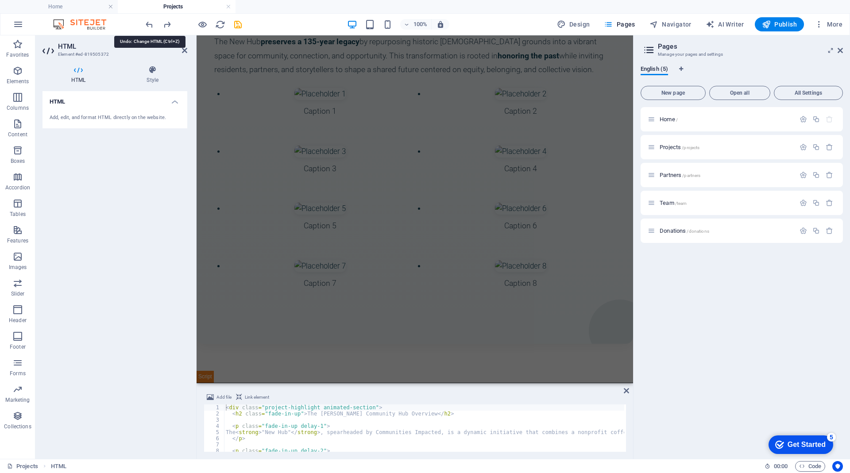
click at [150, 24] on icon "undo" at bounding box center [149, 24] width 10 height 10
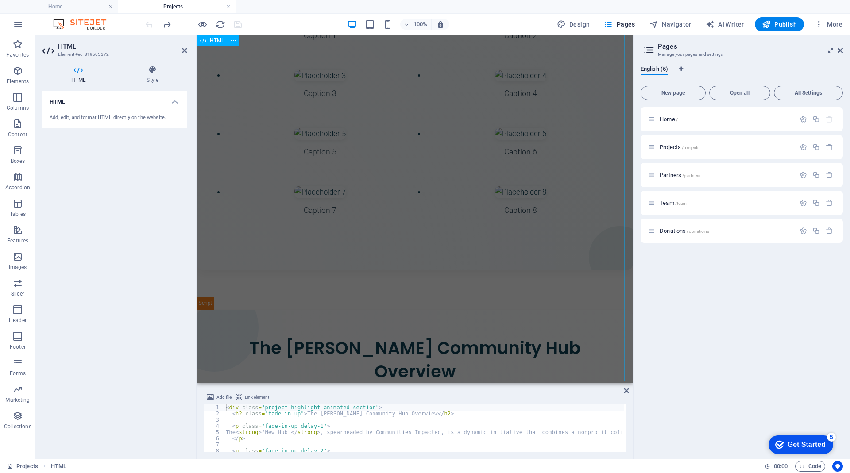
scroll to position [2100, 0]
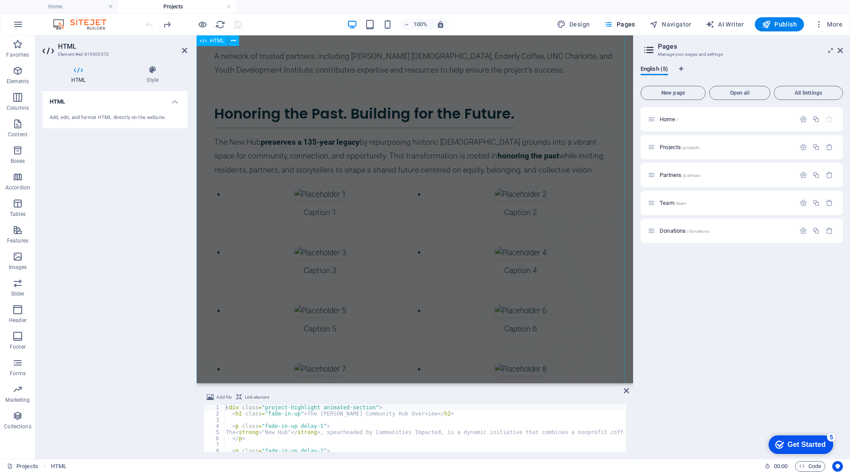
click at [464, 242] on div "The [PERSON_NAME] Community Hub Overview The "New Hub" , spearheaded by Communi…" at bounding box center [415, 39] width 437 height 896
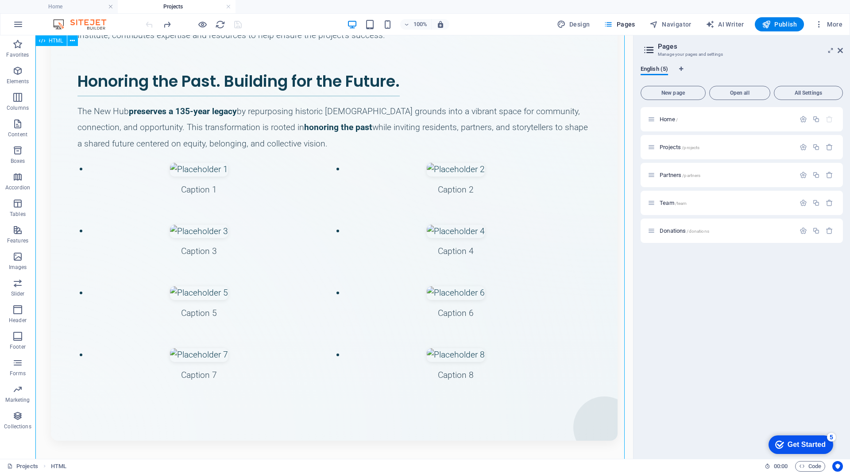
click at [464, 241] on div "The [PERSON_NAME] Community Hub Overview The "New Hub" , spearheaded by Communi…" at bounding box center [334, 27] width 598 height 905
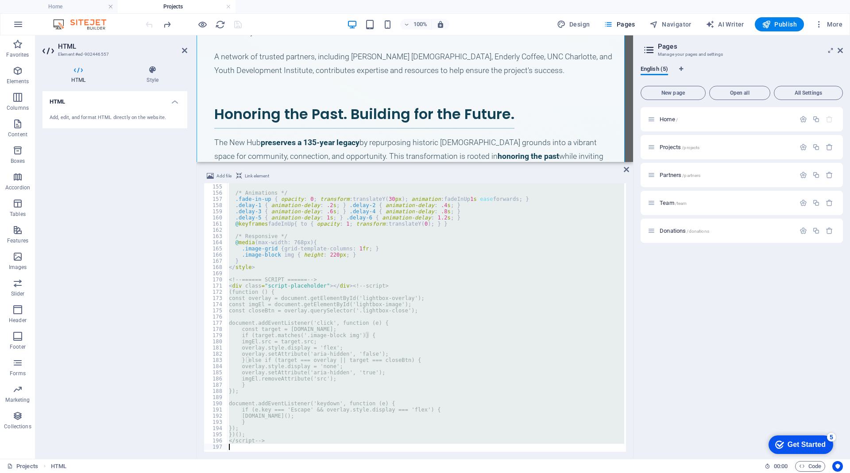
scroll to position [954, 0]
drag, startPoint x: 226, startPoint y: 188, endPoint x: 456, endPoint y: 499, distance: 386.9
click at [456, 473] on html "Communities Impacted Home Projects Favorites Elements Columns Content Boxes Acc…" at bounding box center [425, 236] width 850 height 473
type textarea "</script-->"
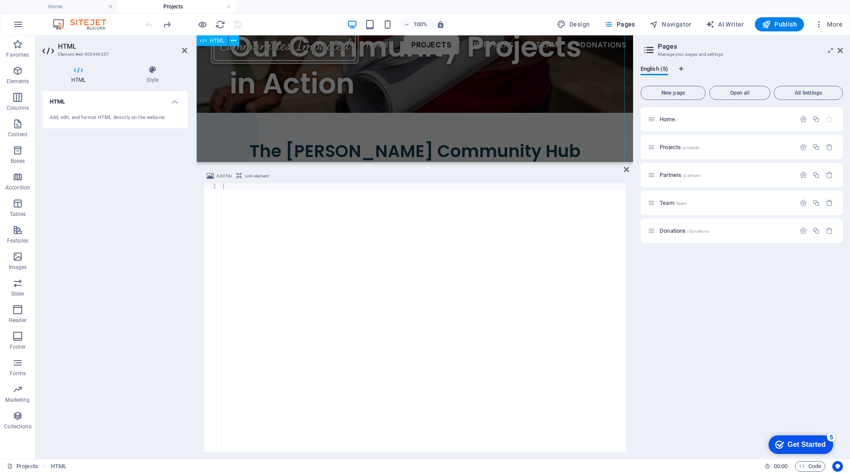
scroll to position [0, 0]
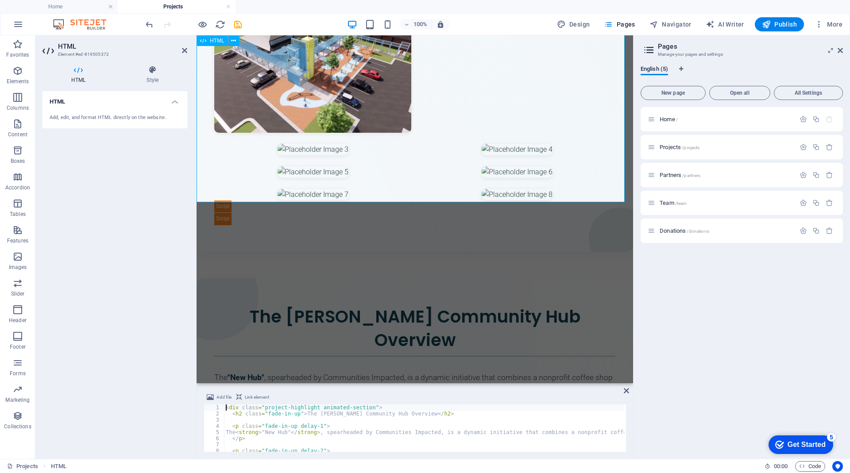
scroll to position [751, 0]
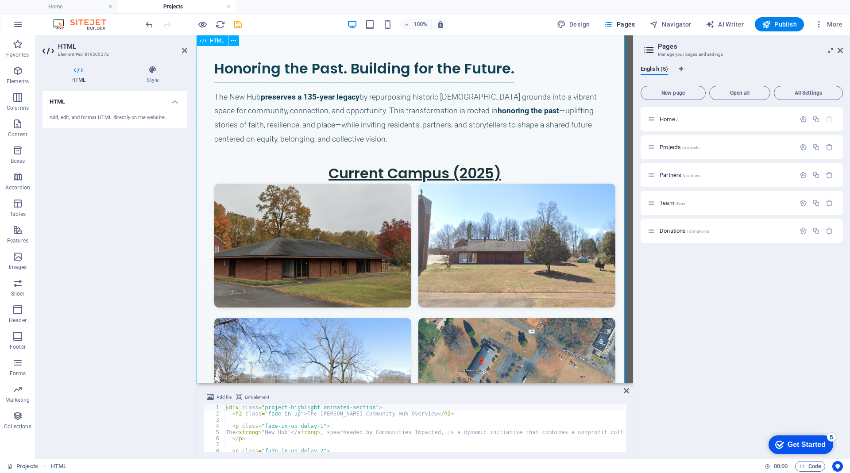
click at [432, 120] on div "The [PERSON_NAME] Community Hub Overview The "New Hub" , spearheaded by Communi…" at bounding box center [415, 230] width 437 height 1368
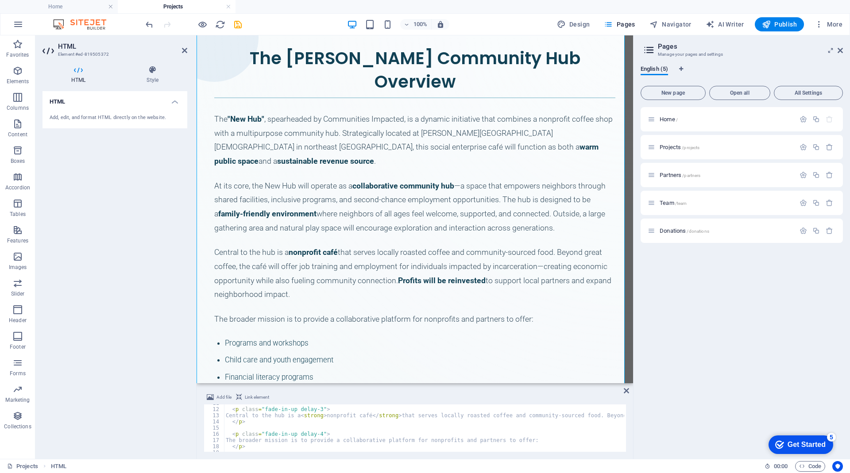
scroll to position [66, 0]
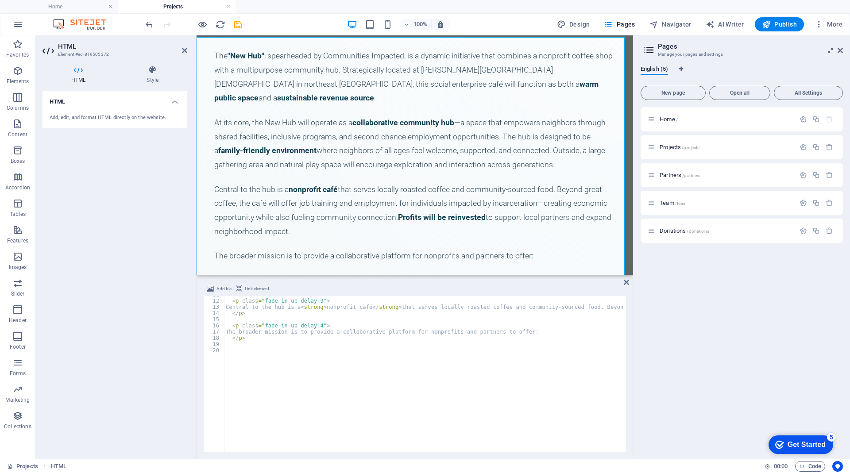
drag, startPoint x: 285, startPoint y: 384, endPoint x: 306, endPoint y: 272, distance: 114.5
click at [306, 275] on div at bounding box center [415, 276] width 437 height 2
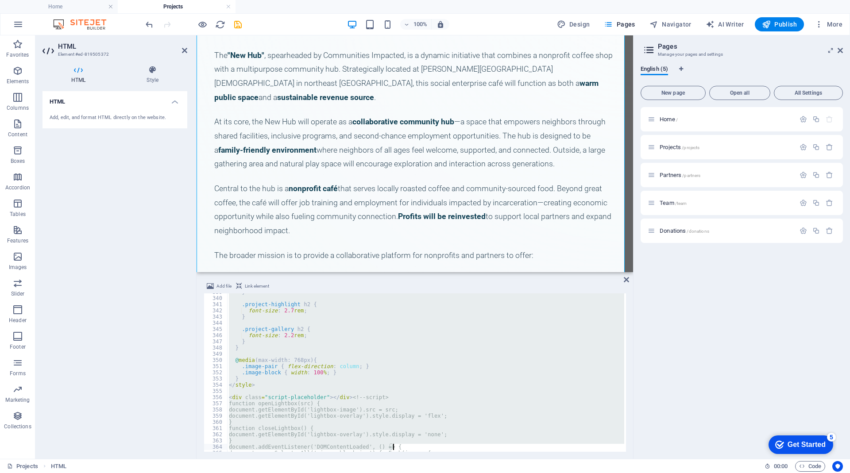
scroll to position [2193, 0]
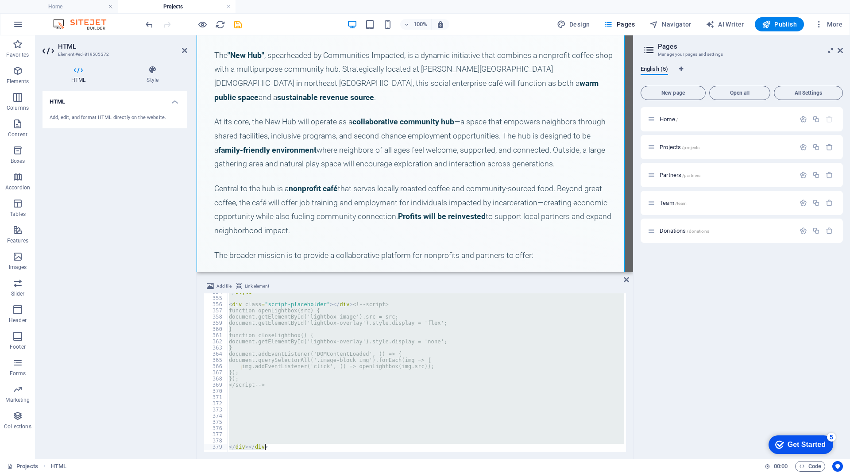
drag, startPoint x: 225, startPoint y: 295, endPoint x: 426, endPoint y: 499, distance: 286.2
click at [426, 473] on html "Communities Impacted Home Projects Favorites Elements Columns Content Boxes Acc…" at bounding box center [425, 236] width 850 height 473
type textarea "</div></div>"
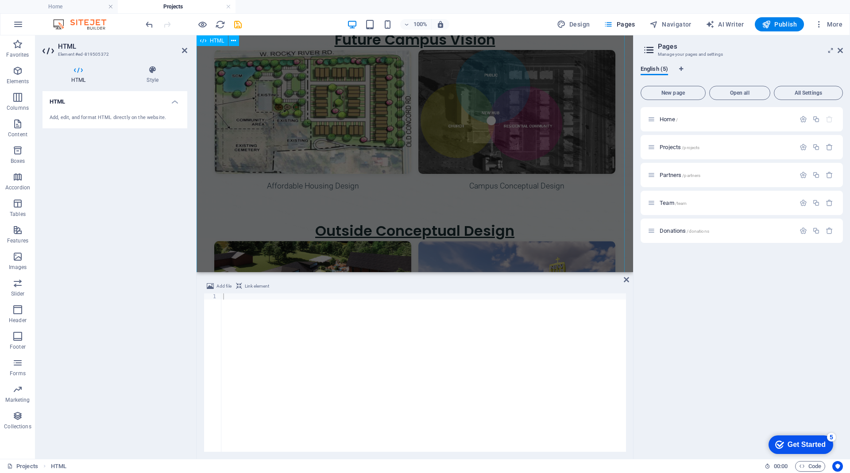
scroll to position [1009, 0]
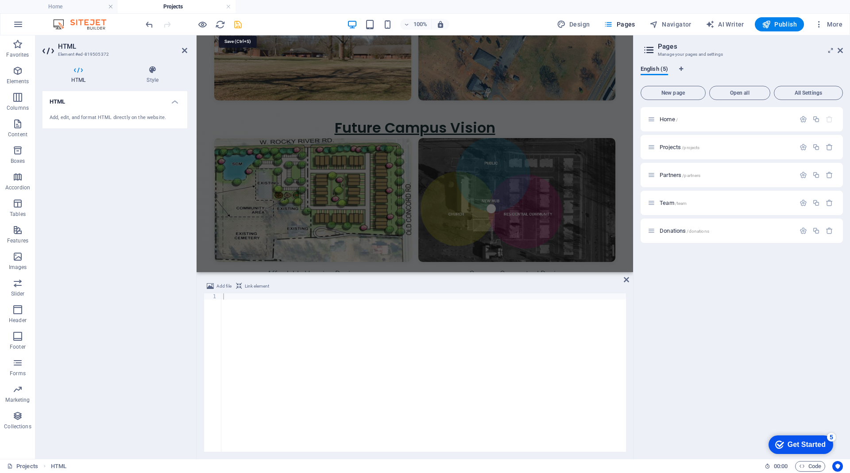
click at [237, 24] on icon "save" at bounding box center [238, 24] width 10 height 10
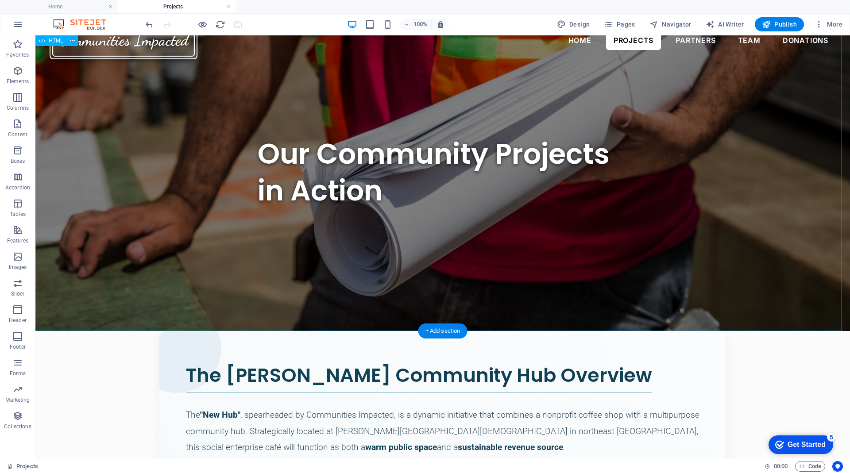
scroll to position [0, 0]
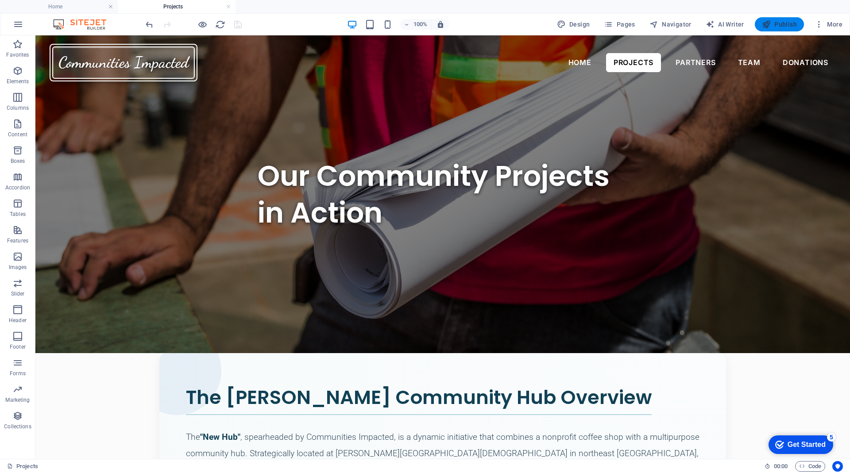
click at [769, 25] on icon "button" at bounding box center [766, 24] width 9 height 9
